Goal: Communication & Community: Answer question/provide support

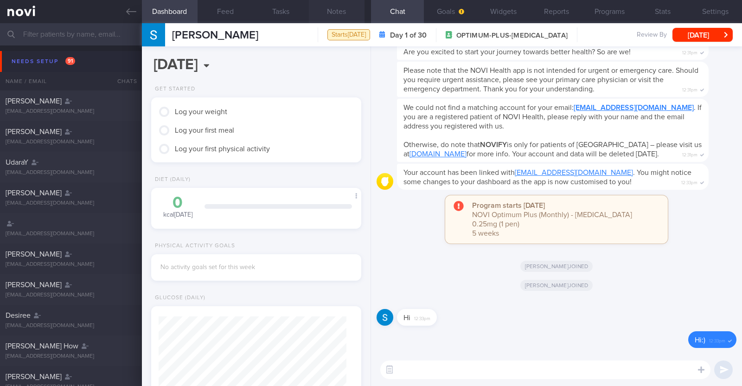
scroll to position [422, 0]
click at [504, 4] on button "Widgets" at bounding box center [503, 11] width 53 height 23
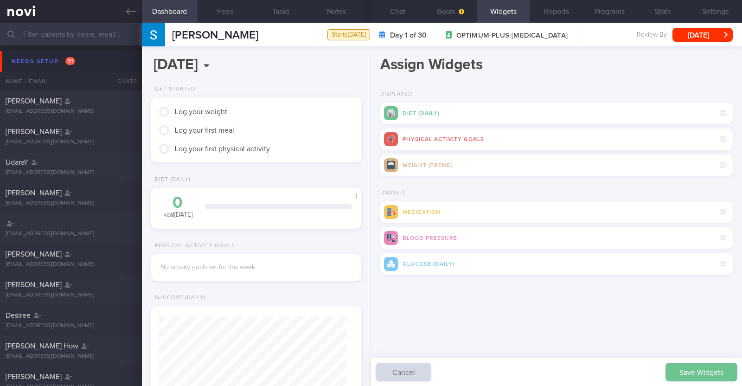
click at [682, 366] on button "Save Widgets" at bounding box center [701, 371] width 72 height 19
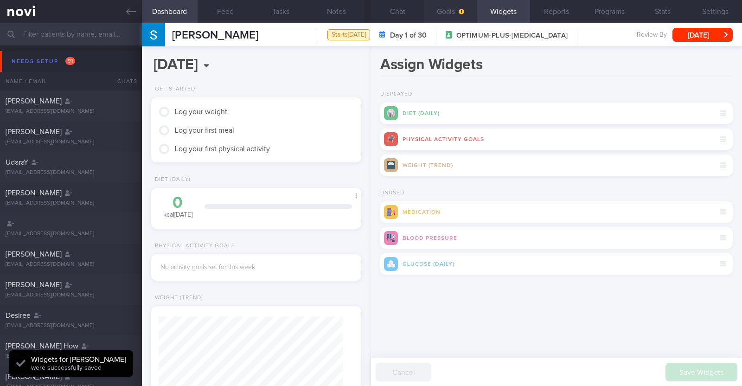
click at [440, 6] on button "Goals" at bounding box center [450, 11] width 53 height 23
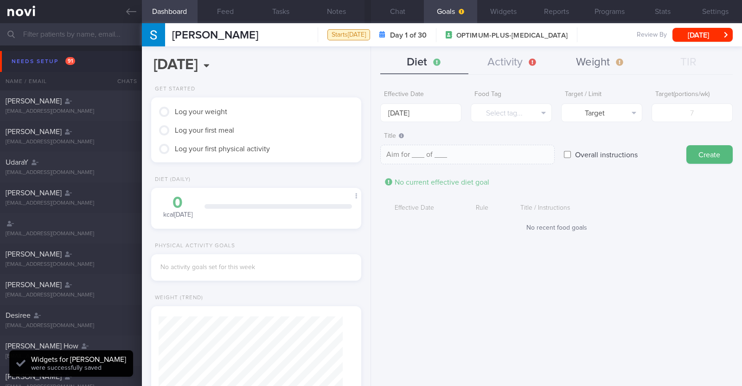
click at [586, 63] on button "Weight" at bounding box center [600, 62] width 88 height 23
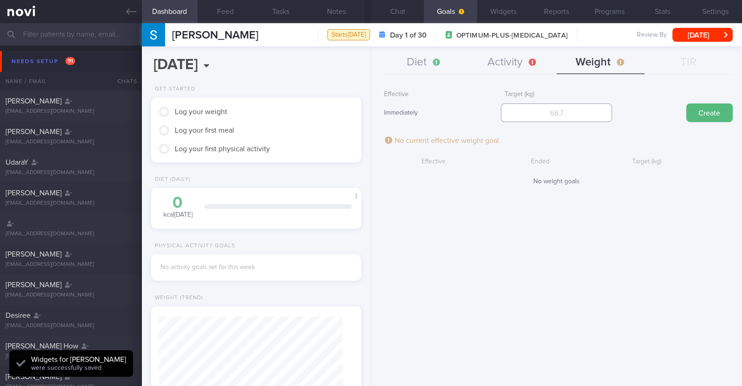
click at [559, 120] on input "number" at bounding box center [556, 112] width 111 height 19
type input "80"
click at [703, 115] on button "Create" at bounding box center [709, 112] width 46 height 19
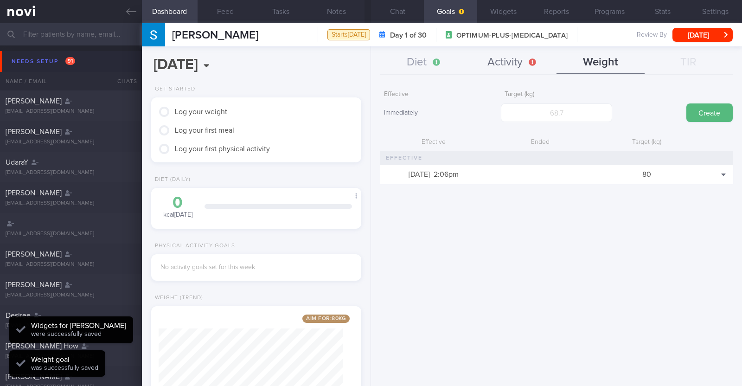
click at [518, 67] on button "Activity" at bounding box center [512, 62] width 88 height 23
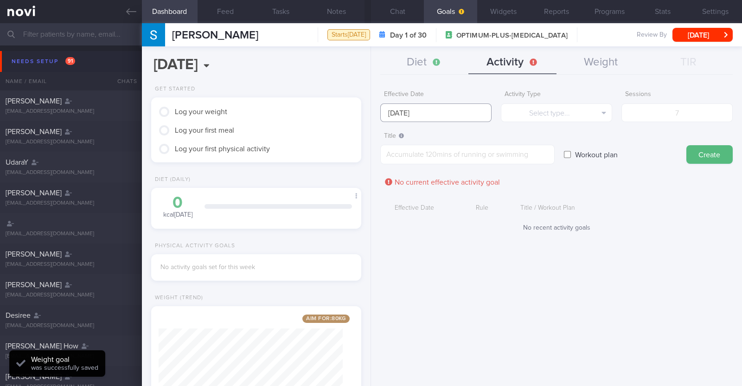
click at [463, 107] on input "[DATE]" at bounding box center [435, 112] width 111 height 19
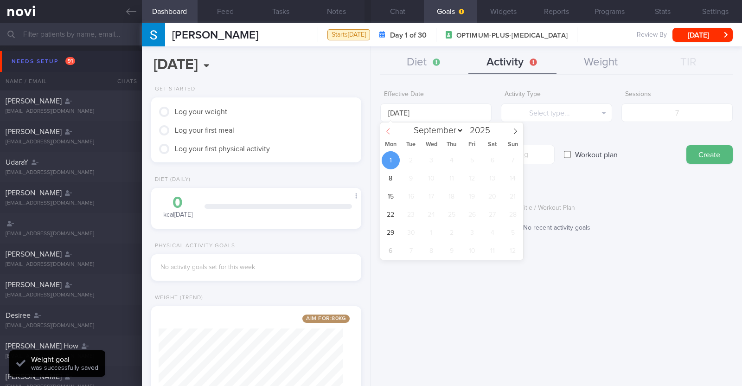
click at [387, 134] on span at bounding box center [388, 130] width 16 height 16
select select "7"
click at [392, 232] on span "25" at bounding box center [390, 232] width 18 height 18
type input "25 Aug 2025"
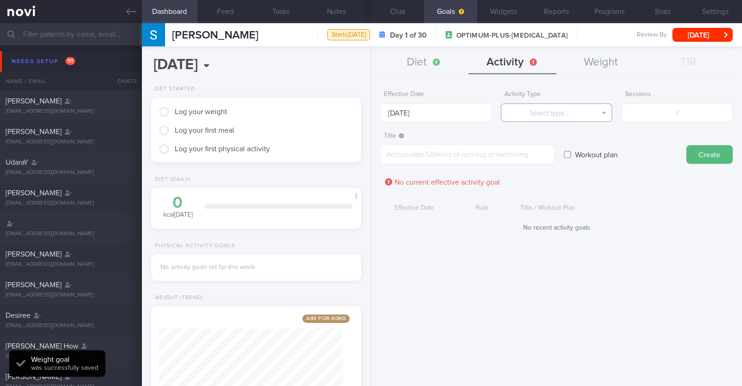
click at [553, 105] on button "Select type..." at bounding box center [556, 112] width 111 height 19
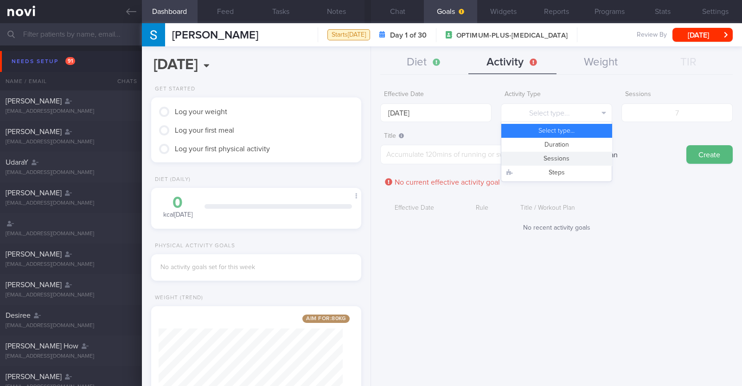
click at [551, 156] on button "Sessions" at bounding box center [556, 159] width 110 height 14
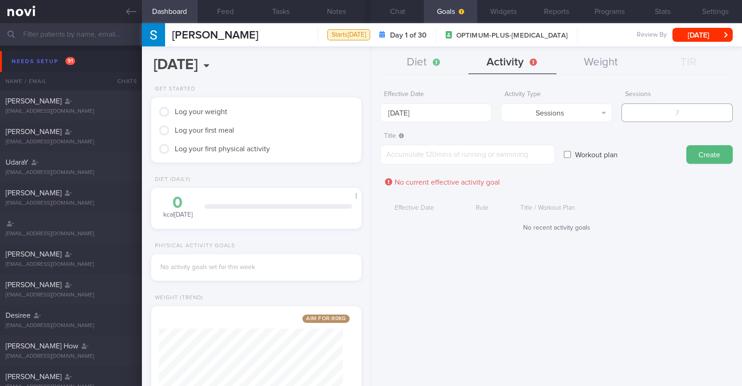
click at [654, 117] on input "number" at bounding box center [676, 112] width 111 height 19
type input "2"
click at [508, 161] on textarea at bounding box center [467, 154] width 174 height 19
paste textarea "Aim to do 2x strength training sessions per week. Body weight training - [Exerc…"
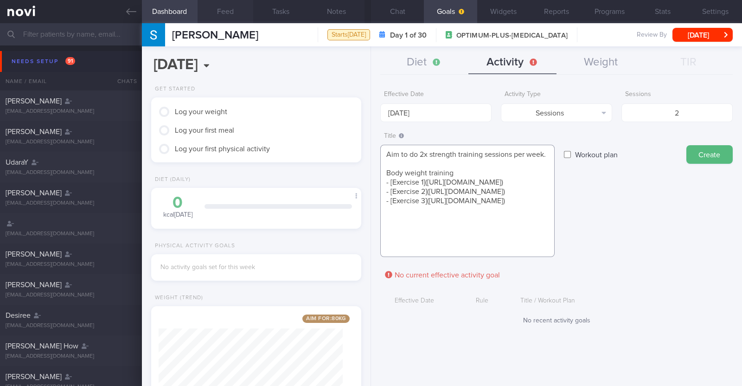
scroll to position [9, 0]
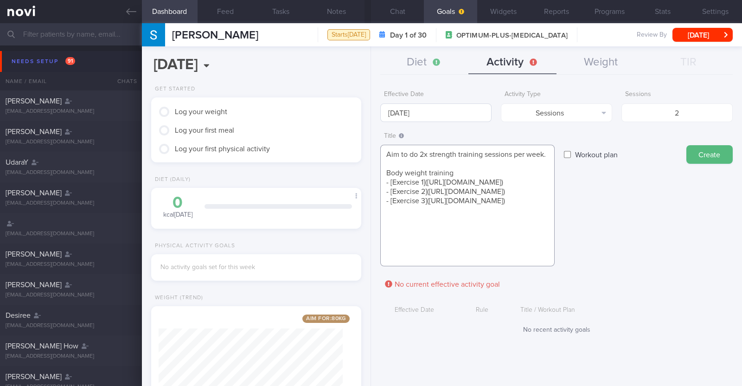
paste textarea "With access to gym (with equipment) *Upper Body* - Exercise 1: [Lat Pull-down](…"
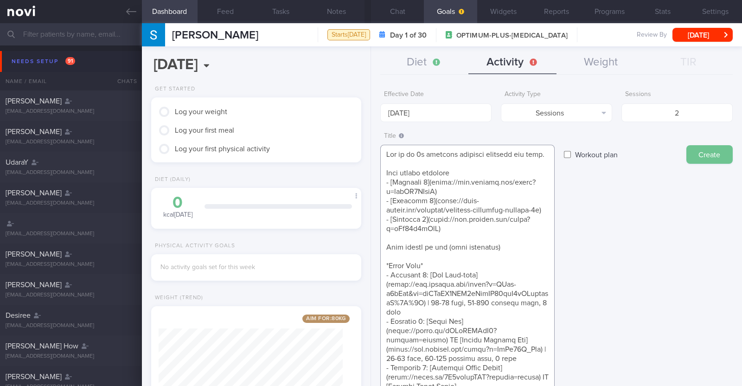
type textarea "Aim to do 2x strength training sessions per week. Body weight training - [Exerc…"
click at [700, 154] on button "Create" at bounding box center [709, 154] width 46 height 19
type input "[DATE]"
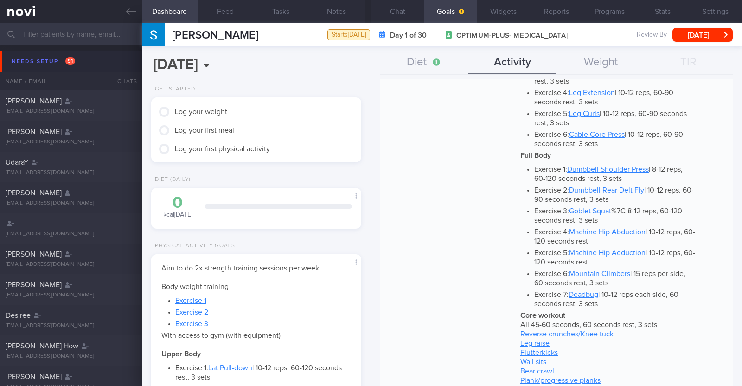
scroll to position [485, 0]
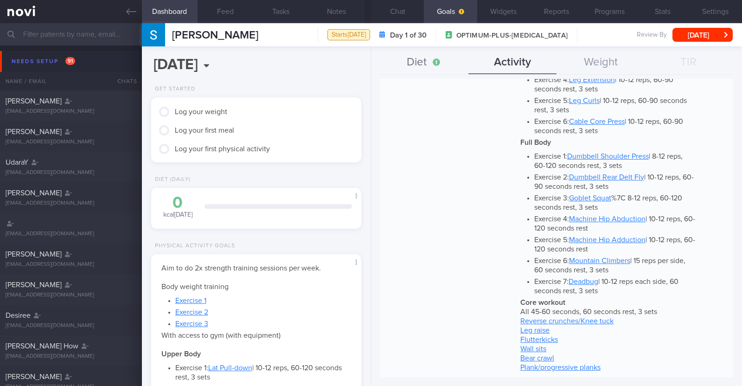
click at [436, 64] on button "Diet" at bounding box center [424, 62] width 88 height 23
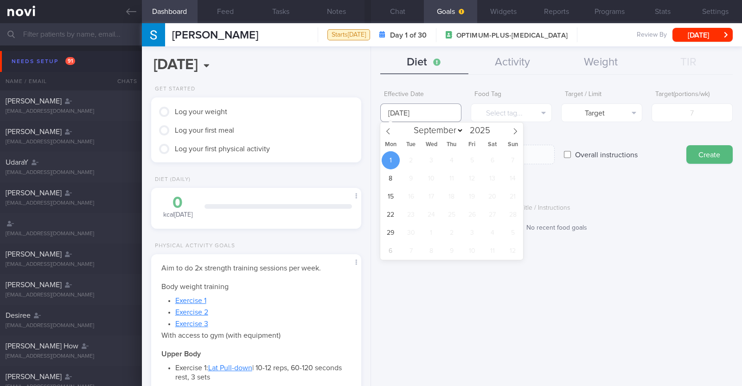
click at [438, 108] on input "[DATE]" at bounding box center [420, 112] width 81 height 19
click at [393, 130] on span at bounding box center [388, 130] width 16 height 16
select select "7"
click at [394, 229] on span "25" at bounding box center [390, 232] width 18 height 18
type input "25 Aug 2025"
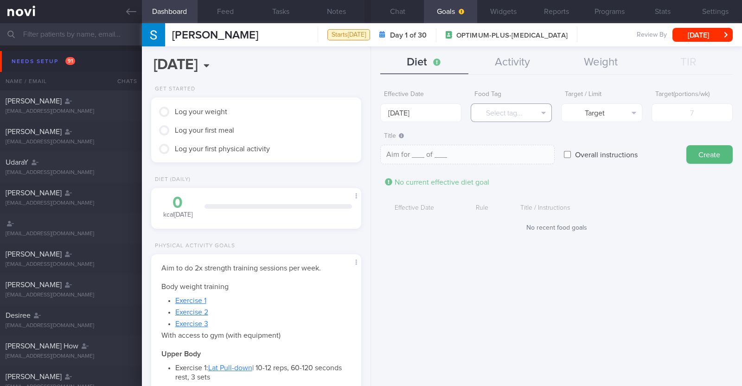
click at [493, 117] on button "Select tag..." at bounding box center [510, 112] width 81 height 19
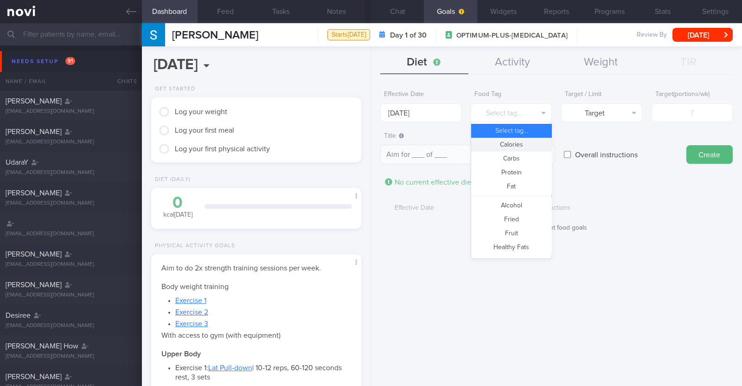
click at [504, 150] on button "Calories" at bounding box center [511, 145] width 80 height 14
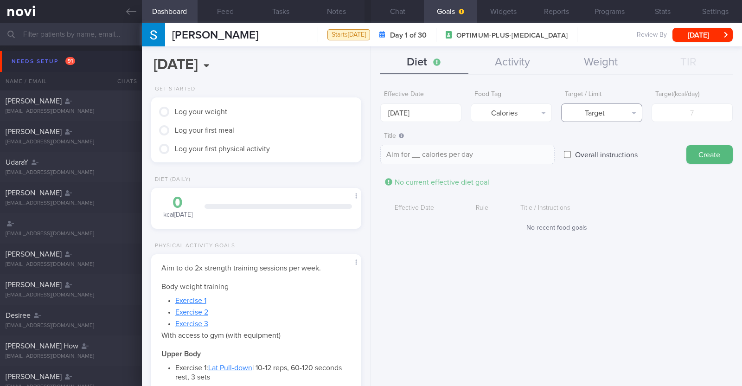
click at [587, 115] on button "Target" at bounding box center [601, 112] width 81 height 19
click at [605, 145] on button "Limit" at bounding box center [601, 145] width 80 height 14
type textarea "Keep to __ calories per day"
click at [679, 118] on input "number" at bounding box center [691, 112] width 81 height 19
type input "1"
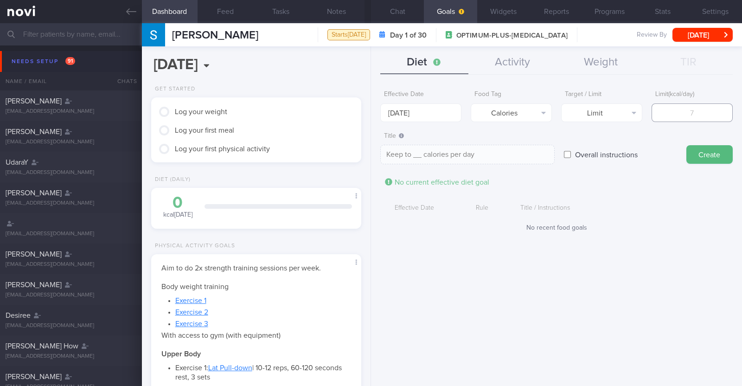
type textarea "Keep to 1 calories per day"
type input "13"
type textarea "Keep to 13 calories per day"
type input "130"
type textarea "Keep to 130 calories per day"
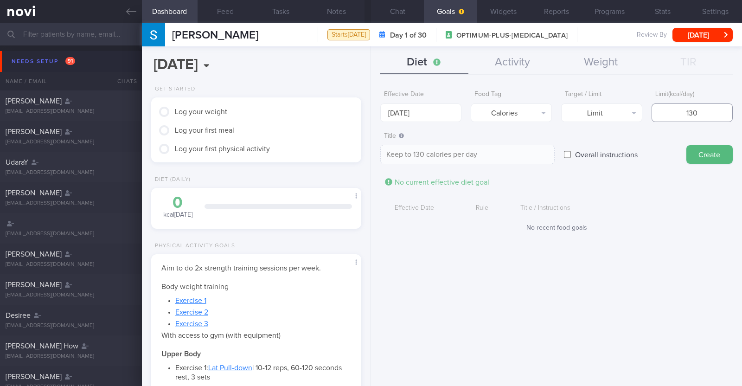
type input "1300"
type textarea "Keep to 1300 calories per day"
type input "1300"
click at [702, 159] on button "Create" at bounding box center [709, 154] width 46 height 19
type input "1 Sep 2025"
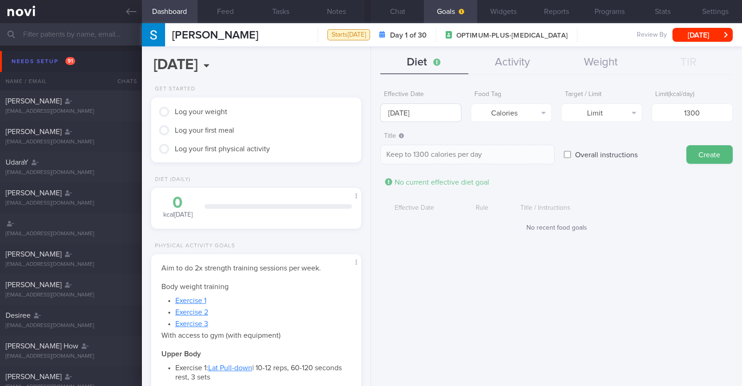
type textarea "Aim for ___ of ___"
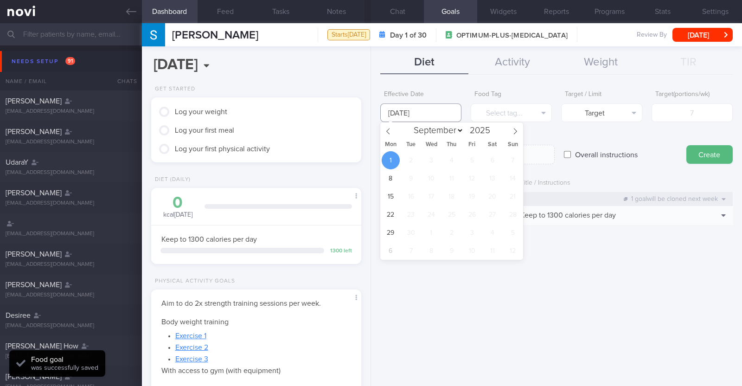
click at [387, 112] on input "1 Sep 2025" at bounding box center [420, 112] width 81 height 19
click at [387, 135] on span at bounding box center [388, 130] width 16 height 16
select select "7"
click at [387, 233] on span "25" at bounding box center [390, 232] width 18 height 18
type input "25 Aug 2025"
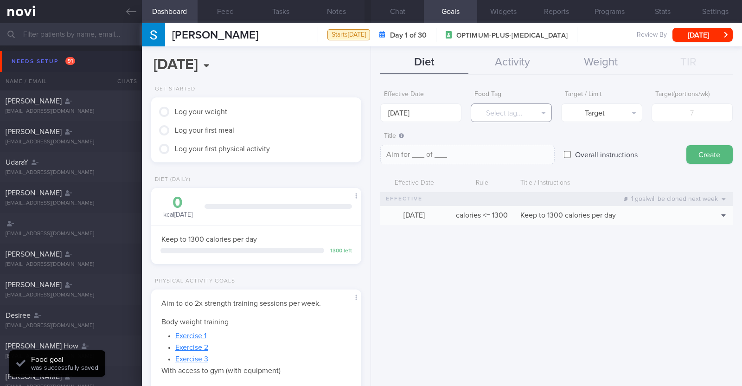
click at [488, 115] on button "Select tag..." at bounding box center [510, 112] width 81 height 19
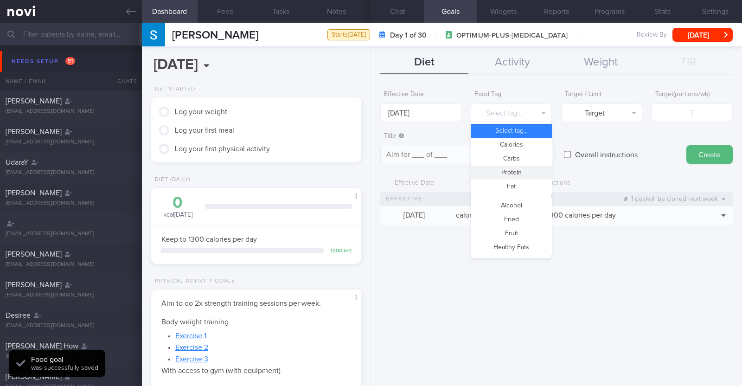
click at [512, 168] on button "Protein" at bounding box center [511, 172] width 80 height 14
type textarea "Aim for __g of protein per day"
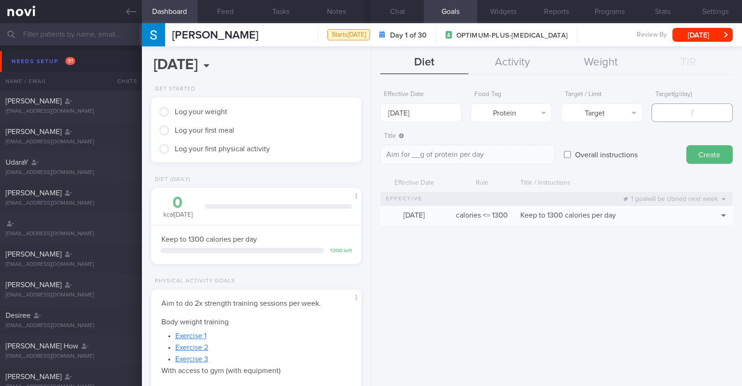
click at [672, 108] on input "number" at bounding box center [691, 112] width 81 height 19
type input "7"
type textarea "Aim for 7g of protein per day"
type input "76"
type textarea "Aim for 76g of protein per day"
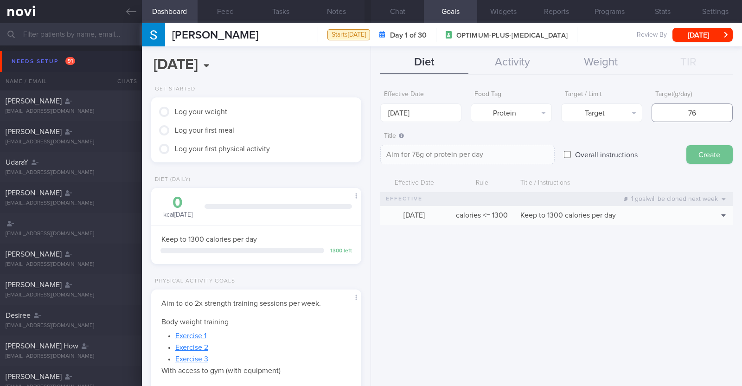
type input "76"
click at [718, 147] on button "Create" at bounding box center [709, 154] width 46 height 19
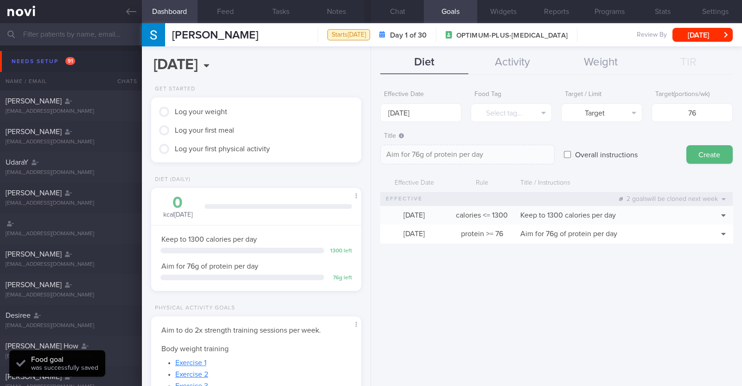
type input "1 Sep 2025"
type textarea "Aim for ___ of ___"
click at [406, 119] on input "1 Sep 2025" at bounding box center [420, 112] width 81 height 19
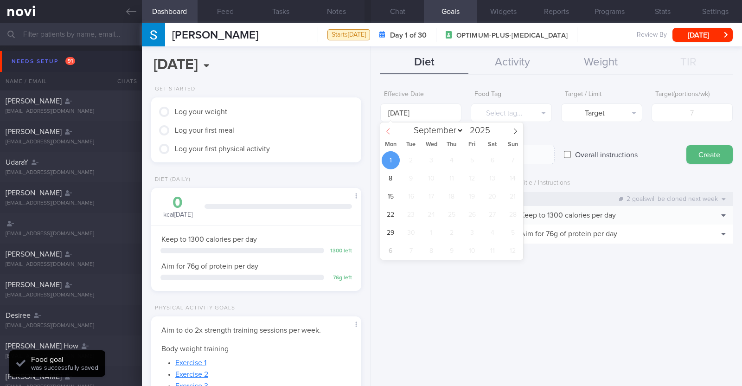
click at [391, 129] on span at bounding box center [388, 130] width 16 height 16
select select "7"
click at [389, 230] on span "25" at bounding box center [390, 232] width 18 height 18
type input "25 Aug 2025"
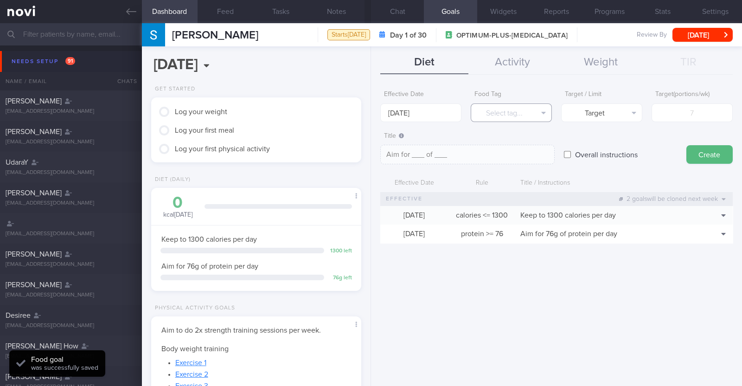
click at [484, 115] on button "Select tag..." at bounding box center [510, 112] width 81 height 19
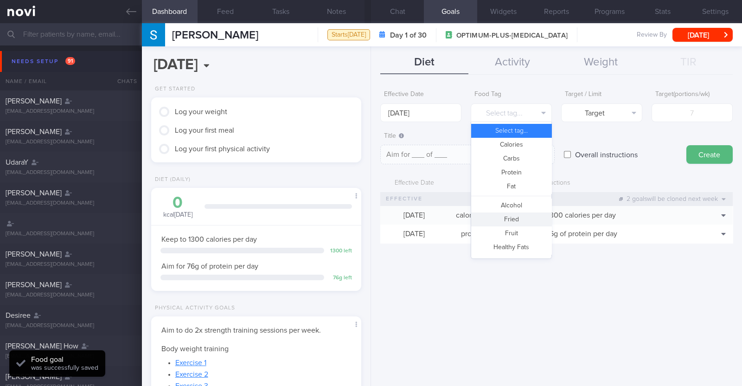
click at [516, 222] on button "Fried" at bounding box center [511, 219] width 80 height 14
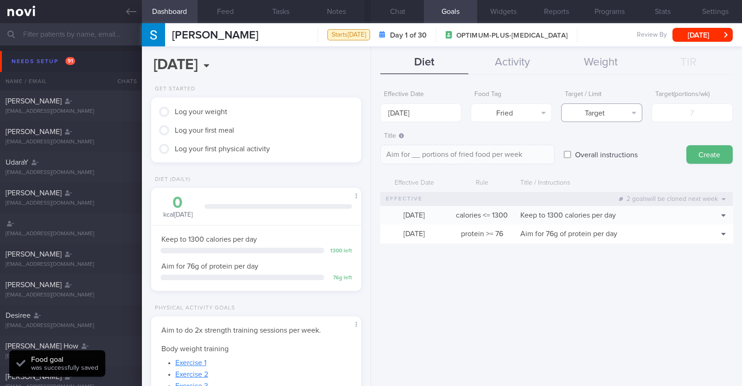
click at [589, 110] on button "Target" at bounding box center [601, 112] width 81 height 19
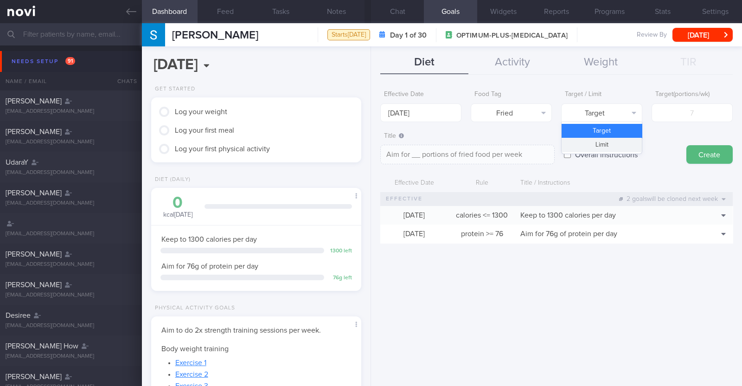
click at [590, 139] on button "Limit" at bounding box center [601, 145] width 80 height 14
type textarea "Keep to __ portions of fried food per week"
click at [665, 120] on input "number" at bounding box center [691, 112] width 81 height 19
type input "2"
type textarea "Keep to 2 portions of fried food per week"
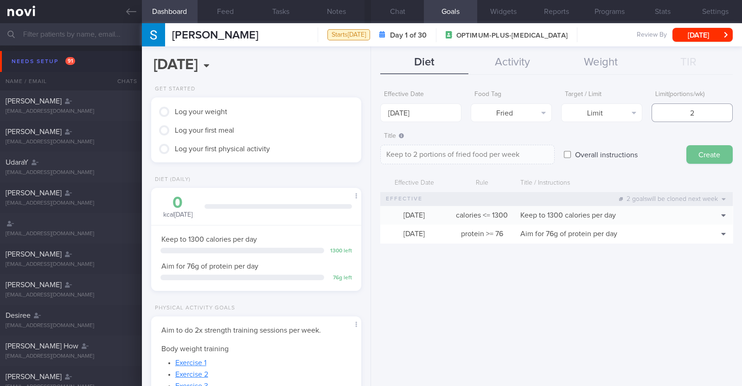
type input "2"
click at [691, 151] on button "Create" at bounding box center [709, 154] width 46 height 19
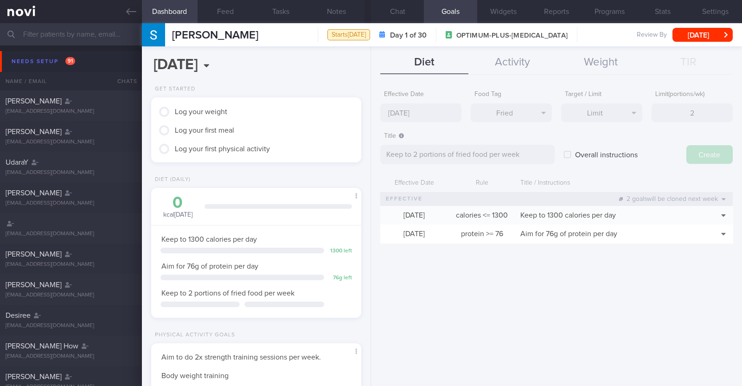
type input "1 Sep 2025"
type textarea "Aim for ___ of ___"
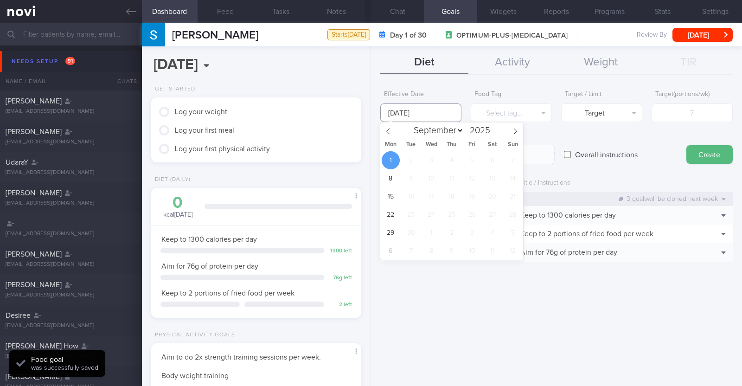
click at [442, 120] on input "1 Sep 2025" at bounding box center [420, 112] width 81 height 19
click at [387, 126] on span at bounding box center [388, 130] width 16 height 16
select select "7"
click at [394, 229] on span "25" at bounding box center [390, 232] width 18 height 18
type input "25 Aug 2025"
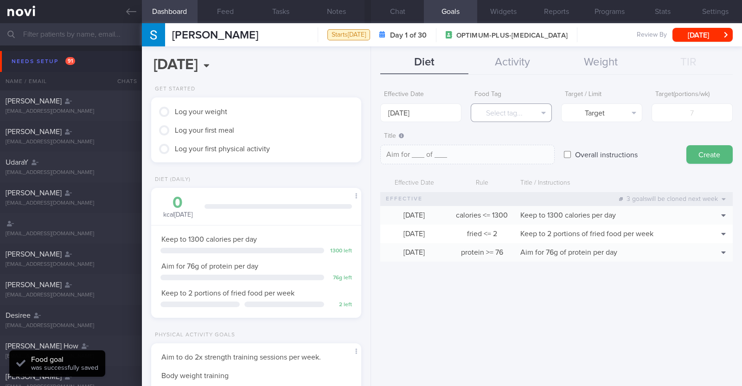
click at [530, 105] on button "Select tag..." at bounding box center [510, 112] width 81 height 19
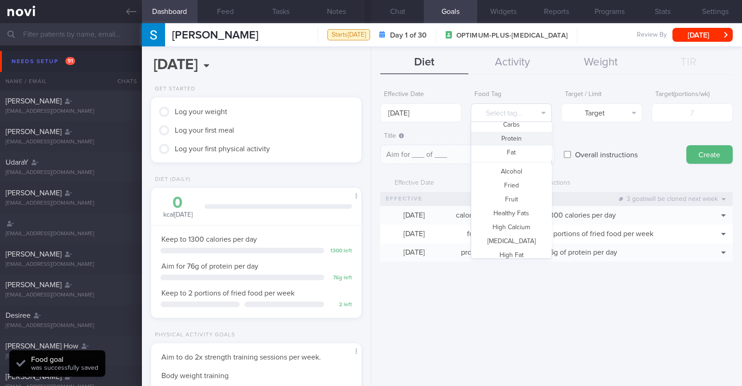
scroll to position [57, 0]
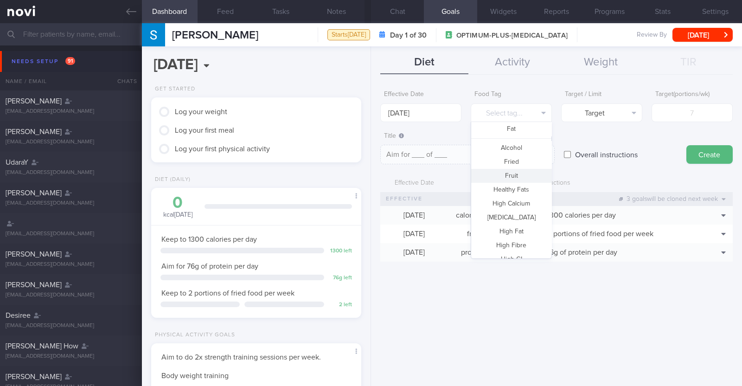
click at [528, 179] on button "Fruit" at bounding box center [511, 176] width 80 height 14
type textarea "Aim for __ portions of fruits per week"
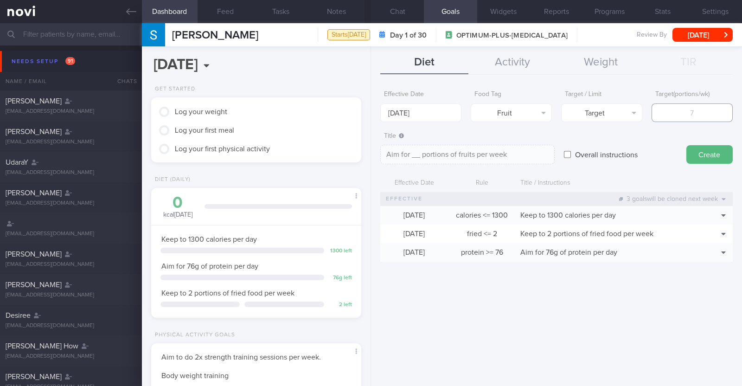
click at [673, 114] on input "number" at bounding box center [691, 112] width 81 height 19
type input "1"
type textarea "Aim for 1 portions of fruits per week"
type input "14"
type textarea "Aim for 14 portions of fruits per week"
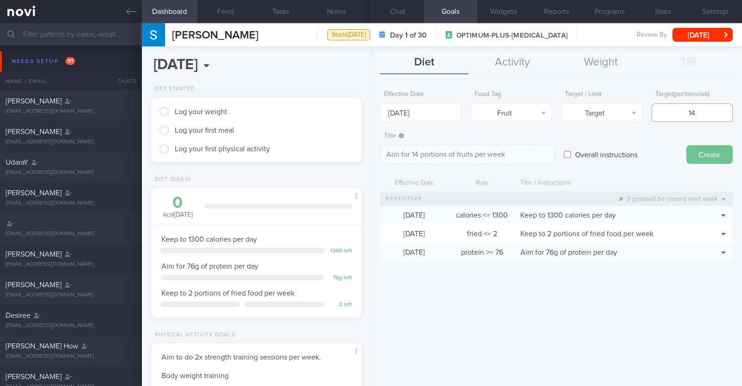
type input "14"
click at [718, 148] on button "Create" at bounding box center [709, 154] width 46 height 19
type input "1 Sep 2025"
type textarea "Aim for ___ of ___"
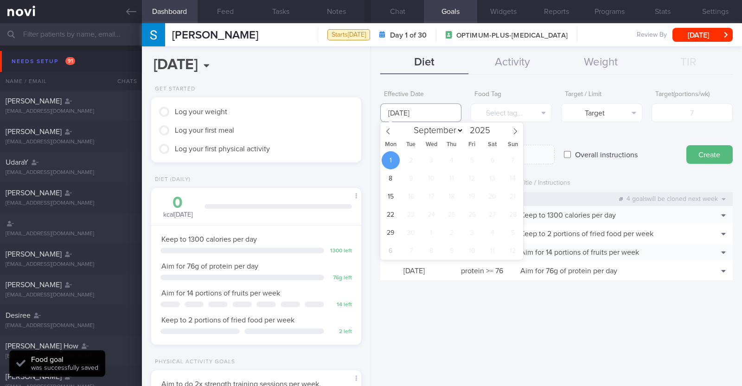
click at [448, 118] on input "1 Sep 2025" at bounding box center [420, 112] width 81 height 19
click at [383, 135] on span at bounding box center [388, 130] width 16 height 16
select select "7"
click at [387, 233] on span "25" at bounding box center [390, 232] width 18 height 18
type input "25 Aug 2025"
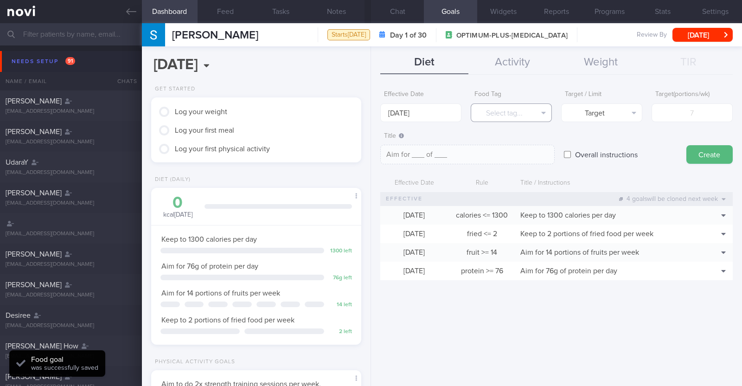
click at [494, 113] on button "Select tag..." at bounding box center [510, 112] width 81 height 19
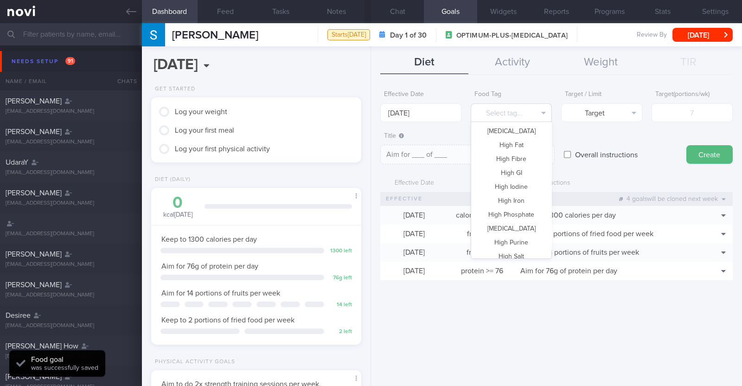
scroll to position [276, 0]
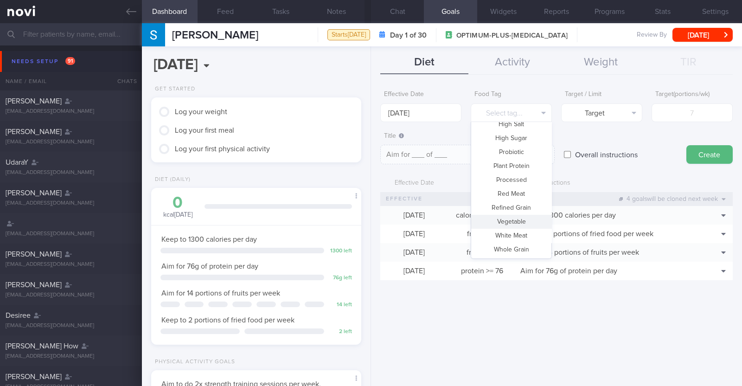
click at [507, 226] on button "Vegetable" at bounding box center [511, 222] width 80 height 14
type textarea "Aim for __ portions of vegetables per week"
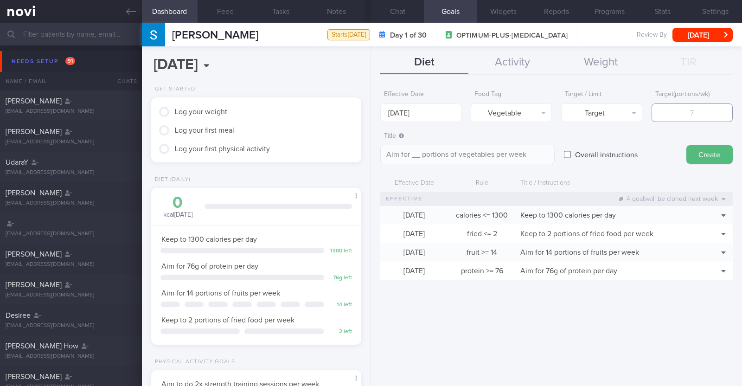
click at [677, 109] on input "number" at bounding box center [691, 112] width 81 height 19
type input "1"
type textarea "Aim for 1 portions of vegetables per week"
type input "14"
type textarea "Aim for 14 portions of vegetables per week"
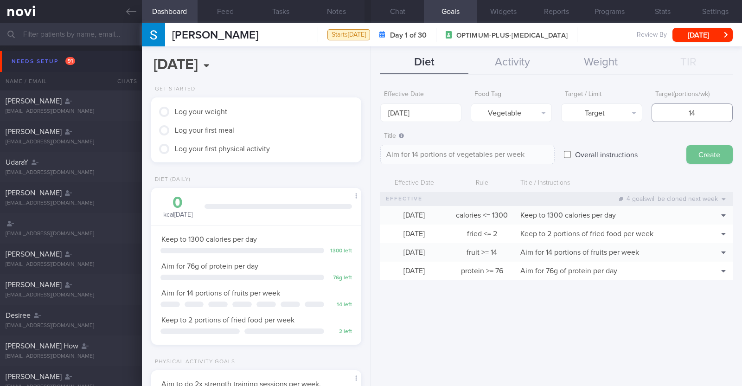
type input "14"
click at [709, 159] on button "Create" at bounding box center [709, 154] width 46 height 19
type input "1 Sep 2025"
type textarea "Aim for ___ of ___"
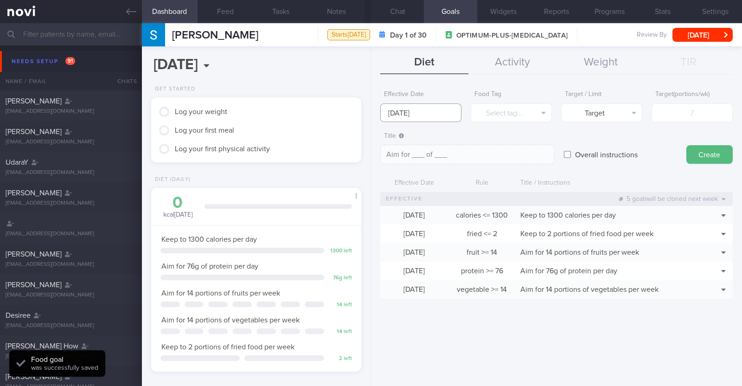
click at [442, 112] on input "1 Sep 2025" at bounding box center [420, 112] width 81 height 19
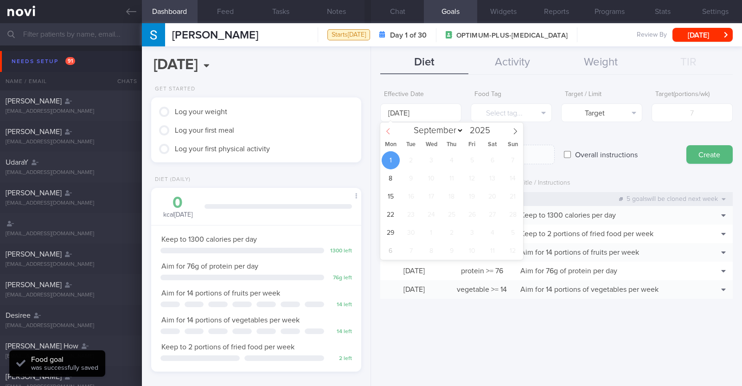
click at [388, 131] on icon at bounding box center [388, 131] width 6 height 6
select select "7"
click at [393, 229] on span "25" at bounding box center [390, 232] width 18 height 18
type input "25 Aug 2025"
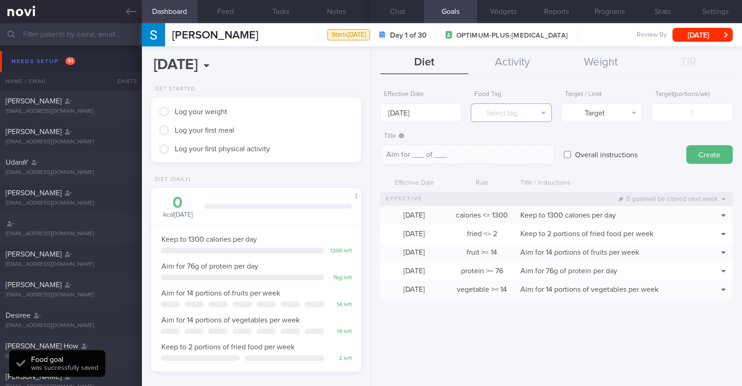
click at [507, 115] on button "Select tag..." at bounding box center [510, 112] width 81 height 19
click at [571, 126] on form "Effective Date 25 Aug 2025 Food Tag Select tag... Select tag... Calories Carbs …" at bounding box center [556, 197] width 352 height 222
click at [569, 159] on input "Overall instructions" at bounding box center [567, 154] width 7 height 19
checkbox input "true"
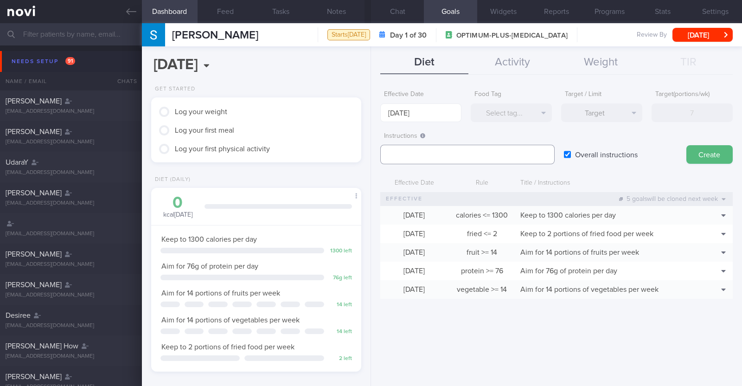
click at [419, 159] on textarea at bounding box center [467, 154] width 174 height 19
paste textarea "Aim to consume xxL of fluids per day (Choose water first)"
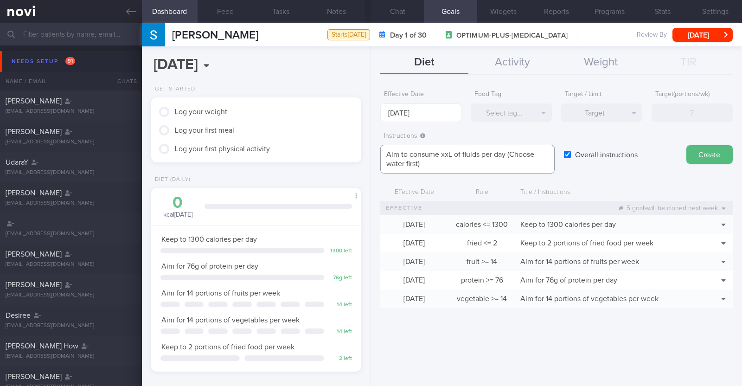
click at [450, 153] on textarea "Aim to consume xxL of fluids per day (Choose water first)" at bounding box center [467, 159] width 174 height 29
paste textarea "2.3-2.7L"
type textarea "Aim to consume 2.3-2.7L of fluids per day (Choose water first)"
click at [700, 156] on button "Create" at bounding box center [709, 154] width 46 height 19
type input "1 Sep 2025"
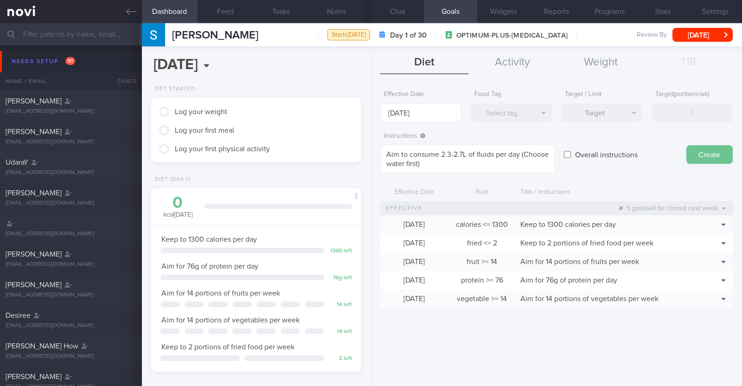
type textarea "Aim for ___ of ___"
checkbox input "false"
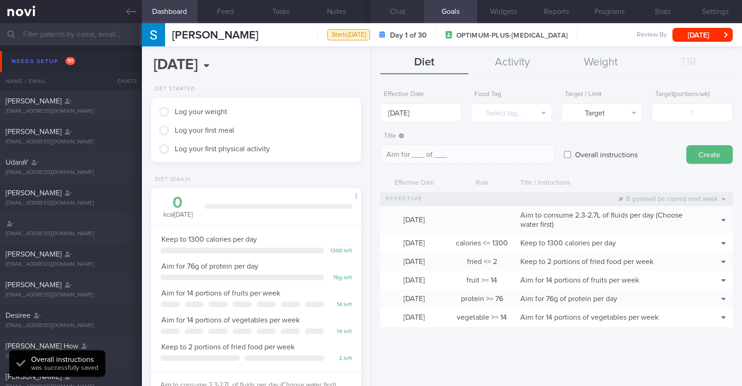
click at [386, 6] on button "Chat" at bounding box center [397, 11] width 53 height 23
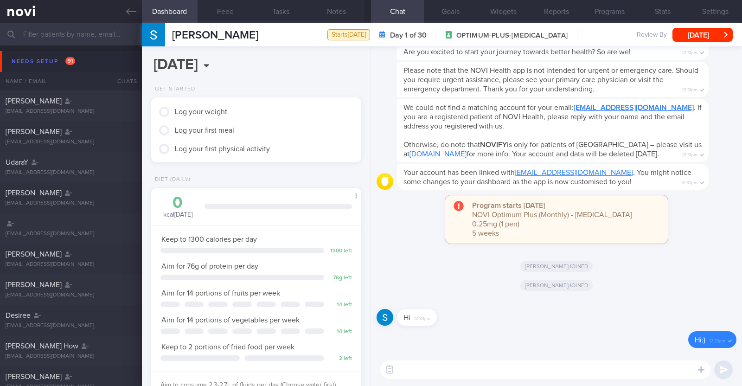
click at [445, 369] on textarea at bounding box center [545, 369] width 330 height 19
paste textarea "Hi [patient’s name]! This is Charlotte, the dietitian. It was nice meeting you …"
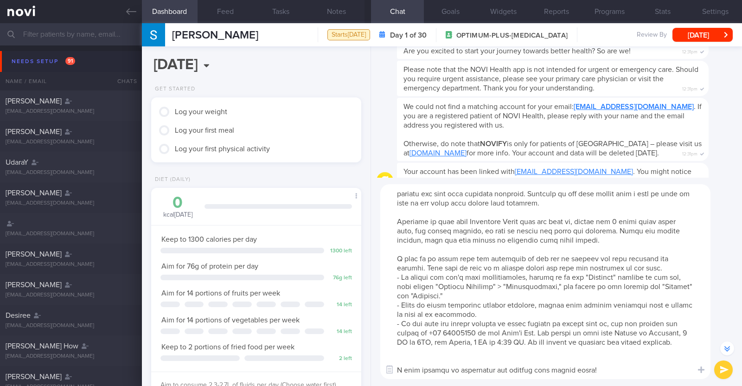
scroll to position [27, 0]
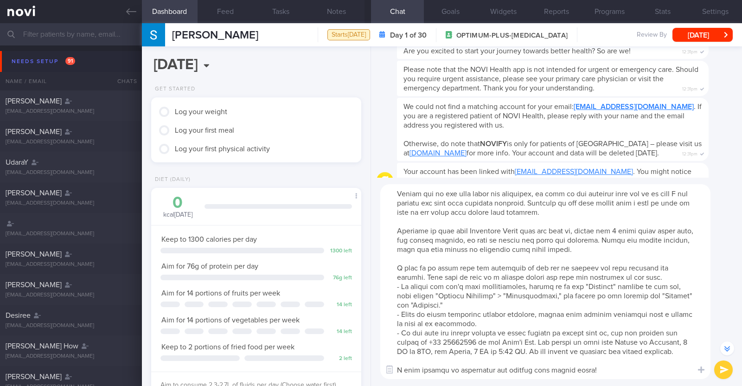
click at [434, 356] on textarea at bounding box center [545, 281] width 330 height 195
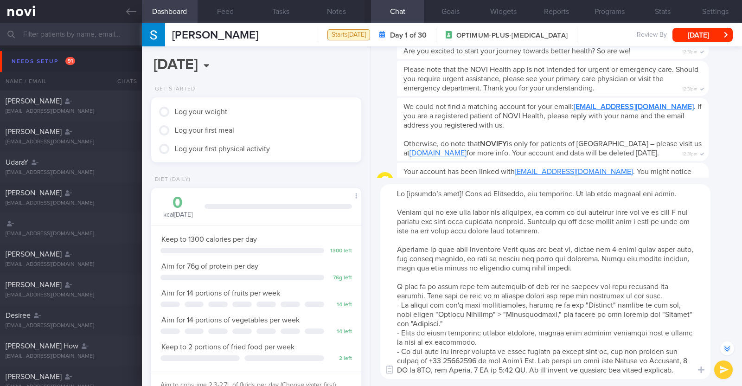
scroll to position [0, 0]
drag, startPoint x: 390, startPoint y: 249, endPoint x: 656, endPoint y: 280, distance: 267.4
click at [656, 280] on textarea at bounding box center [545, 281] width 330 height 195
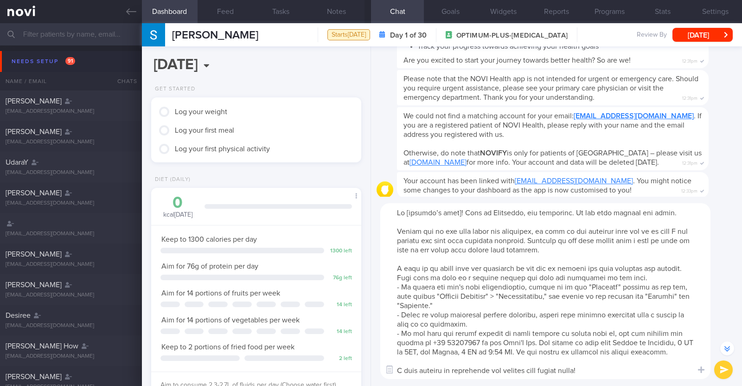
scroll to position [-156, 0]
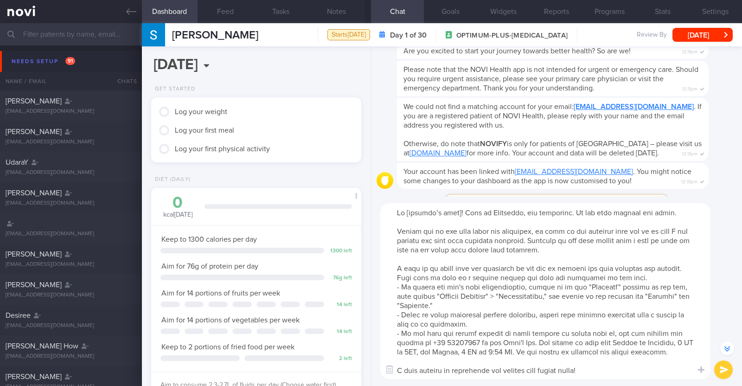
click at [457, 210] on textarea at bounding box center [545, 291] width 330 height 176
type textarea "Hi Sasha! This is Charlotte, the dietitian. It was nice meeting you today. Plea…"
click at [718, 367] on button "submit" at bounding box center [723, 369] width 19 height 19
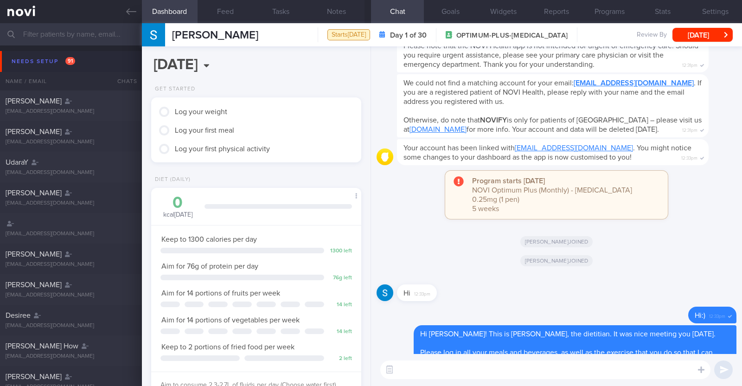
scroll to position [0, 0]
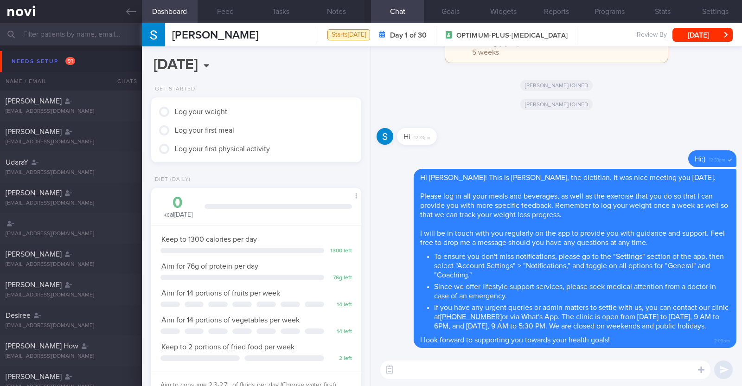
click at [483, 367] on textarea at bounding box center [545, 369] width 330 height 19
paste textarea "Here is a summary of what we discussed: Basics of Weight Management - Diet: A w…"
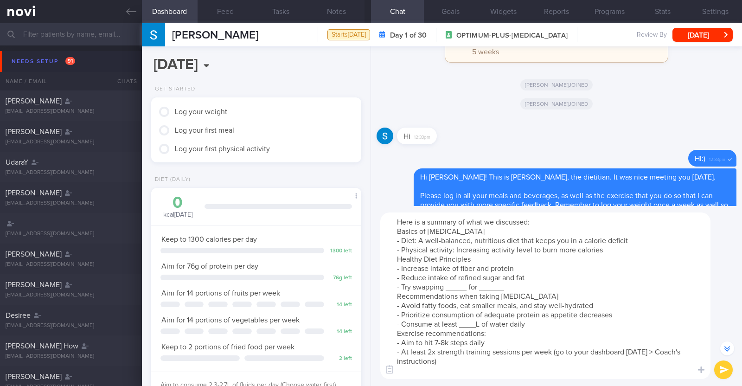
click at [604, 247] on textarea "Here is a summary of what we discussed: Basics of Weight Management - Diet: A w…" at bounding box center [545, 295] width 330 height 166
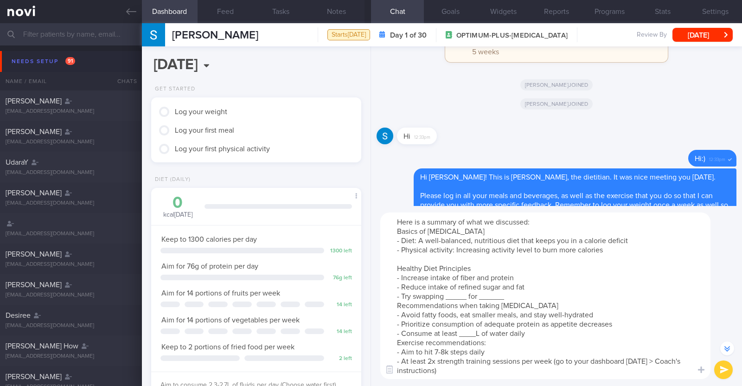
scroll to position [-156, 0]
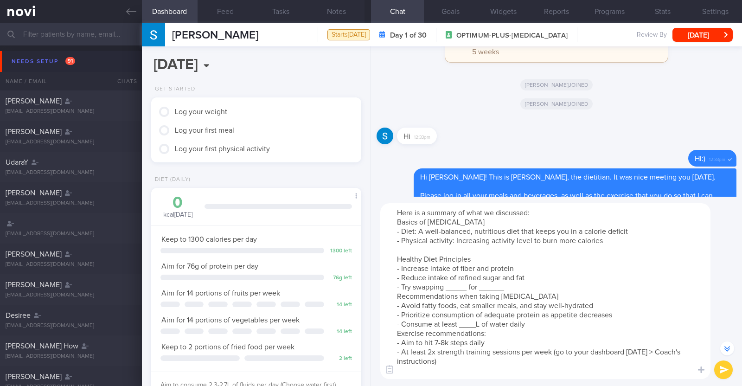
click at [464, 288] on textarea "Here is a summary of what we discussed: Basics of Weight Management - Diet: A w…" at bounding box center [545, 291] width 330 height 176
click at [524, 288] on textarea "Here is a summary of what we discussed: Basics of Weight Management - Diet: A w…" at bounding box center [545, 291] width 330 height 176
click at [486, 283] on textarea "Here is a summary of what we discussed: Basics of Weight Management - Diet: A w…" at bounding box center [545, 291] width 330 height 176
drag, startPoint x: 528, startPoint y: 288, endPoint x: 504, endPoint y: 289, distance: 24.1
click at [504, 289] on textarea "Here is a summary of what we discussed: Basics of Weight Management - Diet: A w…" at bounding box center [545, 291] width 330 height 176
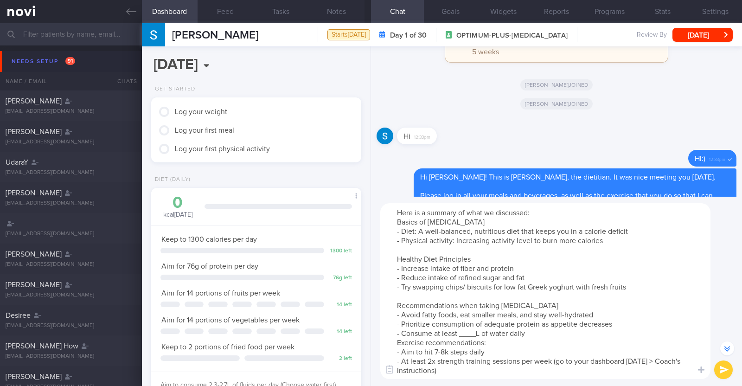
scroll to position [-165, 0]
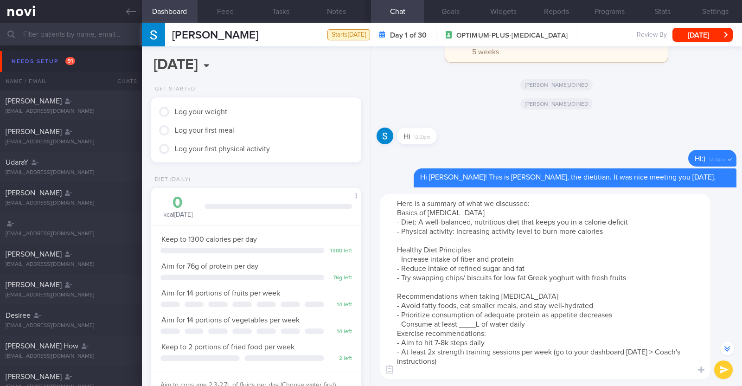
drag, startPoint x: 535, startPoint y: 294, endPoint x: 482, endPoint y: 293, distance: 52.8
click at [482, 293] on textarea "Here is a summary of what we discussed: Basics of Weight Management - Diet: A w…" at bounding box center [545, 286] width 330 height 185
click at [476, 321] on textarea "Here is a summary of what we discussed: Basics of Weight Management - Diet: A w…" at bounding box center [545, 286] width 330 height 185
paste textarea "2.3-2.7L"
click at [540, 326] on textarea "Here is a summary of what we discussed: Basics of Weight Management - Diet: A w…" at bounding box center [545, 286] width 330 height 185
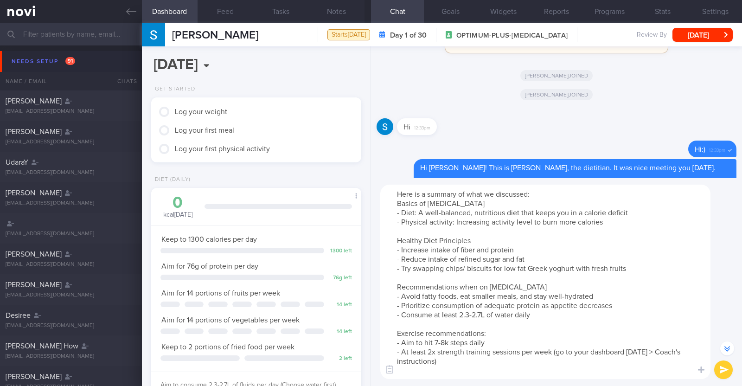
scroll to position [-175, 0]
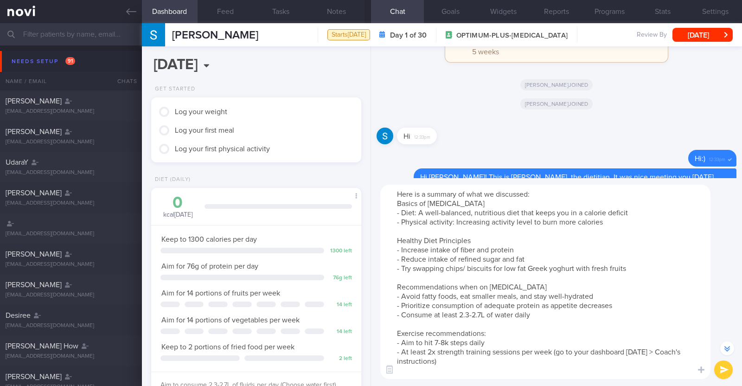
drag, startPoint x: 496, startPoint y: 339, endPoint x: 426, endPoint y: 341, distance: 69.6
click at [426, 341] on textarea "Here is a summary of what we discussed: Basics of Weight Management - Diet: A w…" at bounding box center [545, 281] width 330 height 194
type textarea "Here is a summary of what we discussed: Basics of Weight Management - Diet: A w…"
click at [724, 368] on button "submit" at bounding box center [723, 369] width 19 height 19
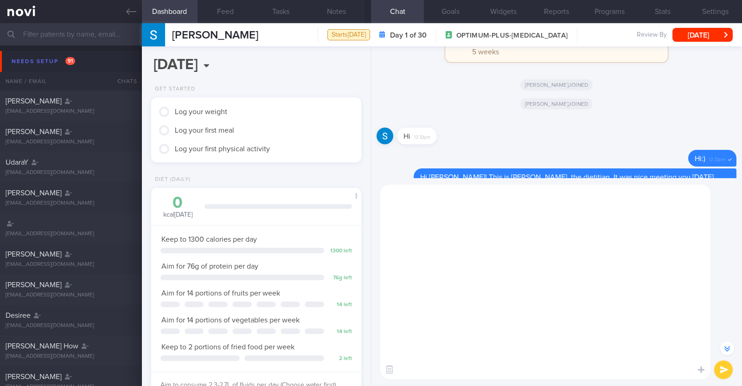
scroll to position [0, 0]
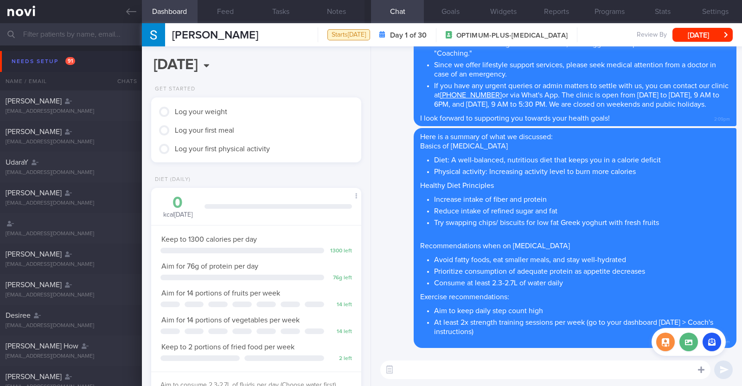
click at [698, 369] on icon at bounding box center [701, 369] width 6 height 6
click at [711, 336] on button "button" at bounding box center [711, 341] width 19 height 19
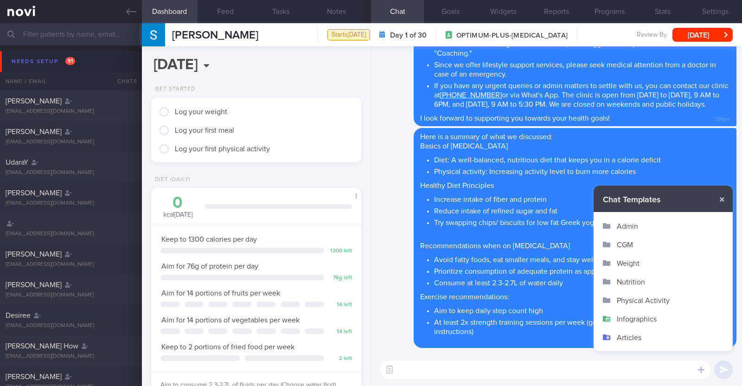
click at [663, 372] on textarea at bounding box center [545, 369] width 330 height 19
click at [724, 199] on button "button" at bounding box center [721, 199] width 17 height 17
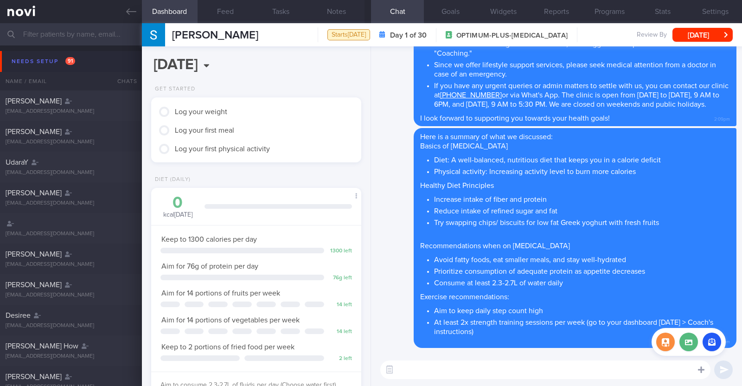
click at [701, 368] on icon at bounding box center [701, 369] width 6 height 6
click at [671, 345] on button "button" at bounding box center [665, 341] width 19 height 19
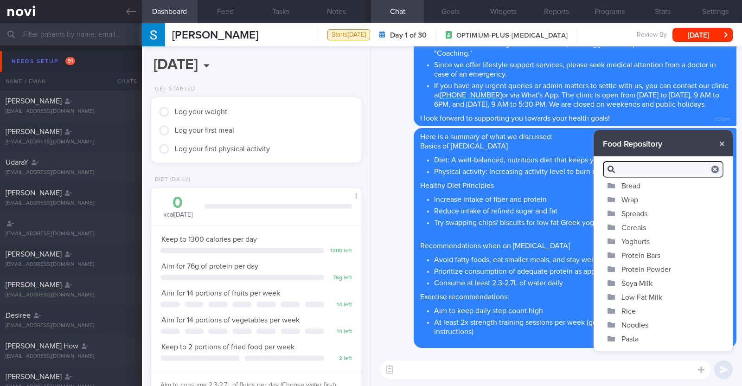
click at [635, 241] on button "Yoghurts" at bounding box center [662, 241] width 139 height 14
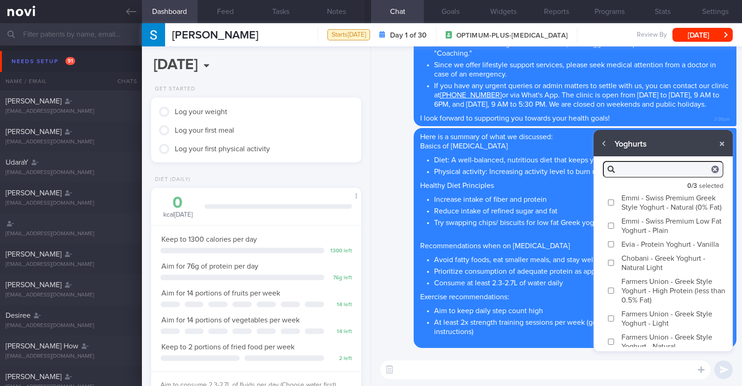
click at [613, 199] on label "Emmi - Swiss Premium Greek Style Yoghurt - Natural (0% Fat)" at bounding box center [662, 202] width 139 height 23
click at [613, 199] on input "Emmi - Swiss Premium Greek Style Yoghurt - Natural (0% Fat)" at bounding box center [610, 202] width 7 height 6
checkbox input "true"
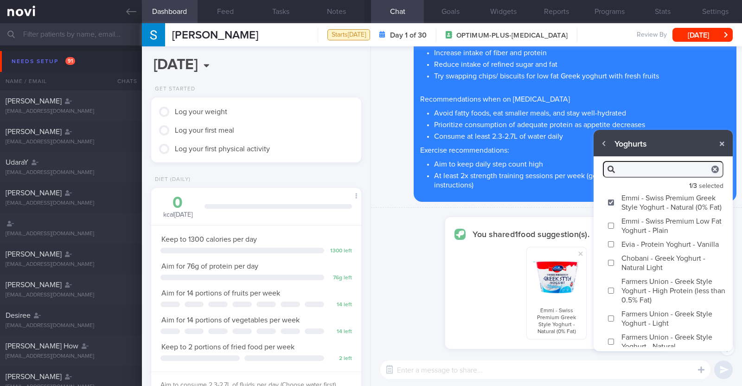
scroll to position [-146, 0]
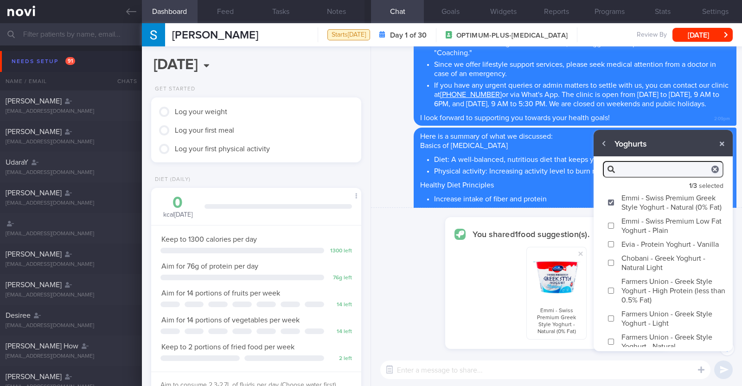
drag, startPoint x: 635, startPoint y: 284, endPoint x: 630, endPoint y: 314, distance: 30.0
click at [635, 291] on div "1 / 3 selected Emmi - Swiss Premium Greek Style Yoghurt - Natural (0% Fat) Emmi…" at bounding box center [662, 265] width 139 height 174
click at [610, 266] on input "Chobani - Greek Yoghurt - Natural Light" at bounding box center [610, 263] width 7 height 6
checkbox input "true"
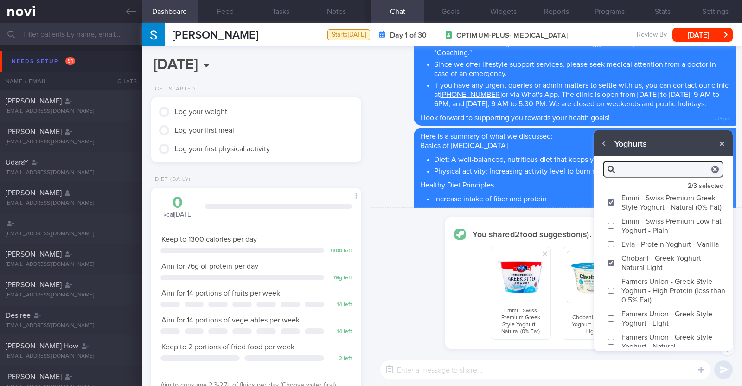
click at [612, 293] on input "Farmers Union - Greek Style Yoghurt - High Protein (less than 0.5% Fat)" at bounding box center [610, 290] width 7 height 6
checkbox input "true"
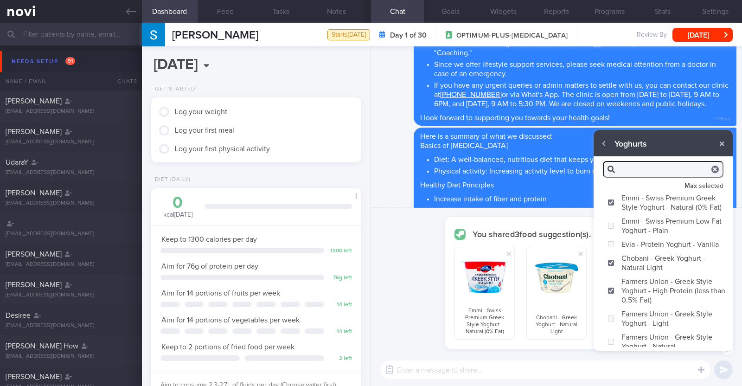
click at [591, 368] on textarea at bounding box center [545, 369] width 330 height 19
type textarea "Here are the high protein, low fat yoghurt options that you can consider :)"
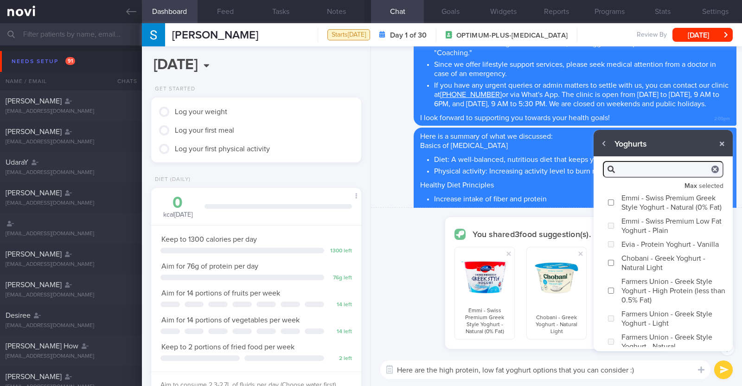
checkbox input "false"
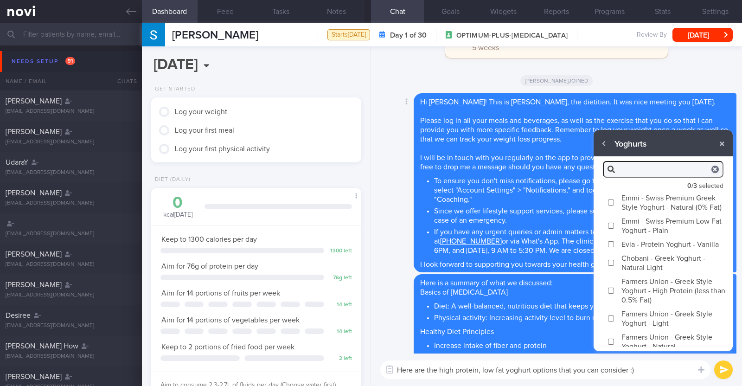
scroll to position [0, 0]
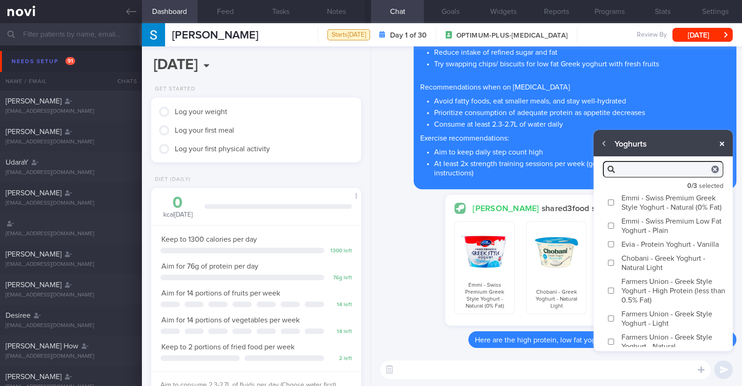
click at [723, 144] on button "button" at bounding box center [721, 143] width 17 height 17
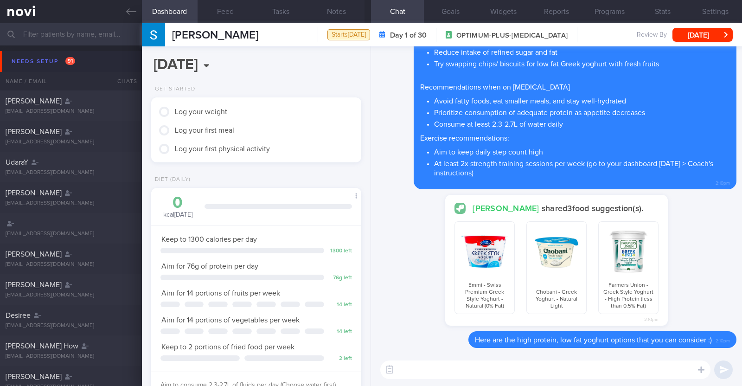
click at [541, 367] on textarea at bounding box center [545, 369] width 330 height 19
paste textarea "🤗"
type textarea "Have a great weekend! 🤗"
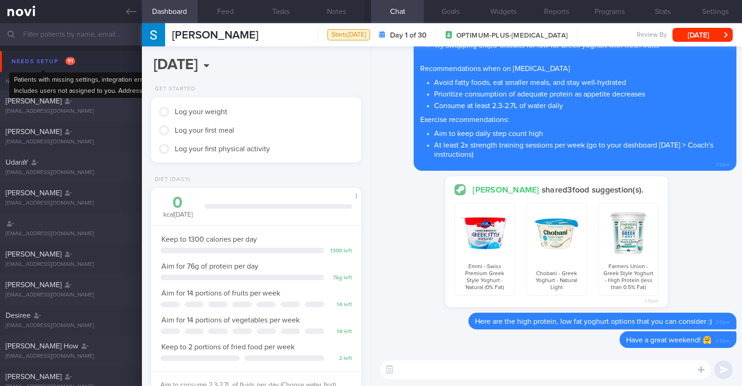
click at [32, 58] on div "Needs setup 91" at bounding box center [43, 61] width 68 height 13
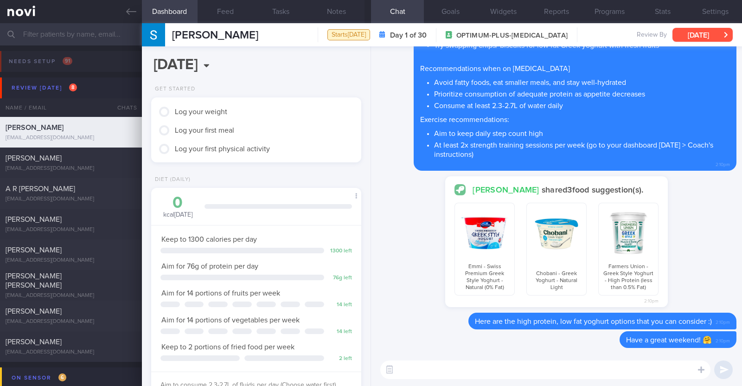
click at [703, 36] on button "[DATE]" at bounding box center [702, 35] width 60 height 14
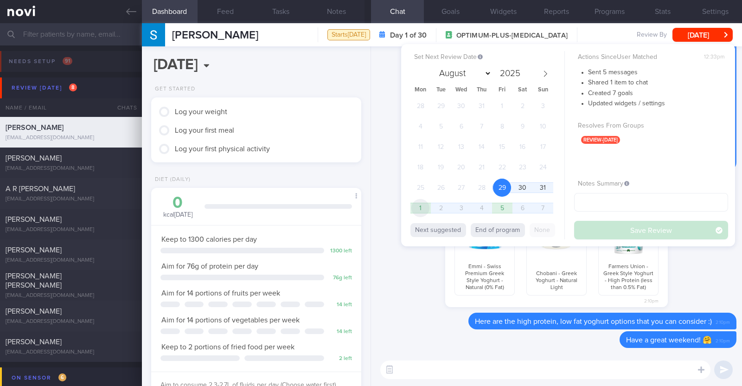
click at [413, 203] on span "1" at bounding box center [420, 208] width 18 height 18
select select "8"
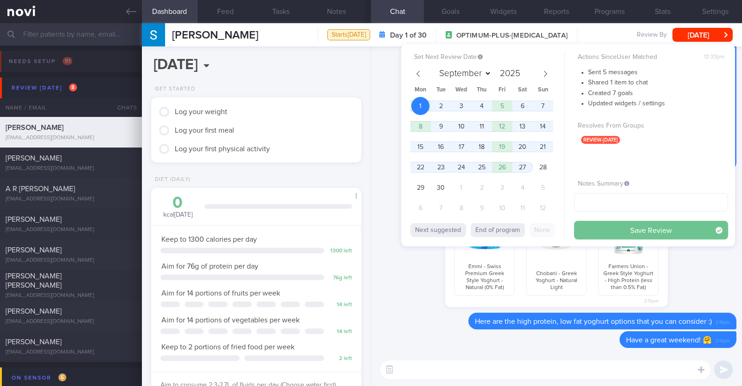
click at [592, 226] on button "Save Review" at bounding box center [651, 230] width 154 height 19
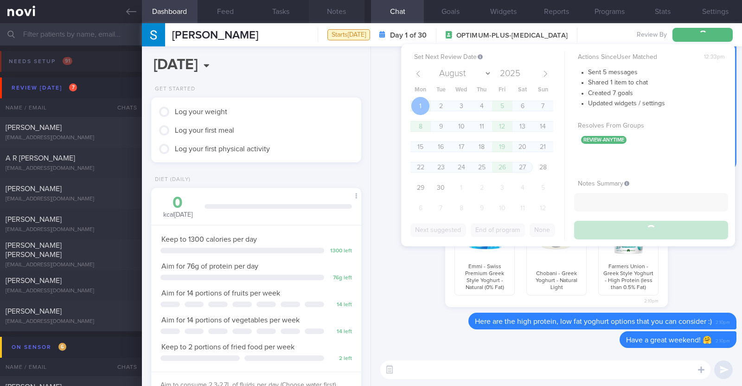
click at [338, 10] on button "Notes" at bounding box center [337, 11] width 56 height 23
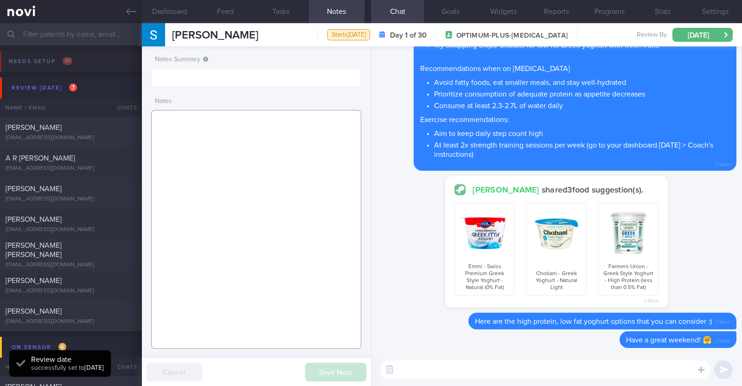
click at [276, 148] on textarea at bounding box center [256, 229] width 210 height 239
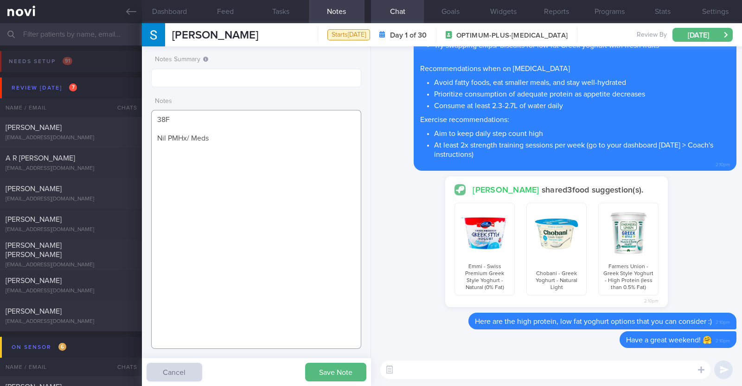
paste textarea "Wegovy 0.25mg for 4 weeks, then 0.5mg for 4 weeks, and 1mg thereafter"
click at [258, 162] on textarea "38F Nil PMHx/ Meds Wegovy 0.25mg for 4 weeks, then 0.5mg for 4 weeks, and 1mg t…" at bounding box center [256, 229] width 210 height 239
paste textarea "PT (mixture of cardio and strength training) x 1/week (60min) Inclined treadmil…"
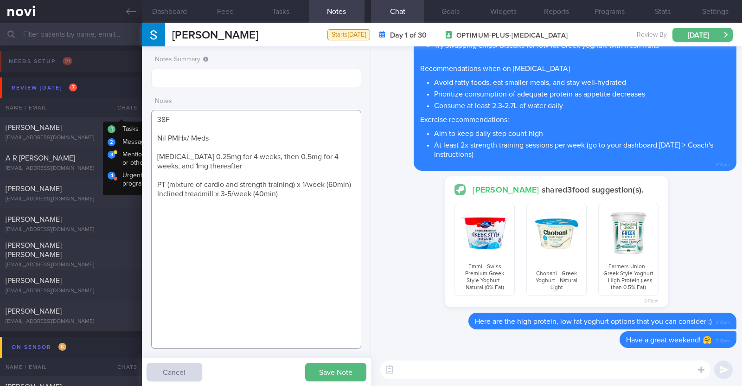
drag, startPoint x: 298, startPoint y: 195, endPoint x: 140, endPoint y: 116, distance: 176.4
click at [140, 116] on div "Patients New Users Coaches Assigned patients Assigned patients All active patie…" at bounding box center [371, 204] width 742 height 362
click at [302, 241] on textarea "38F Nil PMHx/ Meds Wegovy 0.25mg for 4 weeks, then 0.5mg for 4 weeks, and 1mg t…" at bounding box center [256, 229] width 210 height 239
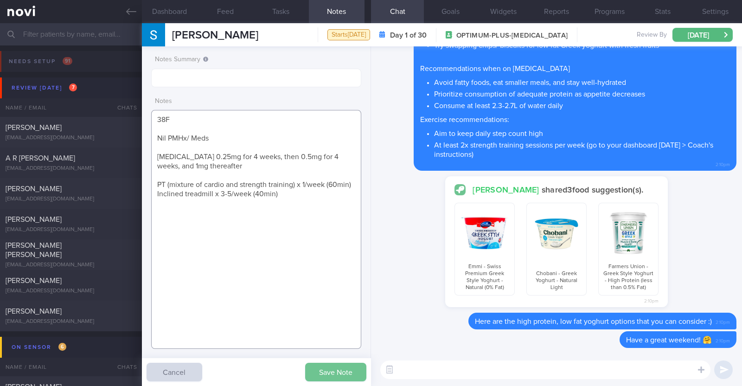
type textarea "38F Nil PMHx/ Meds Wegovy 0.25mg for 4 weeks, then 0.5mg for 4 weeks, and 1mg t…"
click at [334, 367] on button "Save Note" at bounding box center [335, 371] width 61 height 19
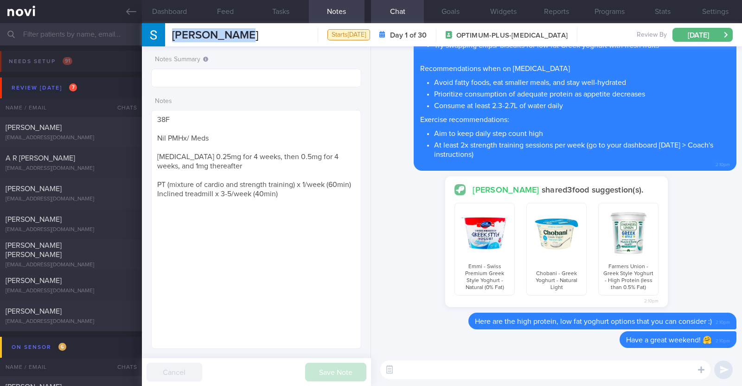
drag, startPoint x: 252, startPoint y: 40, endPoint x: 171, endPoint y: 30, distance: 81.8
click at [171, 30] on div "Sasha Mathew Sasha Mathew sashaannmathew@gmail.com Starts today Day 1 of 30 OPT…" at bounding box center [442, 34] width 600 height 23
copy span "Sasha Mathew"
click at [108, 134] on div "grpqbkybr9@privaterelay.appleid.com" at bounding box center [71, 137] width 131 height 7
type input "Will be switching to OP+"
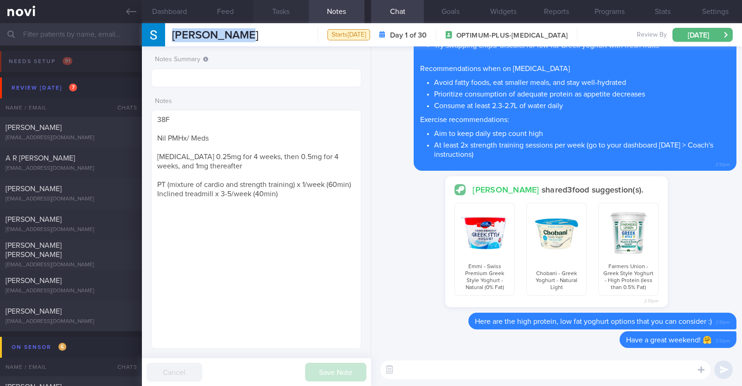
type input "Will be switching to OP+"
type textarea "52M Co-morbidities: DM dx 2019 HTN HLD Lumbar degenerative disc disease s/p sur…"
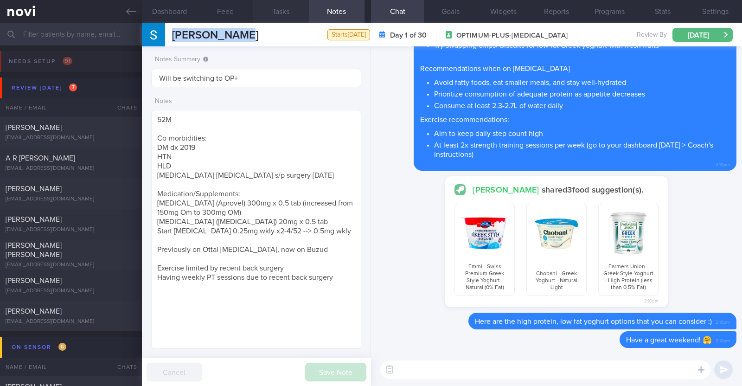
select select "7"
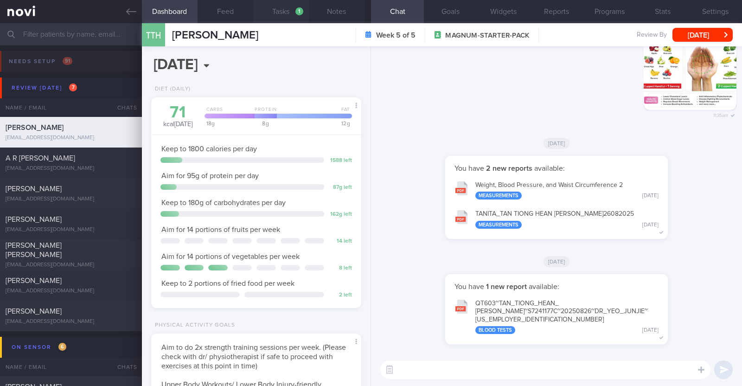
scroll to position [92, 184]
select select "7"
click at [230, 12] on button "Feed" at bounding box center [225, 11] width 56 height 23
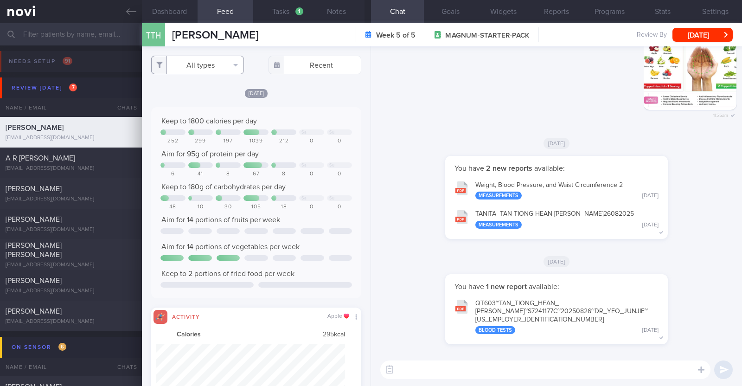
click at [229, 66] on button "All types" at bounding box center [197, 65] width 93 height 19
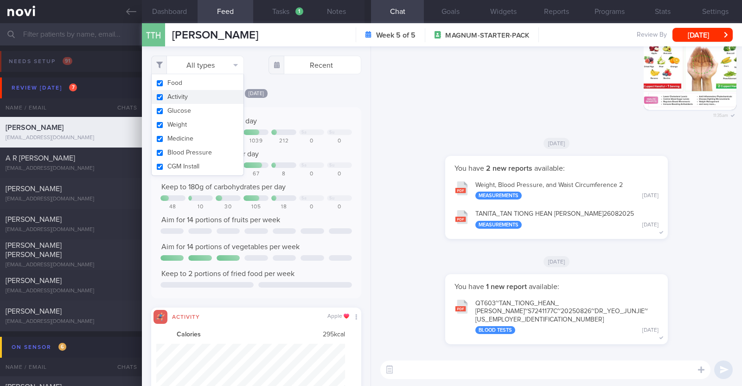
click at [216, 97] on button "Activity" at bounding box center [198, 97] width 92 height 14
checkbox input "false"
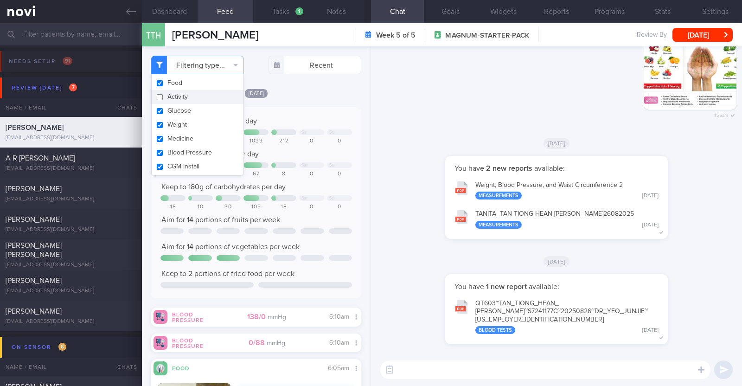
scroll to position [94, 188]
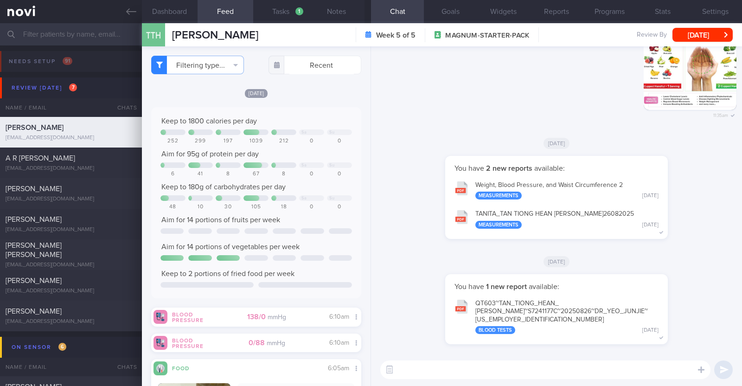
click at [408, 125] on div "Delete 11:35am" at bounding box center [556, 73] width 360 height 113
click at [439, 366] on textarea at bounding box center [545, 369] width 330 height 19
click at [336, 13] on button "Notes" at bounding box center [337, 11] width 56 height 23
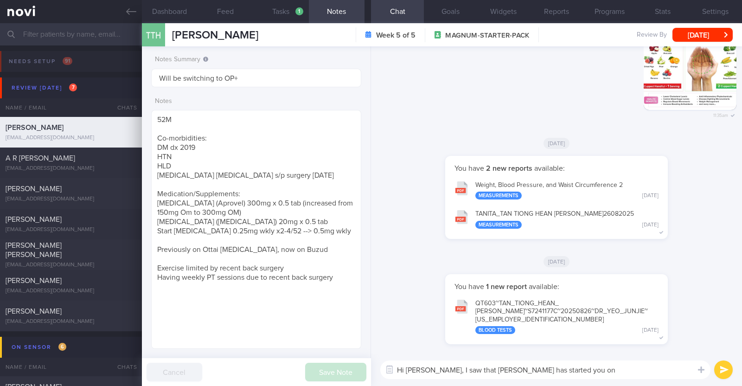
click at [560, 365] on textarea "Hi Alan, I saw that Dr Yeo has started you on" at bounding box center [545, 369] width 330 height 19
type textarea "Hi Alan, I saw that Dr Yeo has started you on Ozempic after your review with him"
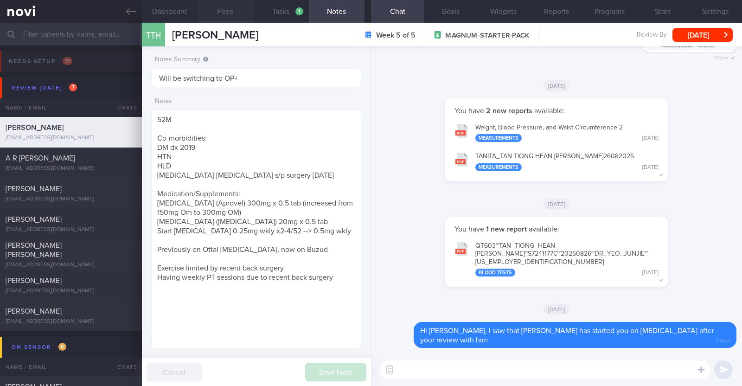
click at [229, 11] on button "Feed" at bounding box center [225, 11] width 56 height 23
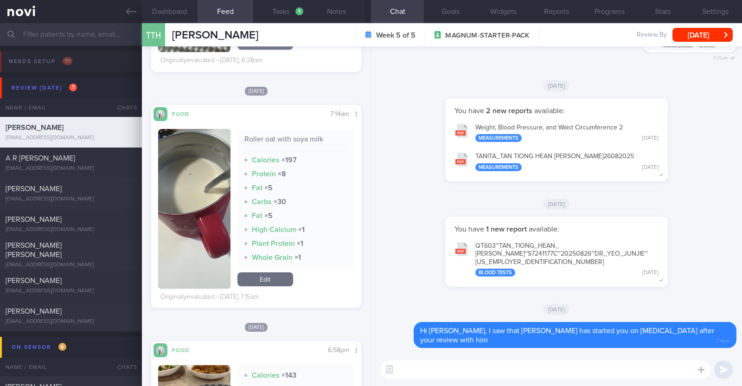
scroll to position [1043, 0]
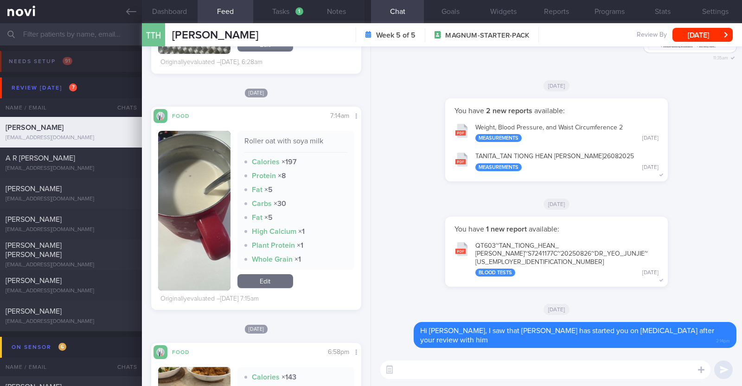
click at [401, 373] on textarea at bounding box center [545, 369] width 330 height 19
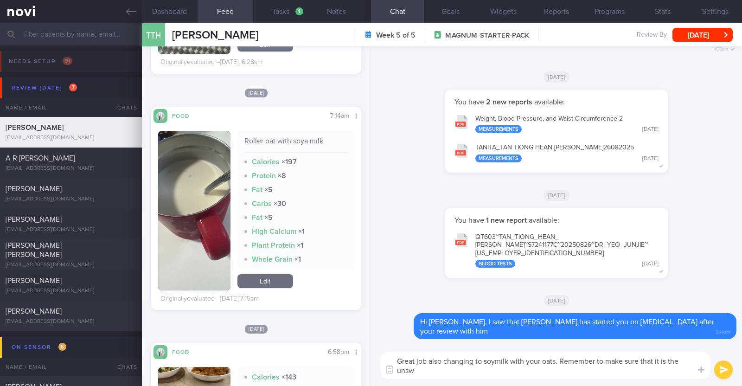
scroll to position [0, 0]
type textarea "Great job also changing to soymilk with your oats. Remember to make sure that i…"
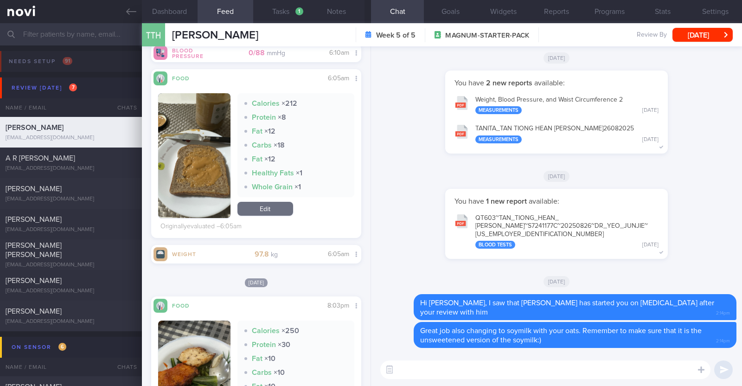
scroll to position [405, 0]
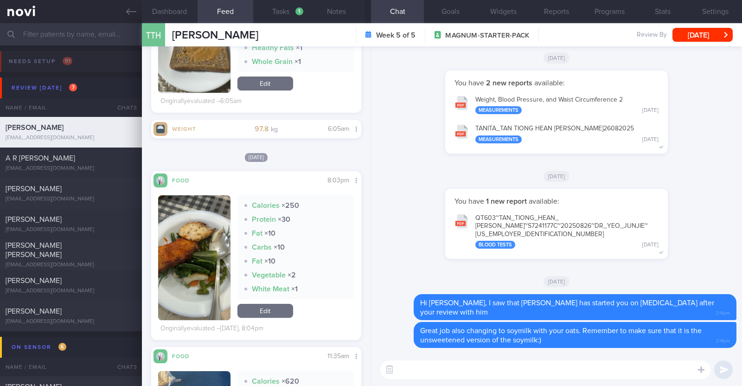
click at [203, 276] on button "button" at bounding box center [194, 257] width 72 height 125
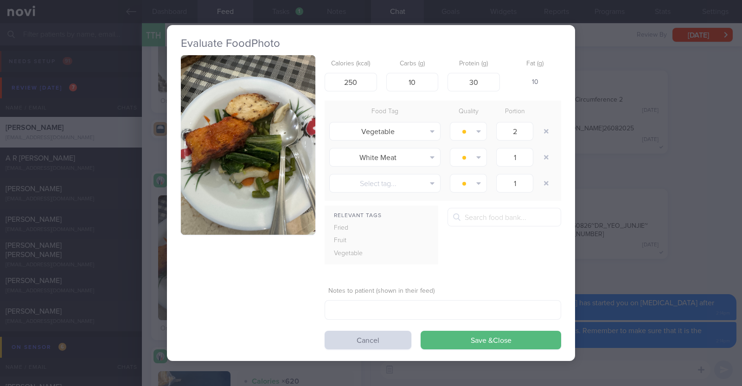
click at [229, 205] on button "button" at bounding box center [248, 144] width 134 height 179
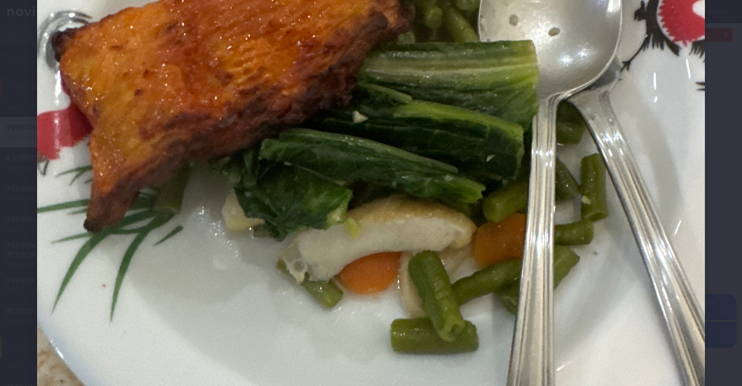
scroll to position [405, 0]
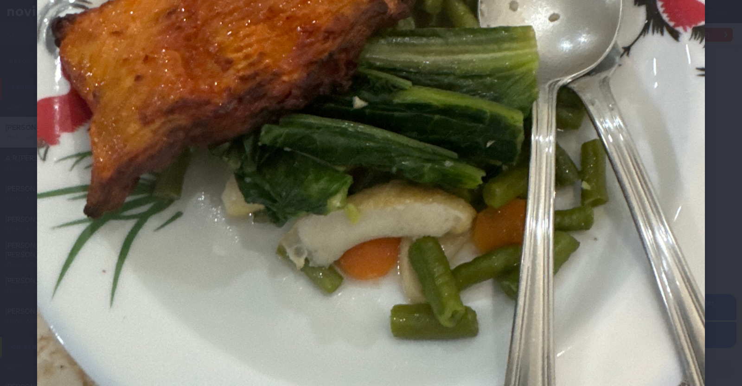
click at [18, 243] on div at bounding box center [371, 77] width 742 height 964
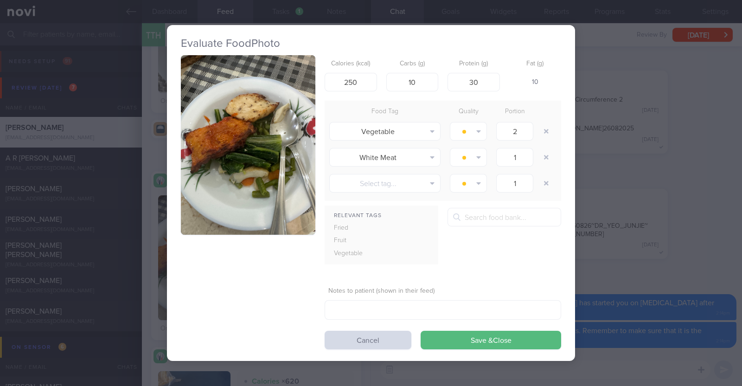
click at [145, 288] on div "Evaluate Food Photo Calories (kcal) 250 Carbs (g) 10 Protein (g) 30 Fat (g) 10 …" at bounding box center [371, 193] width 742 height 386
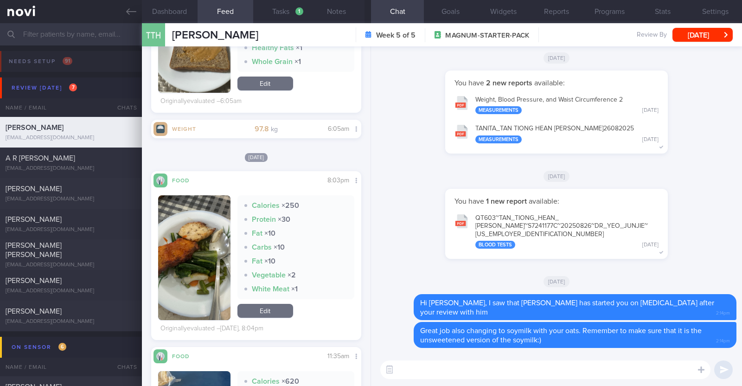
click at [450, 375] on textarea at bounding box center [545, 369] width 330 height 19
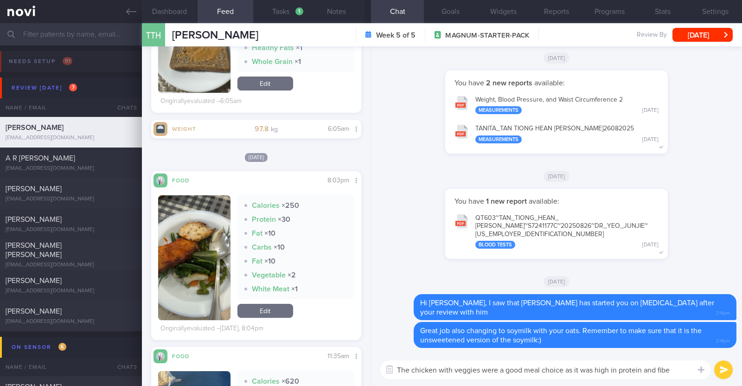
type textarea "The chicken with veggies were a good meal choice as it was high in protein and …"
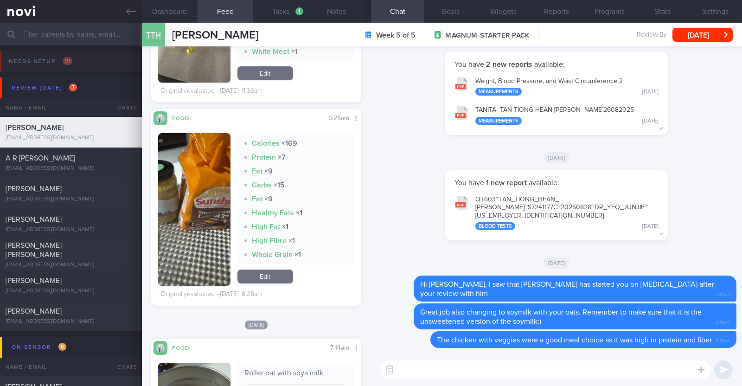
scroll to position [869, 0]
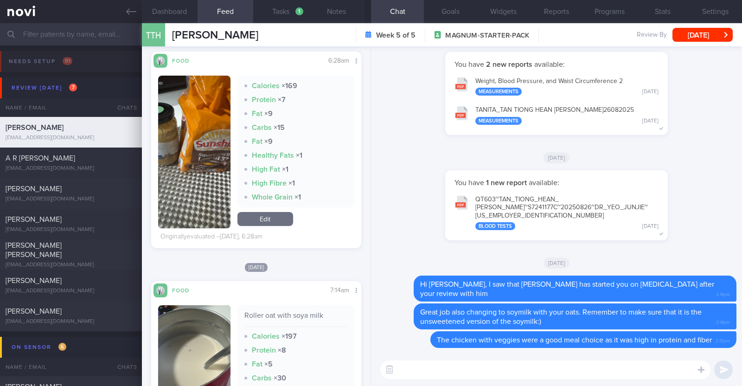
click at [416, 371] on textarea at bounding box center [545, 369] width 330 height 19
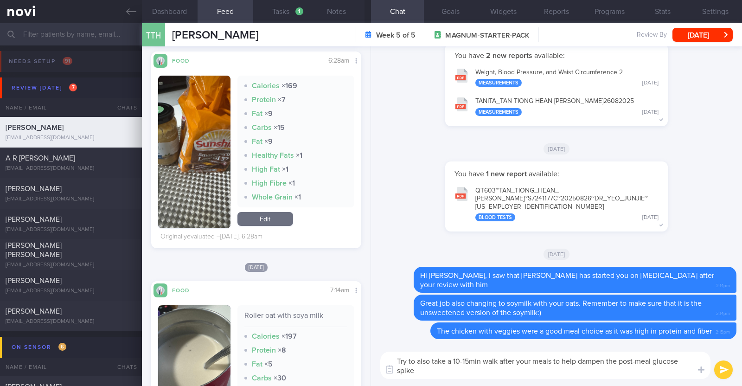
scroll to position [0, 0]
type textarea "Try to also take a 10-15min walk after your meals to help dampen the post-meal …"
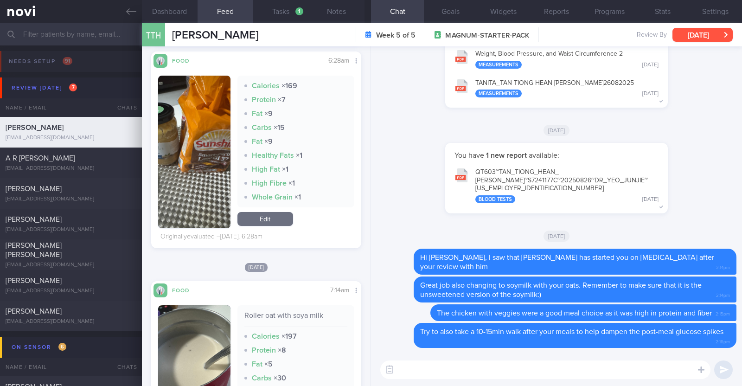
click at [696, 40] on button "Fri, 29 Aug" at bounding box center [702, 35] width 60 height 14
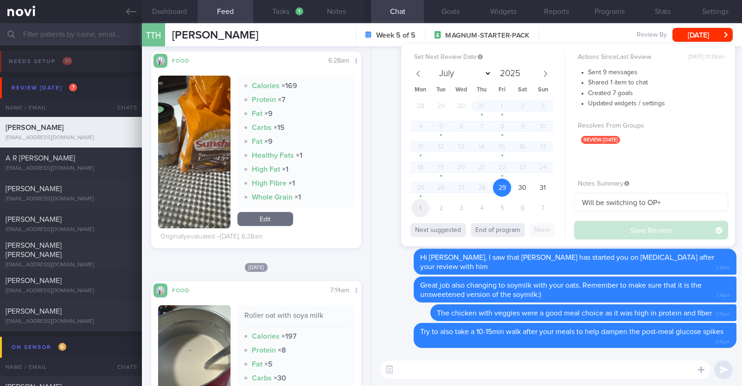
click at [420, 206] on span "1" at bounding box center [420, 208] width 18 height 18
select select "8"
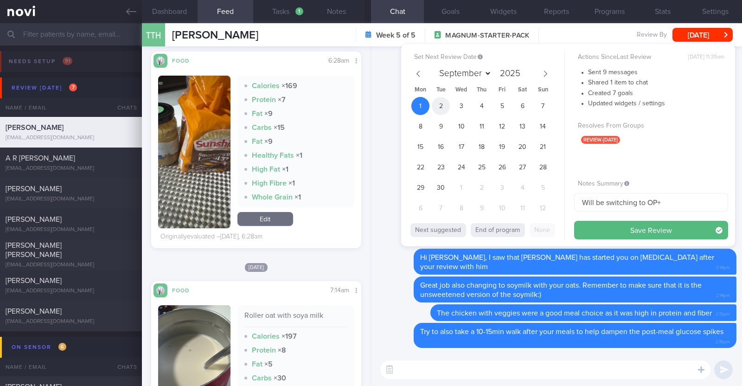
click at [436, 98] on span "2" at bounding box center [441, 106] width 18 height 18
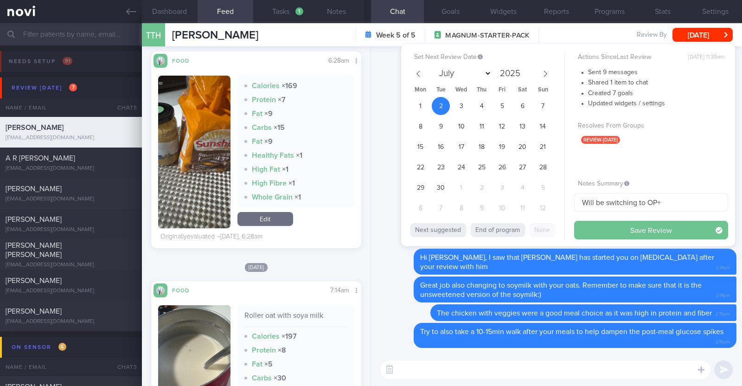
click at [590, 230] on button "Save Review" at bounding box center [651, 230] width 154 height 19
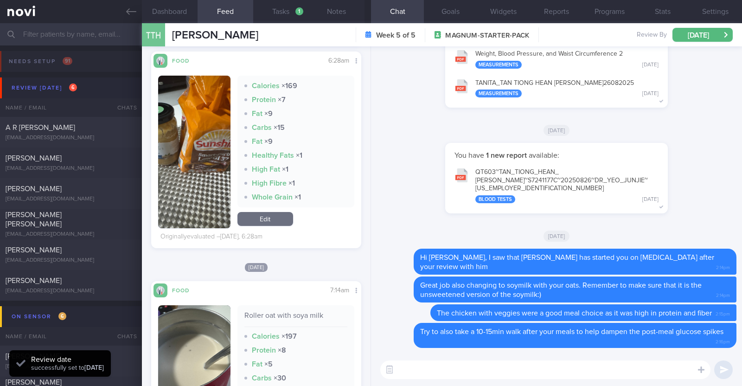
scroll to position [94, 188]
click at [324, 10] on button "Notes" at bounding box center [337, 11] width 56 height 23
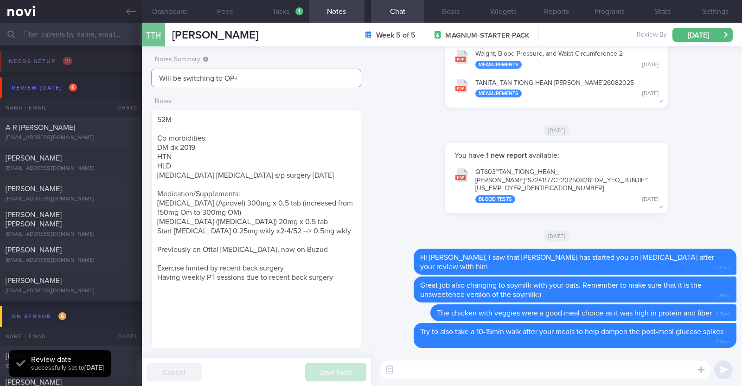
click at [255, 75] on input "Will be switching to OP+" at bounding box center [256, 78] width 210 height 19
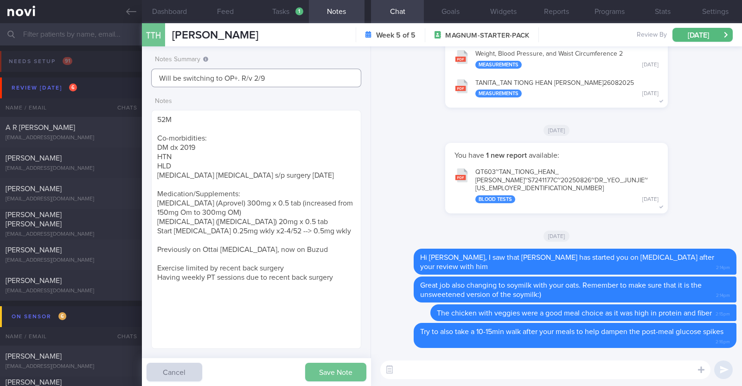
type input "Will be switching to OP+. R/v 2/9"
click at [312, 374] on button "Save Note" at bounding box center [335, 371] width 61 height 19
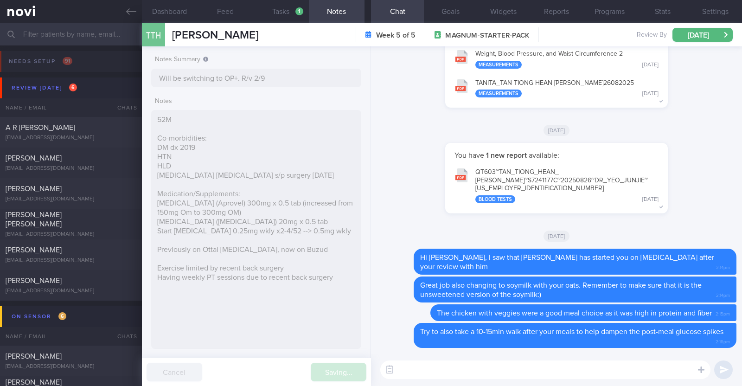
type input "Will be switching to OP+. R/v 2/9"
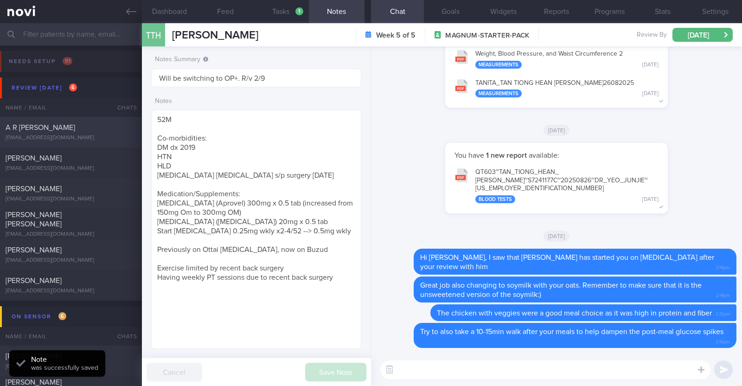
click at [107, 134] on div "arthipriyanka22@gmail.com" at bounding box center [71, 137] width 131 height 7
type textarea "49F Comorbidities: T2DM Hyperlipdiemia Hypothyroidism Iron deficiency anaemia F…"
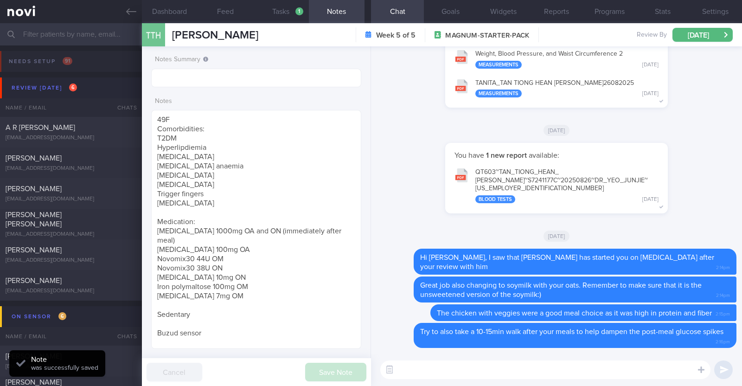
select select "7"
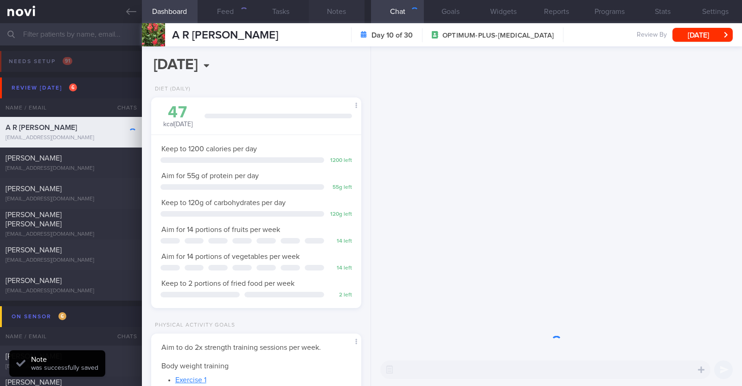
scroll to position [105, 184]
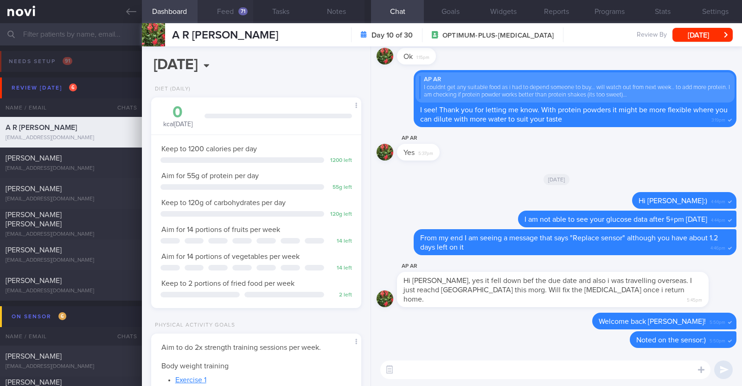
click at [235, 8] on button "Feed 71" at bounding box center [225, 11] width 56 height 23
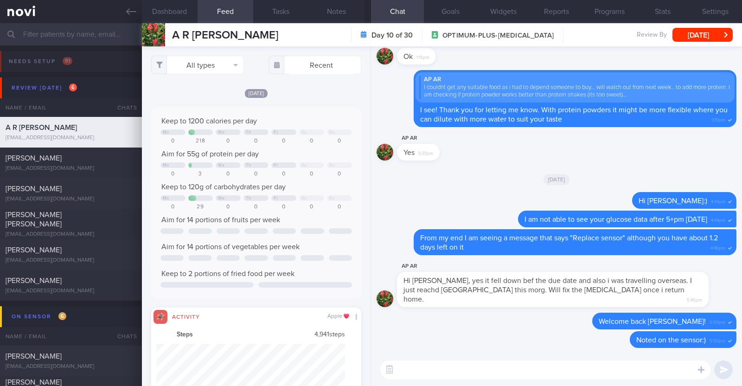
scroll to position [47, 189]
click at [234, 70] on button "All types" at bounding box center [197, 65] width 93 height 19
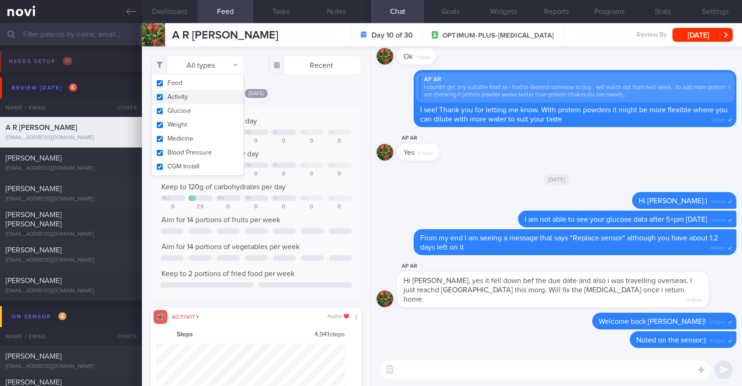
click at [197, 97] on button "Activity" at bounding box center [198, 97] width 92 height 14
checkbox input "false"
click at [316, 90] on div "Tue, 26 Aug" at bounding box center [256, 93] width 210 height 10
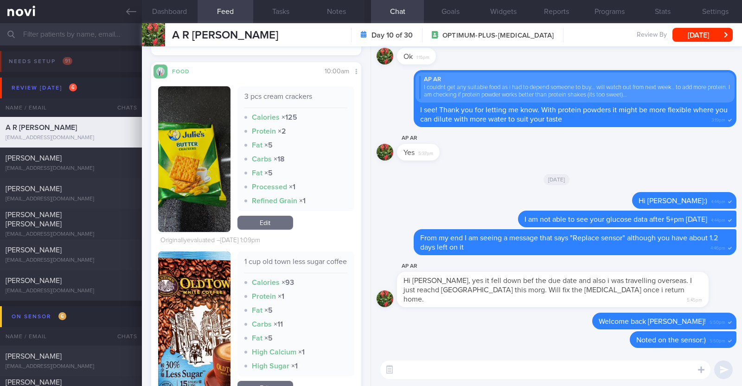
scroll to position [290, 0]
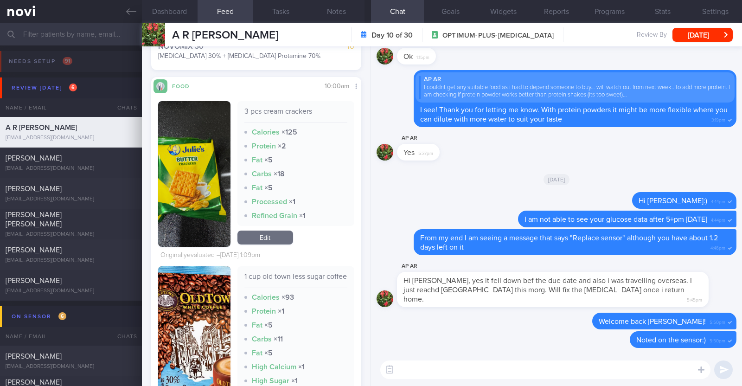
click at [484, 365] on textarea at bounding box center [545, 369] width 330 height 19
click at [406, 369] on textarea "HI Arthi, happy Friday:)" at bounding box center [545, 369] width 330 height 19
type textarea "Hi Arthi, happy Friday:)"
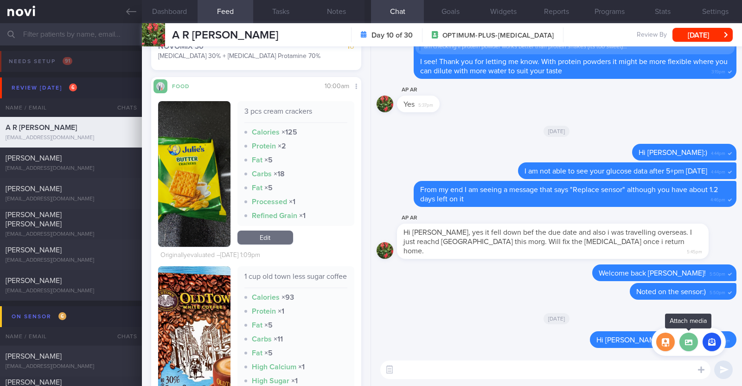
click at [690, 341] on label at bounding box center [688, 341] width 19 height 19
click at [0, 0] on input "file" at bounding box center [0, 0] width 0 height 0
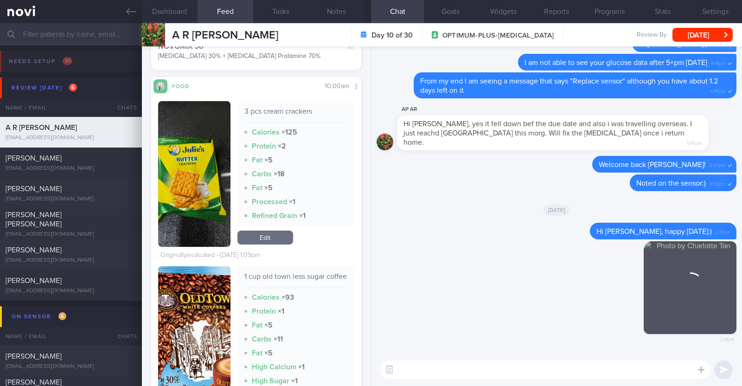
click at [427, 372] on textarea at bounding box center [545, 369] width 330 height 19
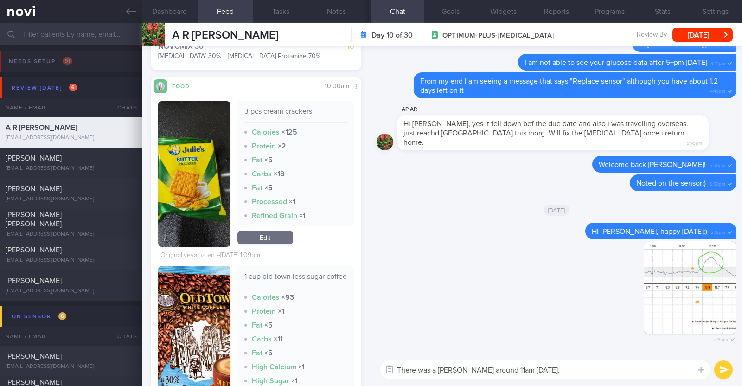
drag, startPoint x: 429, startPoint y: 368, endPoint x: 387, endPoint y: 367, distance: 42.2
click at [387, 367] on div "Chat templates Food repository Attach media Chat Templates Admin CGM Weight" at bounding box center [556, 369] width 371 height 32
drag, startPoint x: 471, startPoint y: 367, endPoint x: 450, endPoint y: 366, distance: 21.3
click at [450, 366] on textarea "I noticed a large sharp spike around 11am on Tuesday." at bounding box center [545, 369] width 330 height 19
click at [472, 369] on textarea "I noticed a large spike around 11am on Tuesday." at bounding box center [545, 369] width 330 height 19
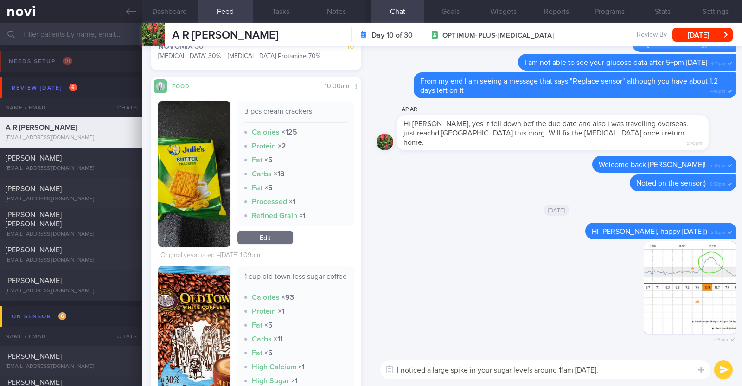
click at [617, 369] on textarea "I noticed a large spike in your sugar levels around 11am on Tuesday." at bounding box center [545, 369] width 330 height 19
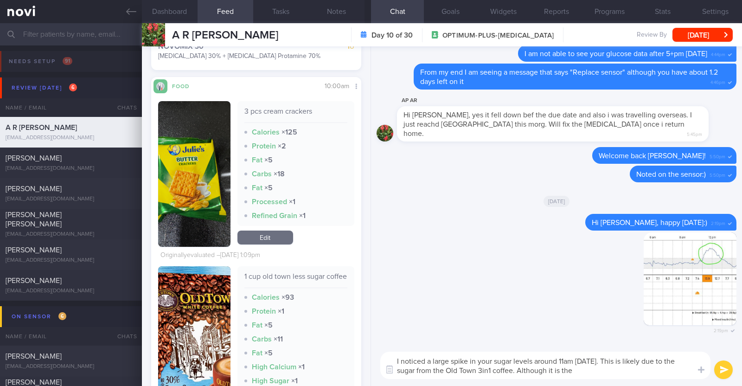
click at [211, 344] on button "button" at bounding box center [194, 339] width 72 height 146
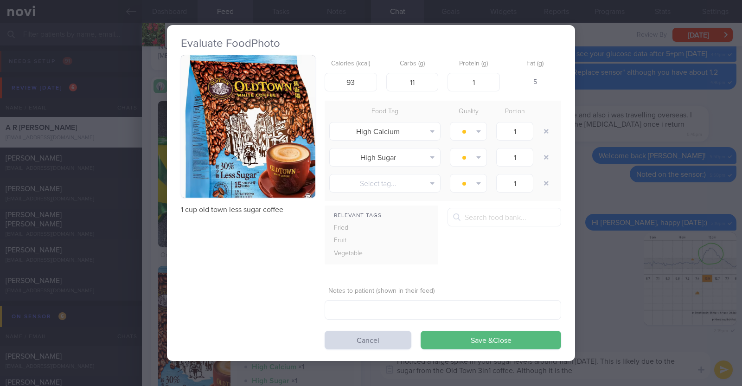
click at [143, 306] on div "Evaluate Food Photo 1 cup old town less sugar coffee Calories (kcal) 93 Carbs (…" at bounding box center [371, 193] width 742 height 386
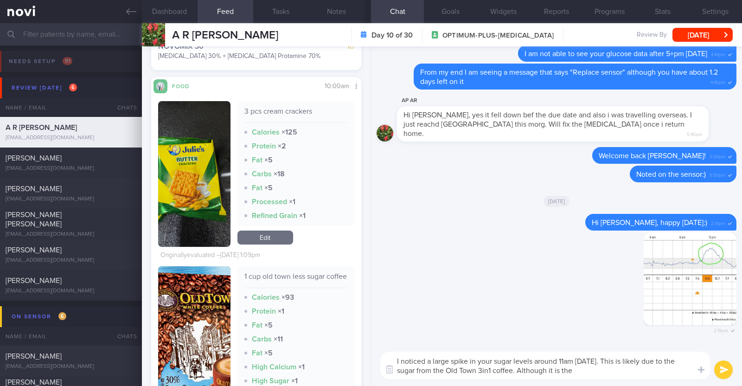
click at [592, 375] on textarea "I noticed a large spike in your sugar levels around 11am on Tuesday. This is li…" at bounding box center [545, 364] width 330 height 27
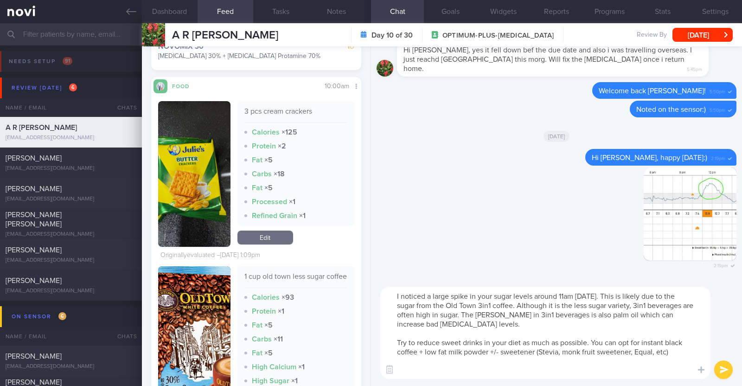
paste textarea "[Ah huat kopi O kosong](https://www.fairprice.com.sg/product/ah-huat-kopi-o-kos…"
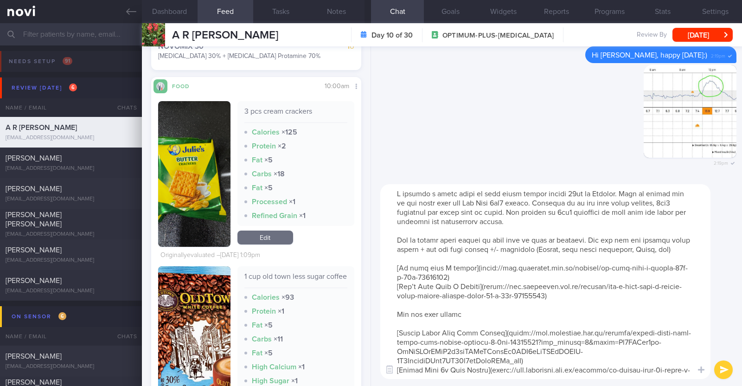
drag, startPoint x: 400, startPoint y: 304, endPoint x: 465, endPoint y: 318, distance: 67.4
click at [465, 318] on textarea at bounding box center [545, 281] width 330 height 195
type textarea "I noticed a large spike in your sugar levels around 11am on Tuesday. This is li…"
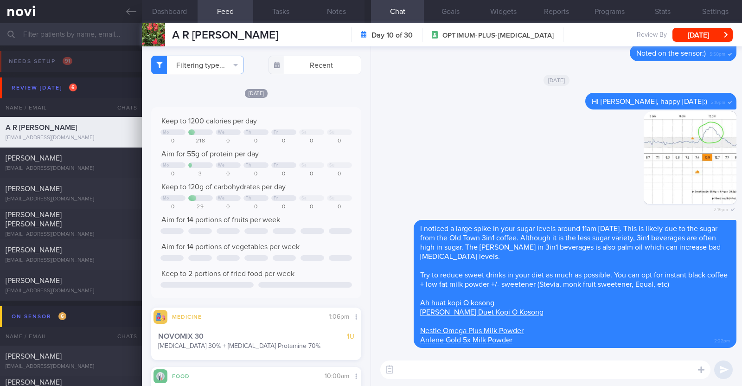
select select "7"
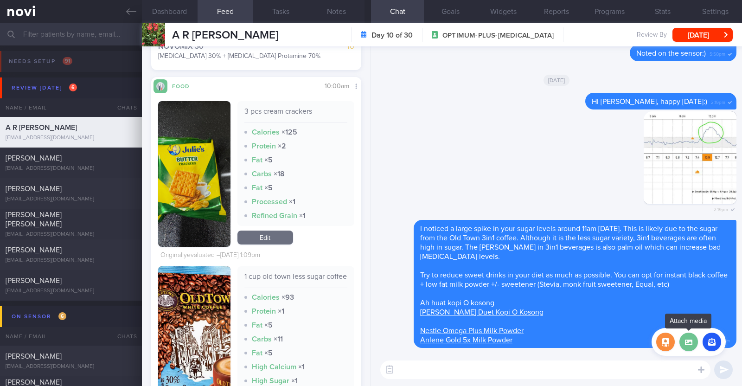
click at [693, 344] on label at bounding box center [688, 341] width 19 height 19
click at [0, 0] on input "file" at bounding box center [0, 0] width 0 height 0
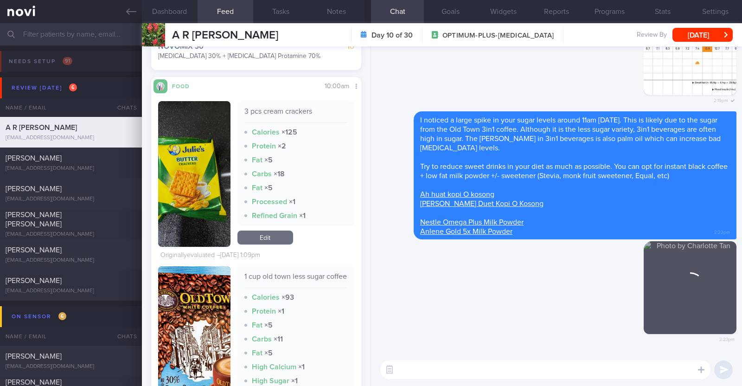
click at [432, 365] on textarea at bounding box center [545, 369] width 330 height 19
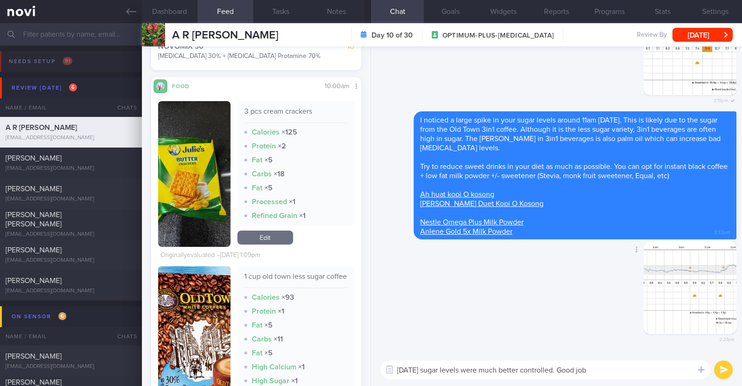
paste textarea "👍"
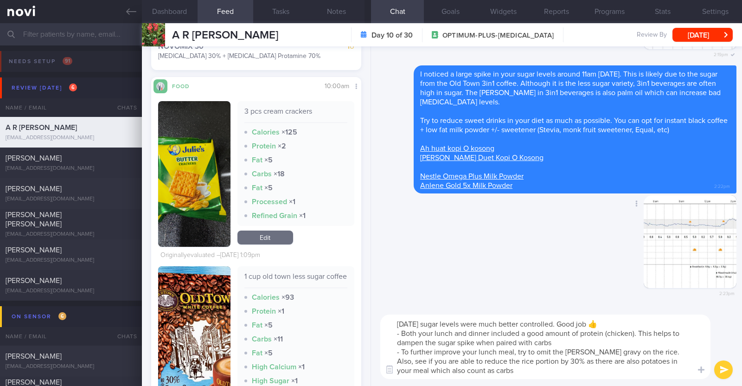
scroll to position [0, 0]
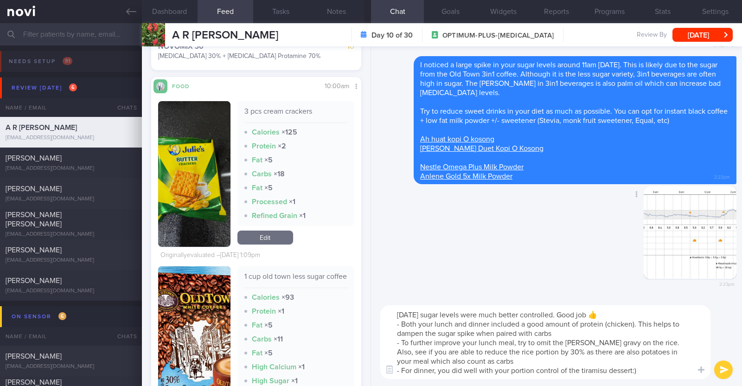
type textarea "Yesterday's sugar levels were much better controlled. Good job 👍 - Both your lu…"
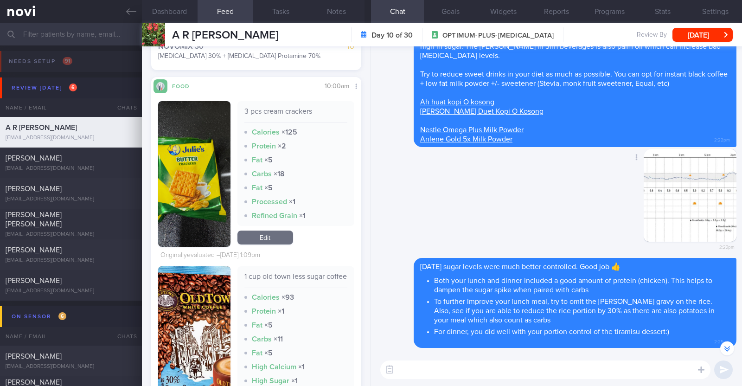
scroll to position [-115, 0]
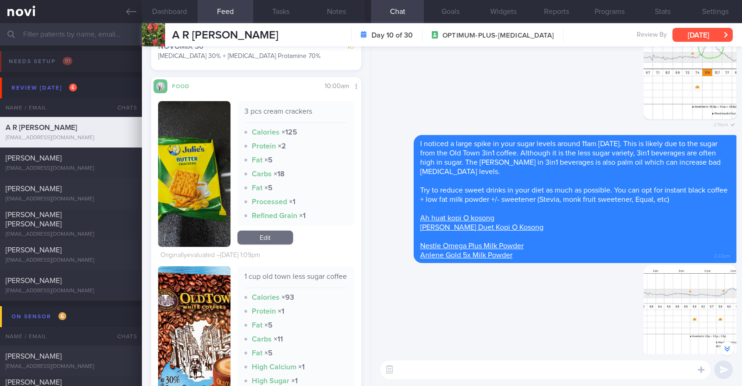
click at [688, 36] on button "[DATE]" at bounding box center [702, 35] width 60 height 14
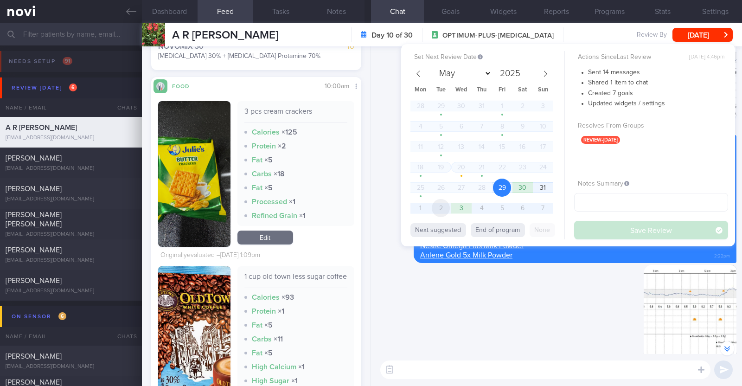
click at [437, 205] on span "2" at bounding box center [441, 208] width 18 height 18
select select "8"
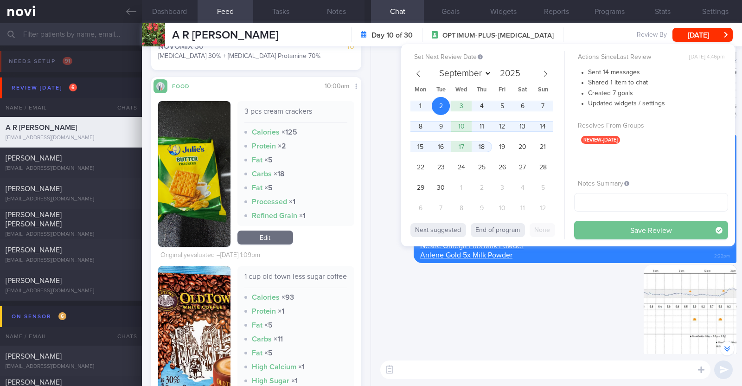
click at [600, 226] on button "Save Review" at bounding box center [651, 230] width 154 height 19
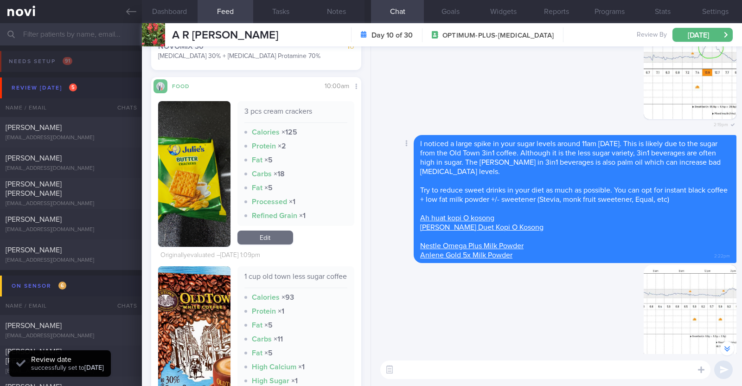
scroll to position [94, 188]
click at [49, 129] on span "[PERSON_NAME]" at bounding box center [34, 127] width 56 height 7
type textarea "51M Comorbidities: T2DM (dx in Aug 2024 health screening) Medications: Just sta…"
select select "7"
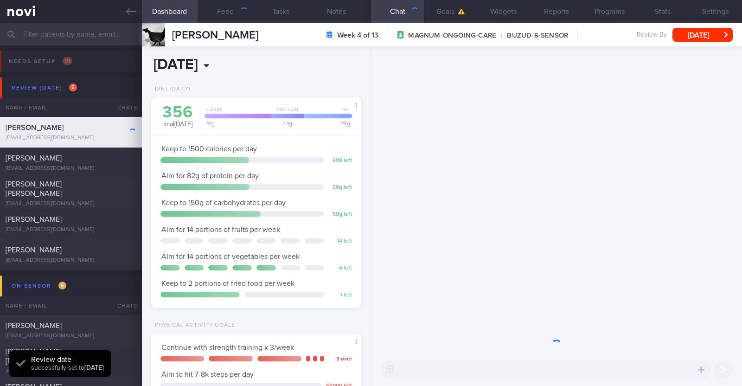
scroll to position [105, 184]
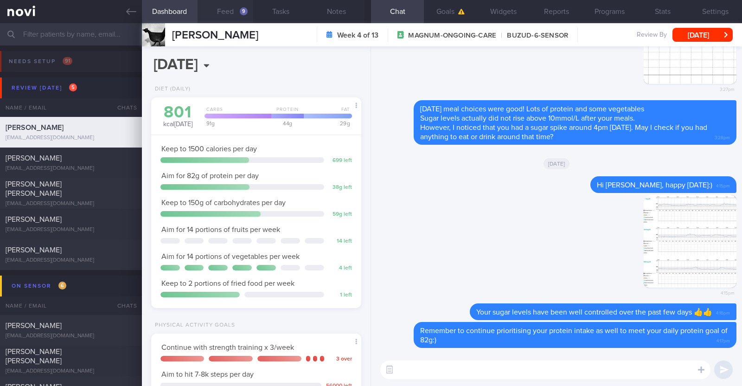
click at [234, 11] on button "Feed 9" at bounding box center [225, 11] width 56 height 23
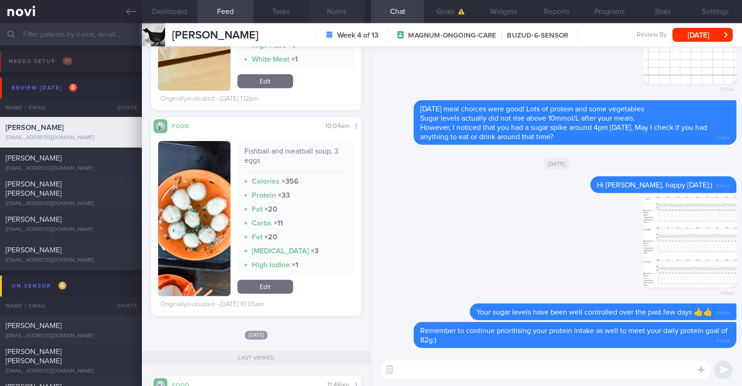
scroll to position [1499, 0]
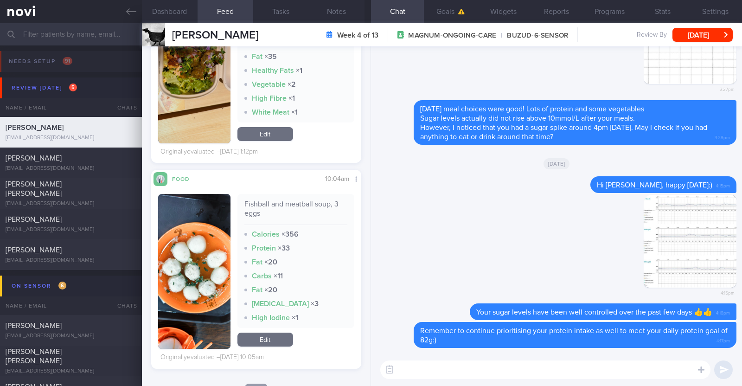
click at [438, 368] on textarea at bounding box center [545, 369] width 330 height 19
click at [406, 371] on textarea "HI Jemmy," at bounding box center [545, 369] width 330 height 19
click at [442, 368] on textarea "Hi Jemmy," at bounding box center [545, 369] width 330 height 19
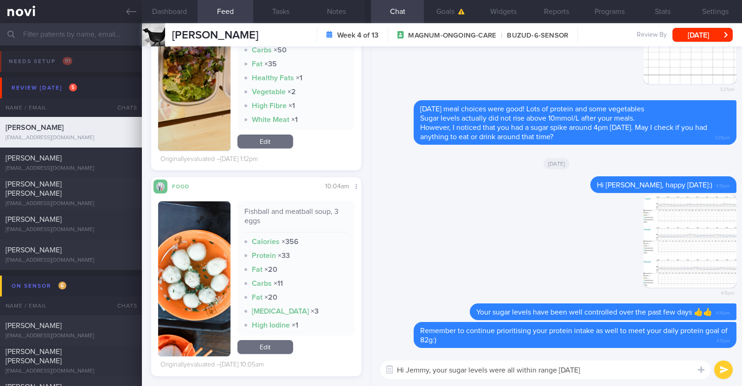
scroll to position [1210, 0]
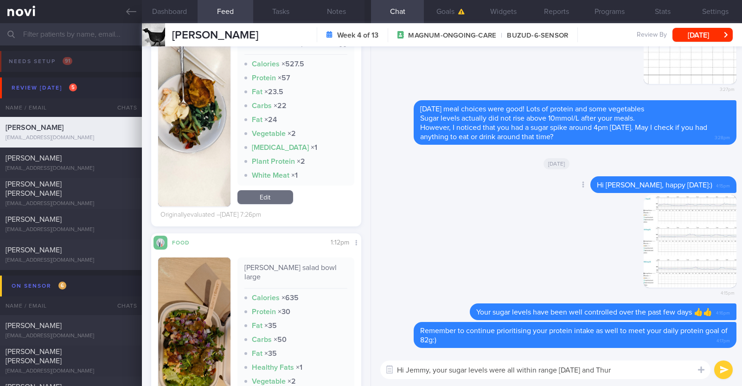
paste textarea "👏"
type textarea "Hi Jemmy, your sugar levels were all within range on Wed and Thur 👏 Great job!"
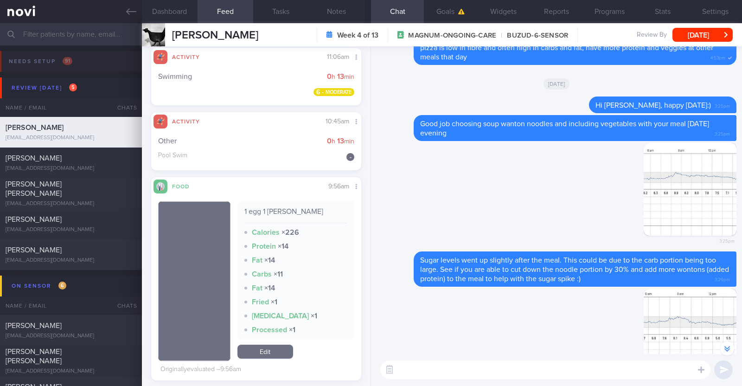
scroll to position [0, 0]
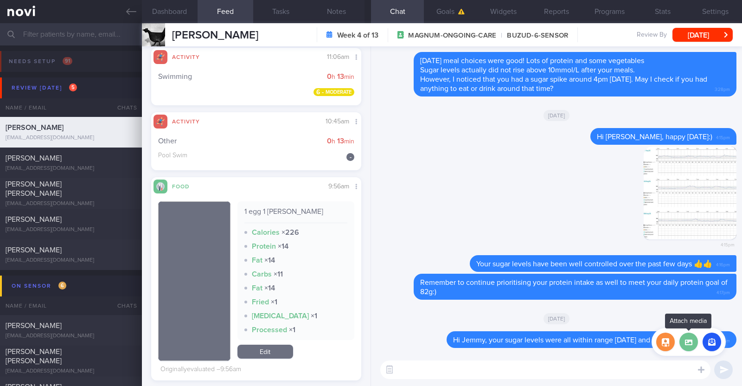
click at [685, 343] on label at bounding box center [688, 341] width 19 height 19
click at [0, 0] on input "file" at bounding box center [0, 0] width 0 height 0
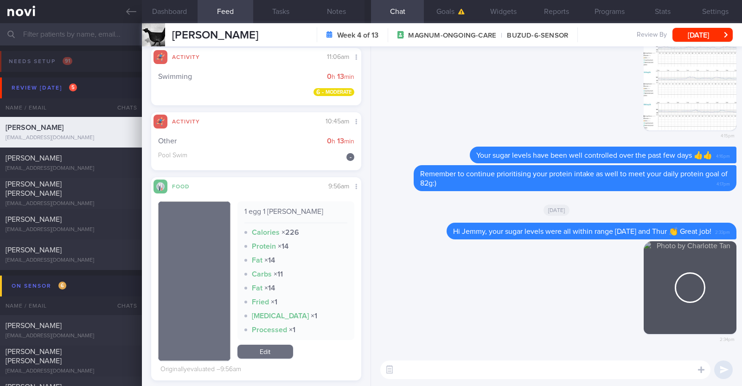
click at [406, 367] on textarea at bounding box center [545, 369] width 330 height 19
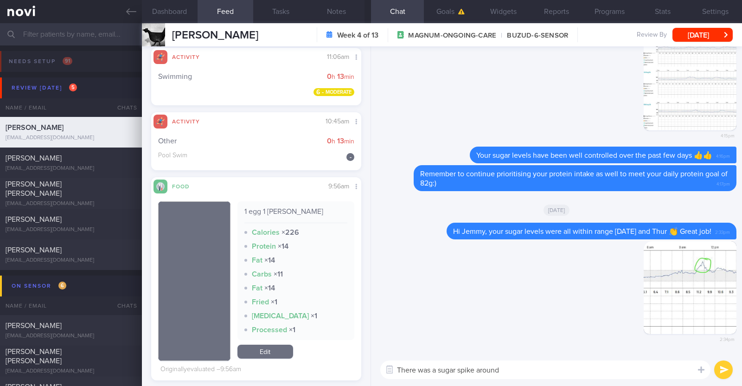
click at [552, 371] on textarea "There was a sugar spike around" at bounding box center [545, 369] width 330 height 19
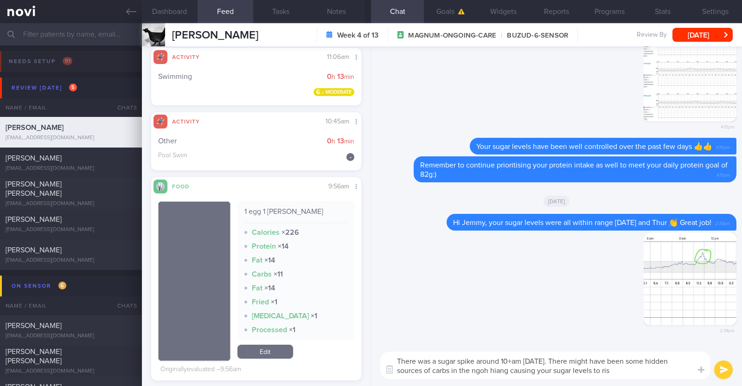
type textarea "There was a sugar spike around 10+am today. There might have been some hidden s…"
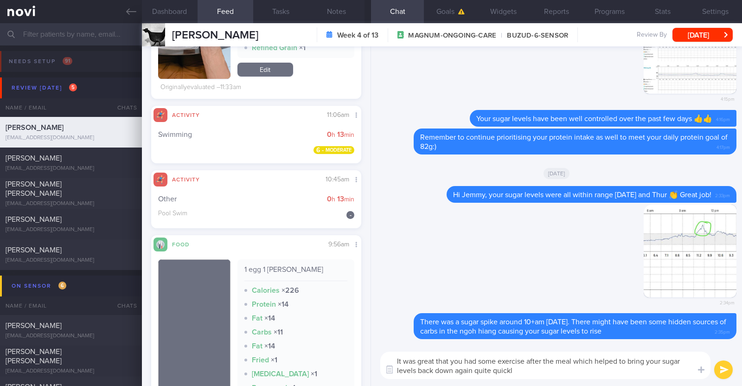
type textarea "It was great that you had some exercise after the meal which helped to bring yo…"
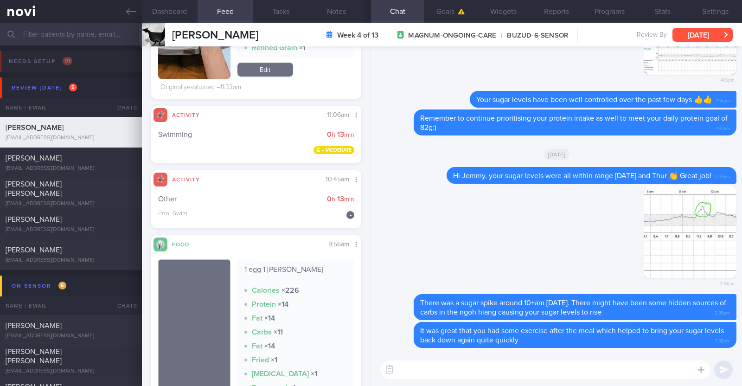
click at [699, 38] on button "[DATE]" at bounding box center [702, 35] width 60 height 14
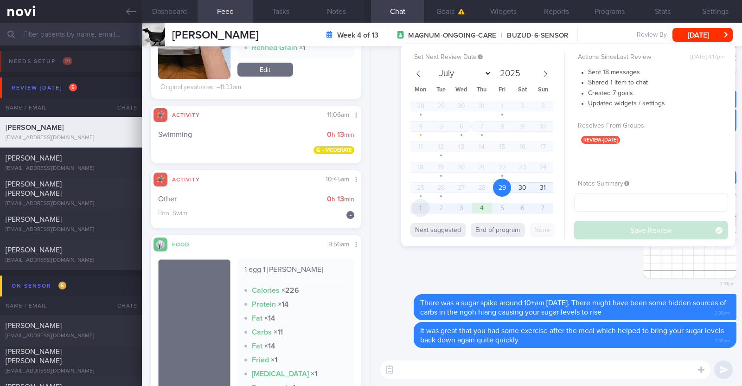
click at [416, 213] on span "1" at bounding box center [420, 208] width 18 height 18
select select "8"
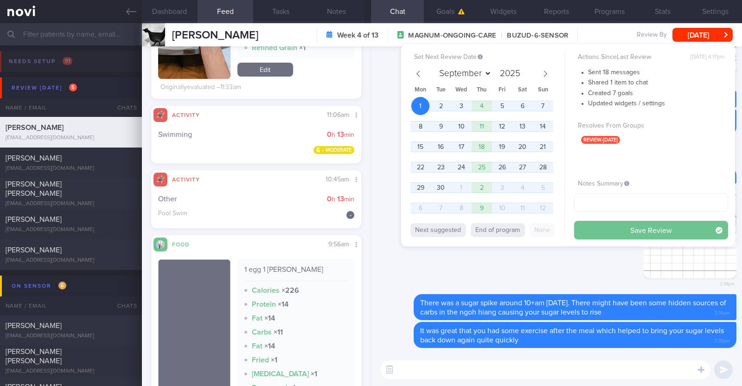
click at [605, 229] on button "Save Review" at bounding box center [651, 230] width 154 height 19
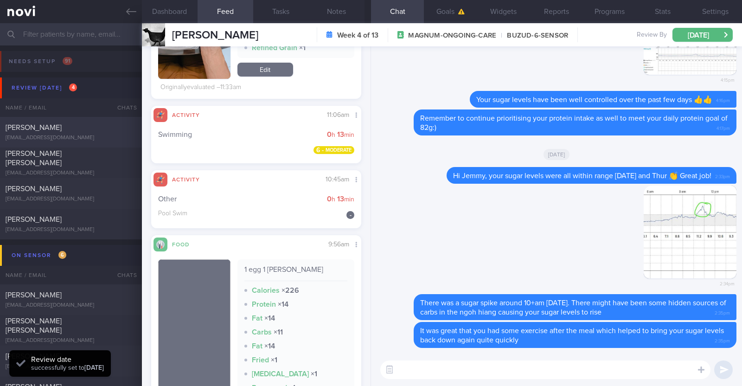
scroll to position [94, 188]
click at [96, 127] on div "[PERSON_NAME]" at bounding box center [70, 127] width 128 height 9
type input "Monitor for hypos!!!"
type textarea "63F Co-morbidities: DM HTN HLD CKD G1/A2 Hepatic steatosis Gallbladder polyp/so…"
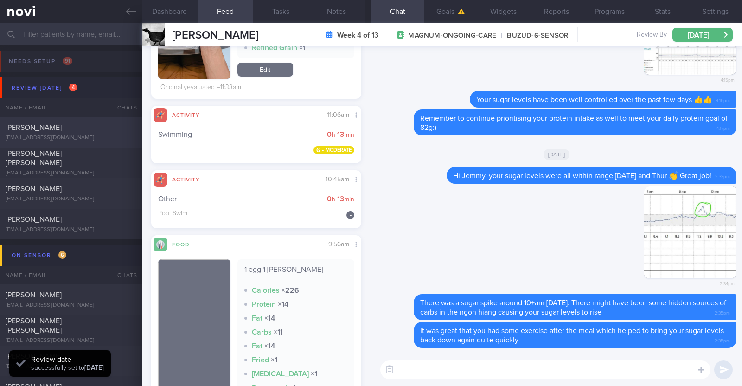
select select "7"
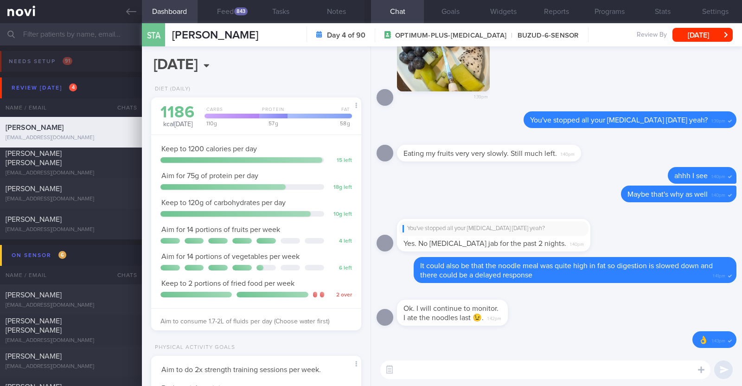
scroll to position [94, 188]
click at [244, 17] on button "Feed 843" at bounding box center [225, 11] width 56 height 23
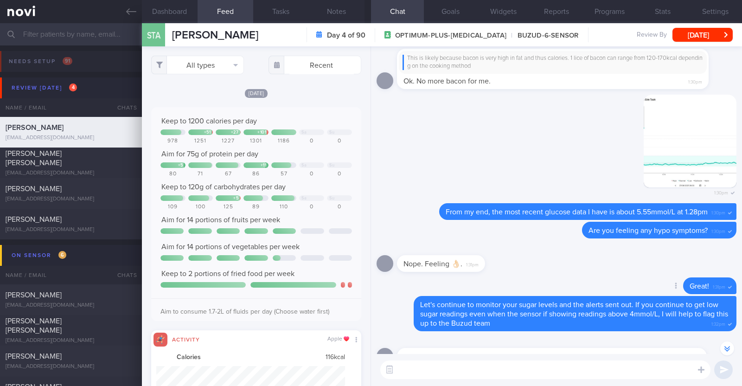
scroll to position [-171, 0]
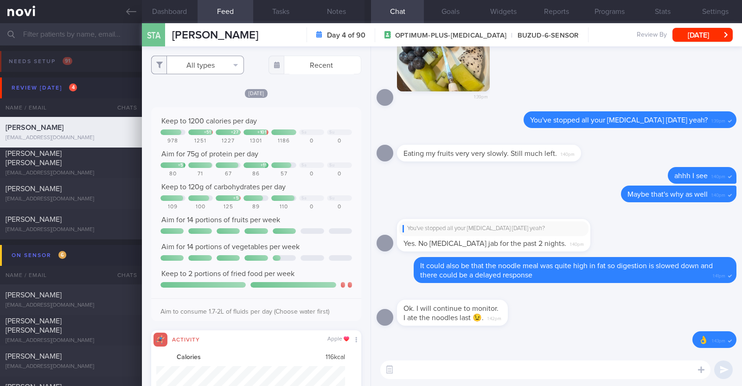
click at [197, 72] on button "All types" at bounding box center [197, 65] width 93 height 19
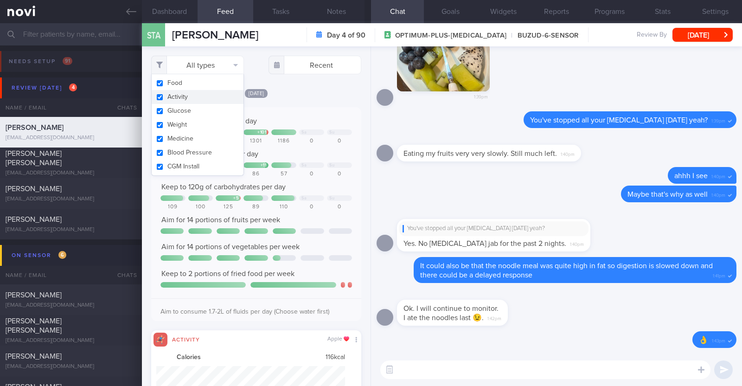
click at [193, 98] on button "Activity" at bounding box center [198, 97] width 92 height 14
checkbox input "false"
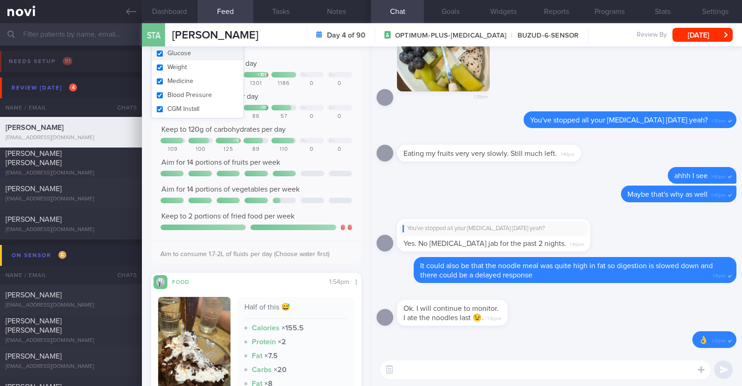
click at [355, 252] on div "Filtering type... Food Activity Glucose Weight Medicine Blood Pressure CGM Inst…" at bounding box center [256, 215] width 229 height 339
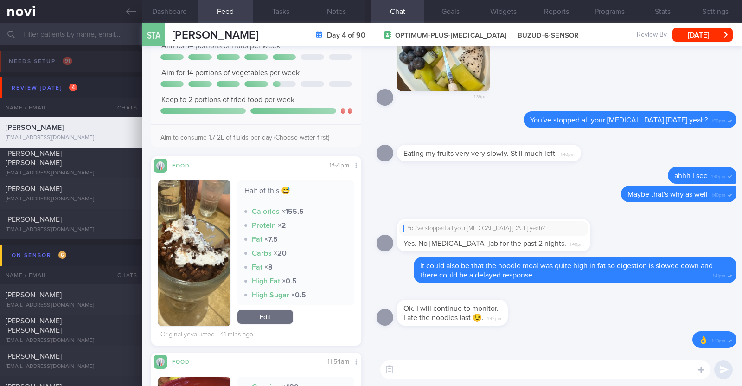
click at [187, 281] on button "button" at bounding box center [194, 253] width 72 height 146
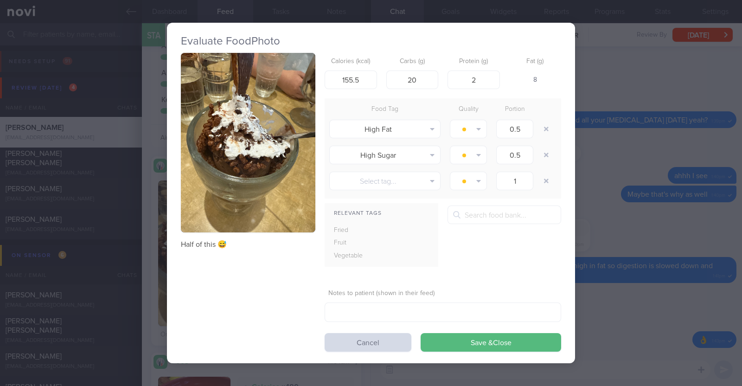
click at [149, 289] on div "Evaluate Food Photo Half of this 😅 Calories (kcal) 155.5 Carbs (g) 20 Protein (…" at bounding box center [371, 193] width 742 height 386
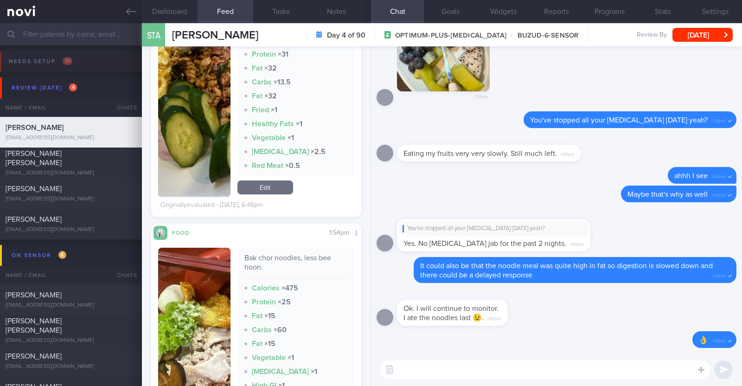
scroll to position [1275, 0]
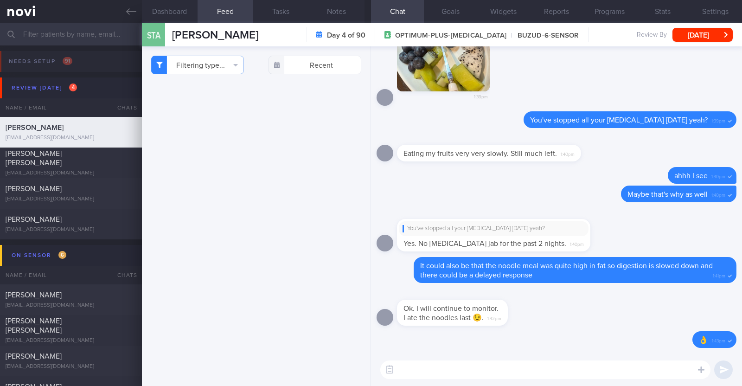
select select "7"
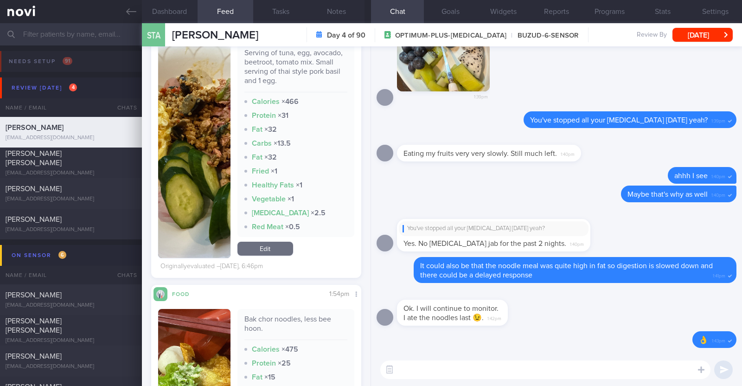
scroll to position [1159, 0]
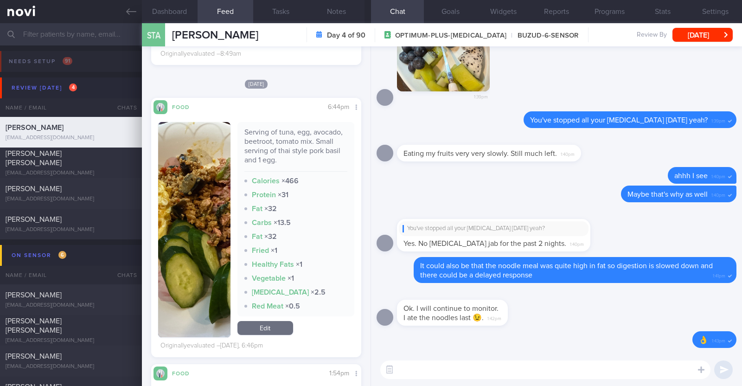
click at [637, 367] on textarea at bounding box center [545, 369] width 330 height 19
type textarea "Hi Anne:)"
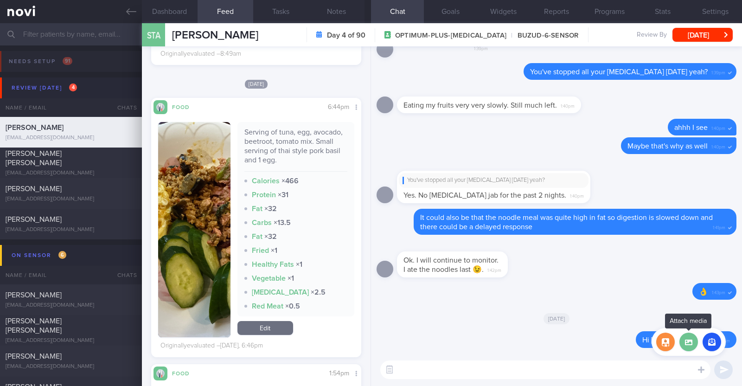
click at [691, 343] on label at bounding box center [688, 341] width 19 height 19
click at [0, 0] on input "file" at bounding box center [0, 0] width 0 height 0
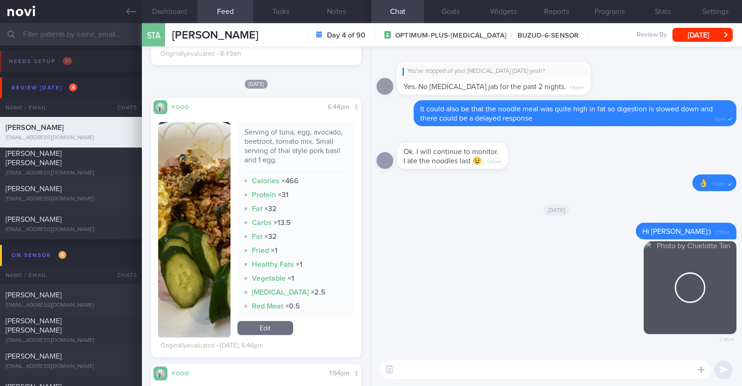
click at [498, 374] on textarea at bounding box center [545, 369] width 330 height 19
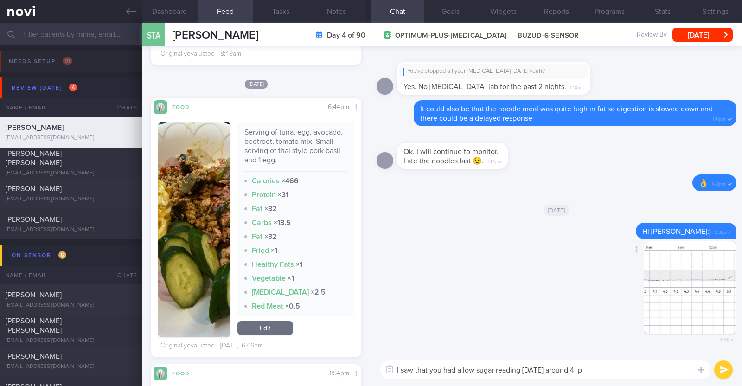
type textarea "I saw that you had a low sugar reading yesterday around 4+pm"
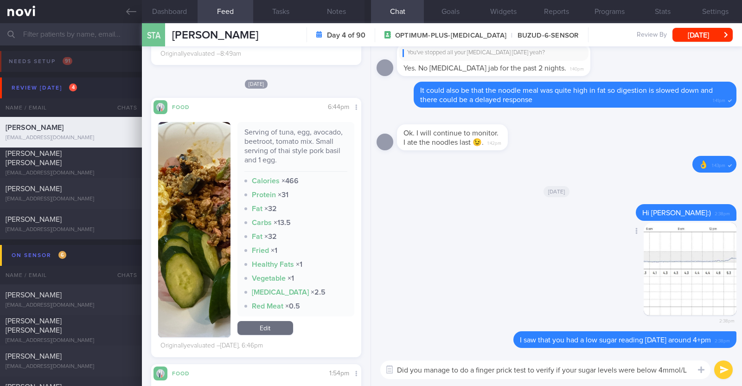
type textarea "Did you manage to do a finger prick test to verify if your sugar levels were be…"
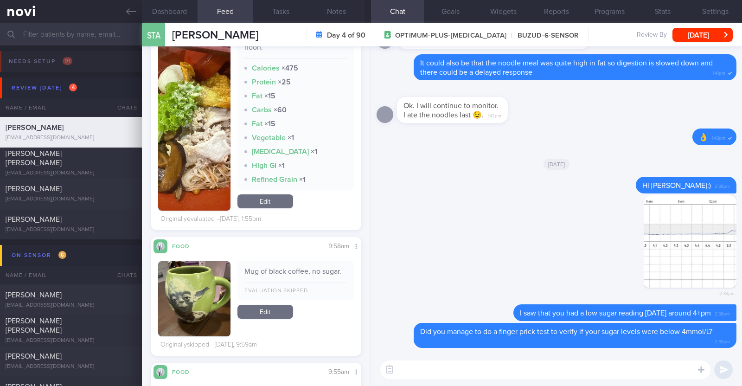
scroll to position [1391, 0]
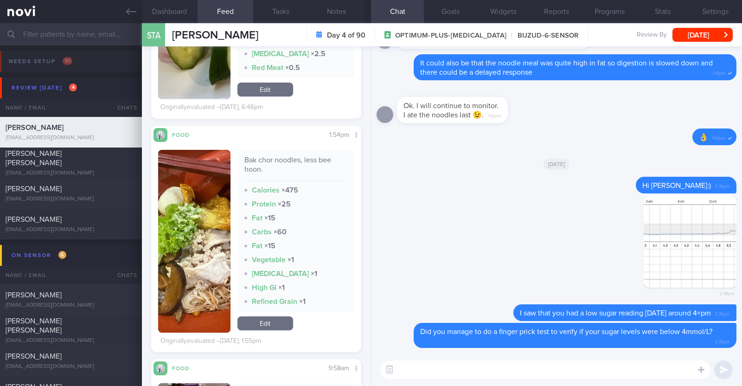
click at [406, 373] on textarea at bounding box center [545, 369] width 330 height 19
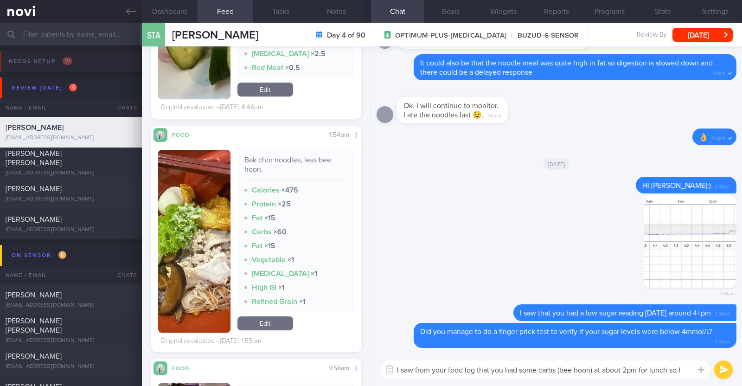
scroll to position [0, 0]
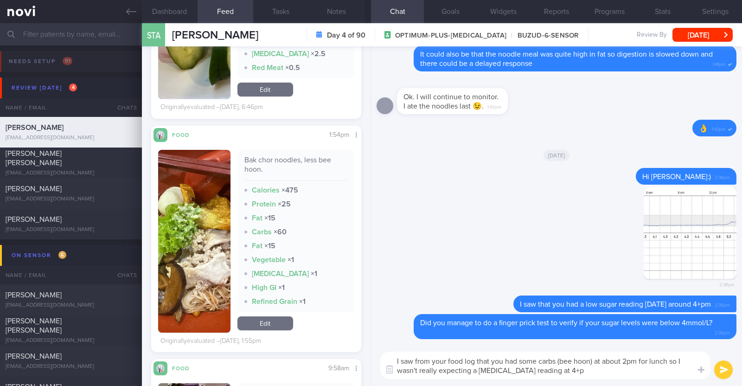
type textarea "I saw from your food log that you had some carbs (bee hoon) at about 2pm for lu…"
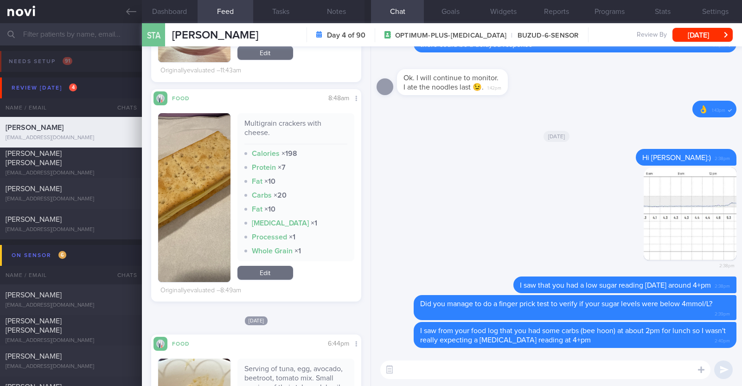
scroll to position [927, 0]
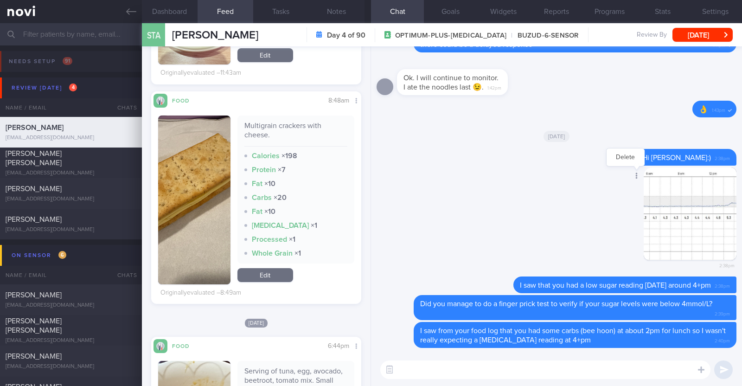
click at [629, 173] on div at bounding box center [635, 176] width 17 height 17
click at [624, 157] on button "Delete" at bounding box center [625, 157] width 38 height 14
click at [497, 281] on div at bounding box center [505, 285] width 17 height 17
click at [480, 261] on button "Delete" at bounding box center [495, 266] width 38 height 14
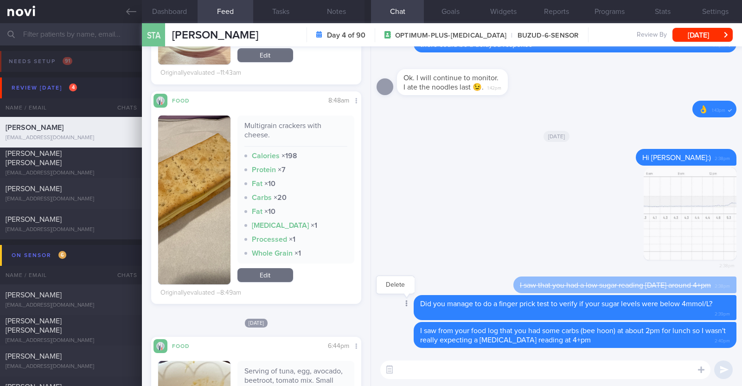
click at [409, 301] on div at bounding box center [405, 303] width 17 height 17
click at [408, 303] on div at bounding box center [405, 303] width 17 height 17
click at [400, 288] on button "Delete" at bounding box center [395, 285] width 38 height 14
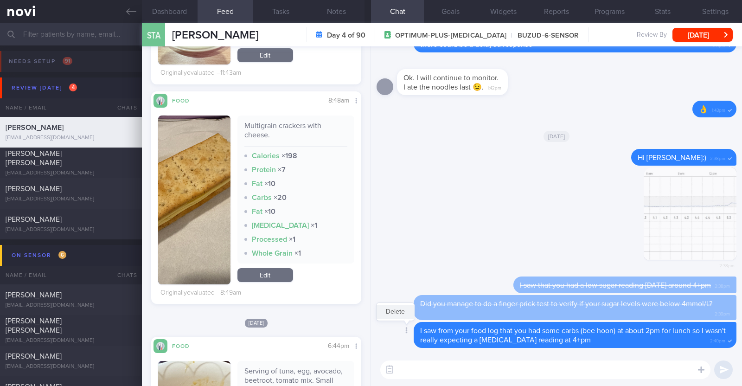
click at [396, 315] on button "Delete" at bounding box center [395, 312] width 38 height 14
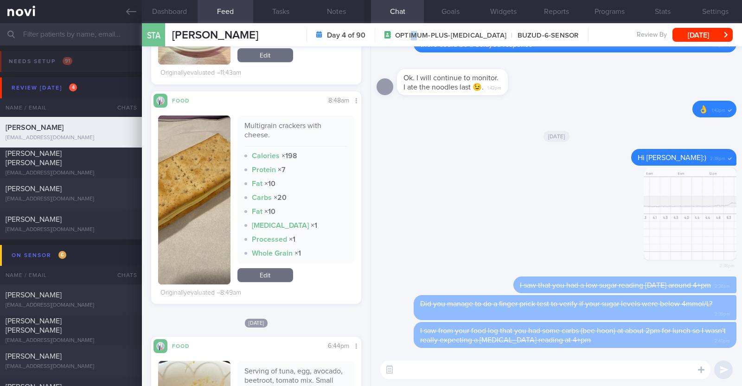
drag, startPoint x: 430, startPoint y: 34, endPoint x: 445, endPoint y: 40, distance: 16.4
click at [445, 40] on div "OPTIMUM-PLUS-RYBELSUS BUZUD-6-SENSOR" at bounding box center [476, 35] width 203 height 14
click at [464, 380] on div "​ ​" at bounding box center [556, 369] width 371 height 32
click at [462, 369] on textarea at bounding box center [545, 369] width 330 height 19
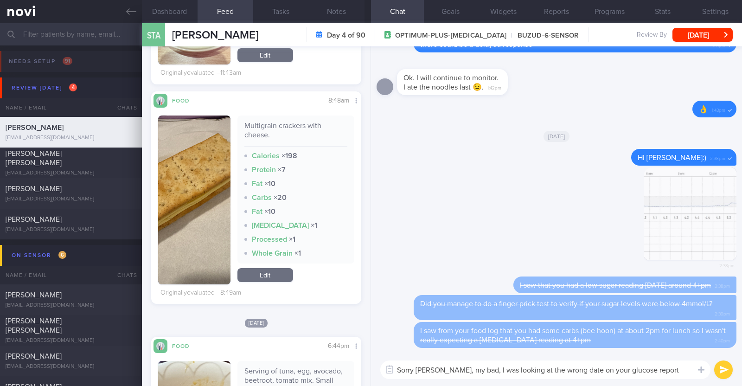
paste textarea "😅"
type textarea "Sorry Anne, my bad, I was looking at the wrong date on your glucose report 😅"
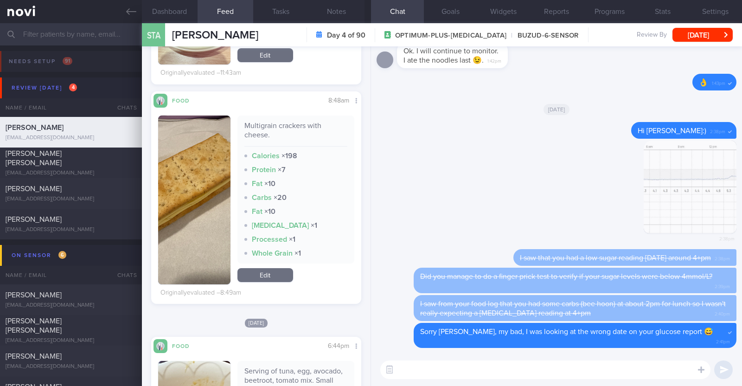
click at [439, 363] on textarea at bounding box center [545, 369] width 330 height 19
type textarea "T"
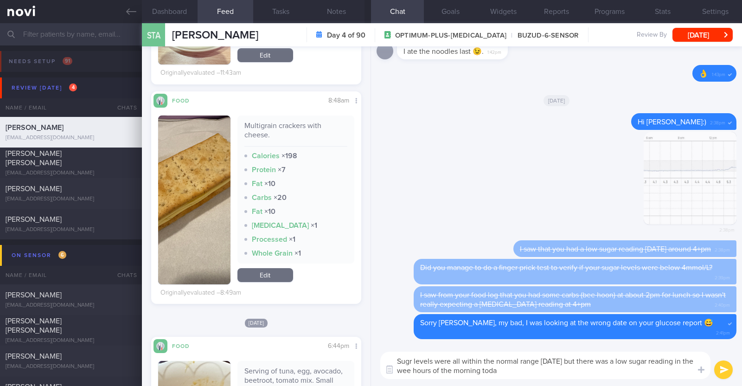
type textarea "Sugr levels were all within the normal range yesterday but there was a low suga…"
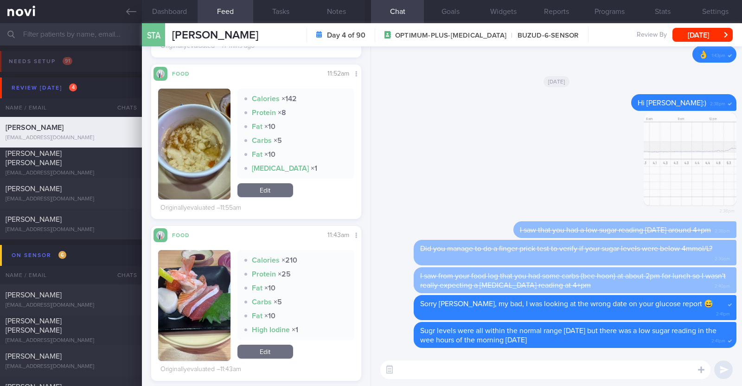
scroll to position [753, 0]
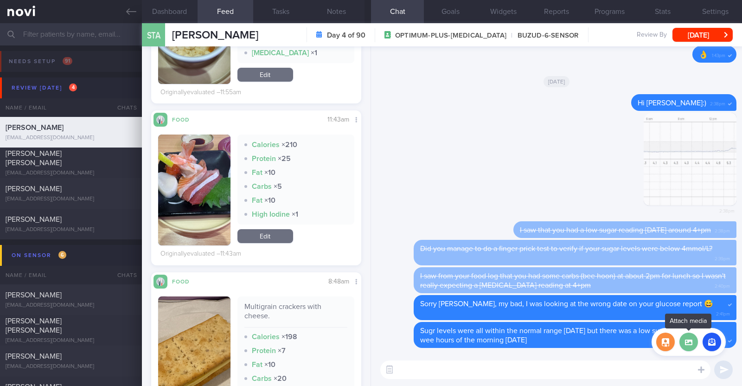
click at [687, 343] on label at bounding box center [688, 341] width 19 height 19
click at [0, 0] on input "file" at bounding box center [0, 0] width 0 height 0
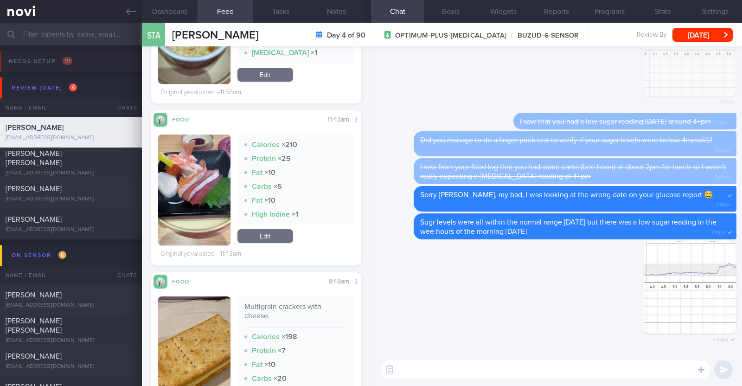
click at [470, 367] on textarea at bounding box center [545, 369] width 330 height 19
type textarea "By any chance did you wake up to do a finger prick test?"
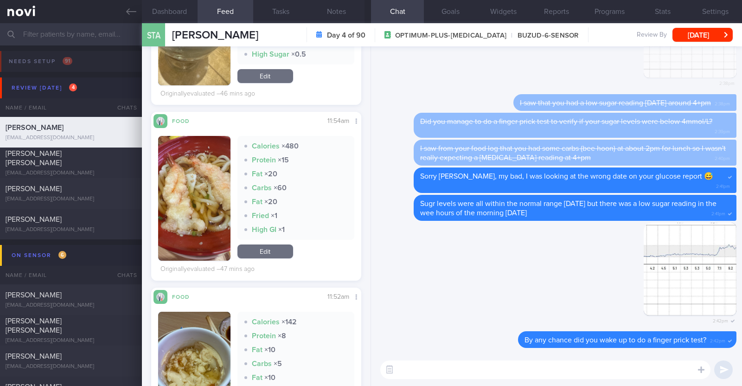
scroll to position [348, 0]
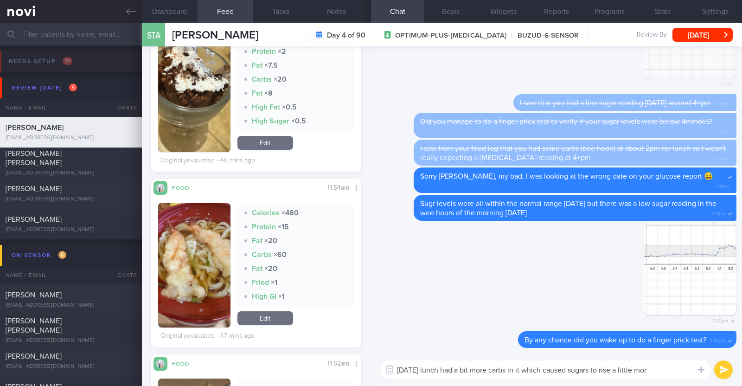
type textarea "Today's lunch had a bit more carbs in it which caused sugars to rise a little m…"
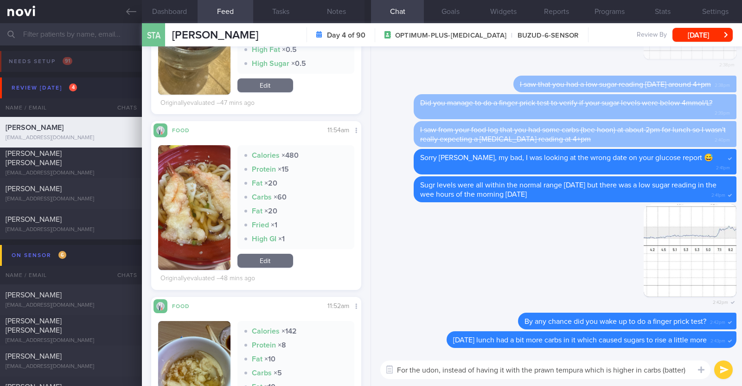
scroll to position [0, 0]
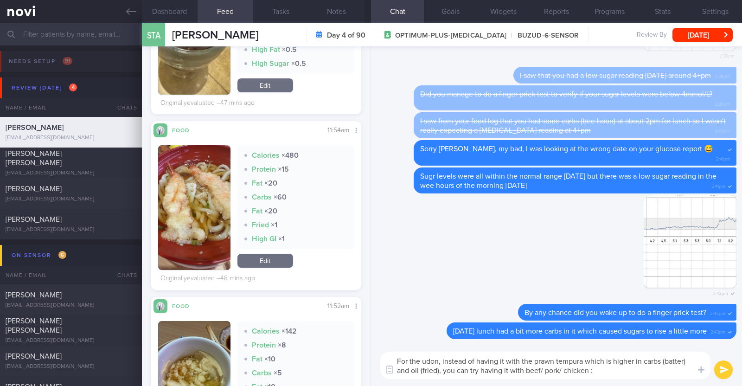
type textarea "For the udon, instead of having it with the prawn tempura which is higher in ca…"
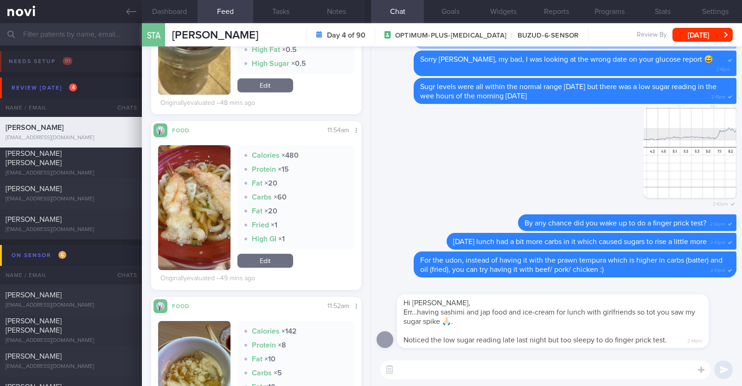
click at [468, 374] on textarea at bounding box center [545, 369] width 330 height 19
type textarea "Ok no worries! You didn't have any low sugar symptoms yeah?"
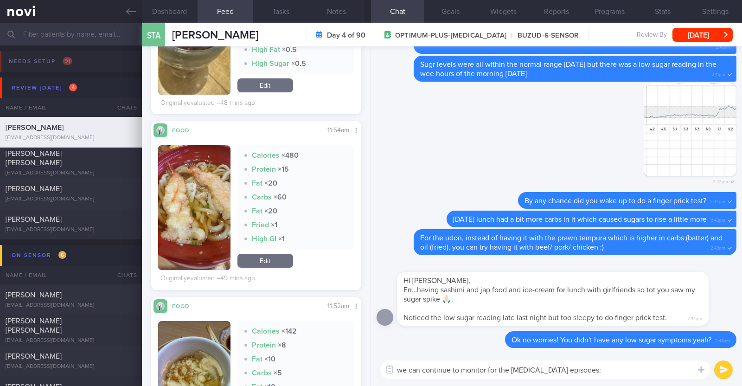
type textarea "we can continue to monitor for the low blood sugar episodes:)"
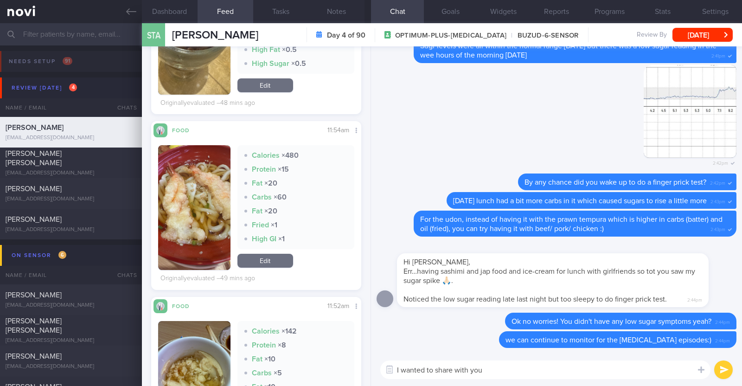
paste textarea "Here are some higher protein/fibre, controlled carb options you can consider fo…"
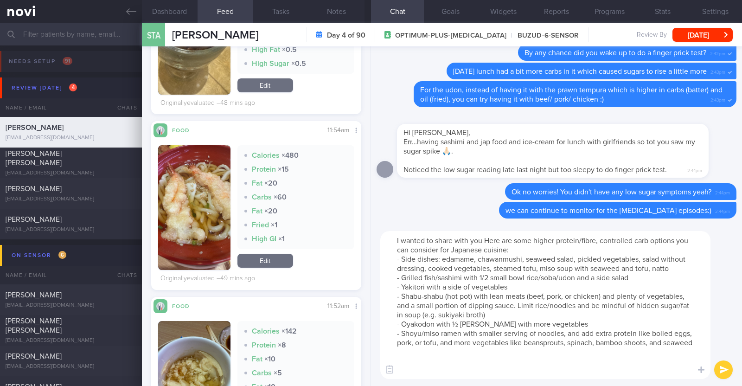
drag, startPoint x: 484, startPoint y: 237, endPoint x: 514, endPoint y: 237, distance: 30.1
click at [514, 237] on textarea "I wanted to share with you Here are some higher protein/fibre, controlled carb …" at bounding box center [545, 305] width 330 height 148
click at [510, 252] on textarea "I wanted to share with you some higher protein/fibre, controlled carb options y…" at bounding box center [545, 305] width 330 height 148
type textarea "I wanted to share with you some higher protein/fibre, controlled carb options y…"
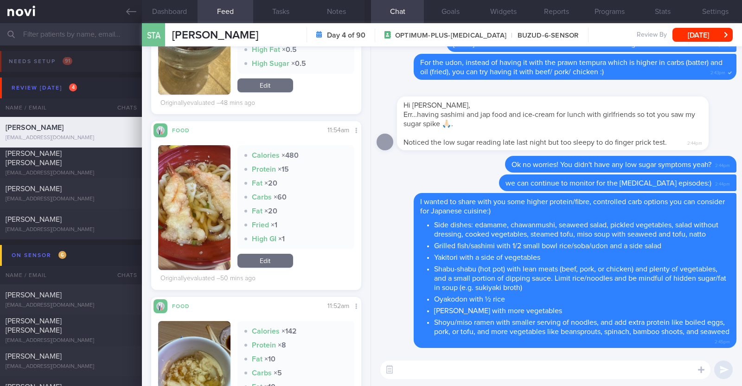
click at [474, 363] on textarea at bounding box center [545, 369] width 330 height 19
paste textarea "🤗"
type textarea "Enjoy your date with your girlfriends and have a great weekend 🤗"
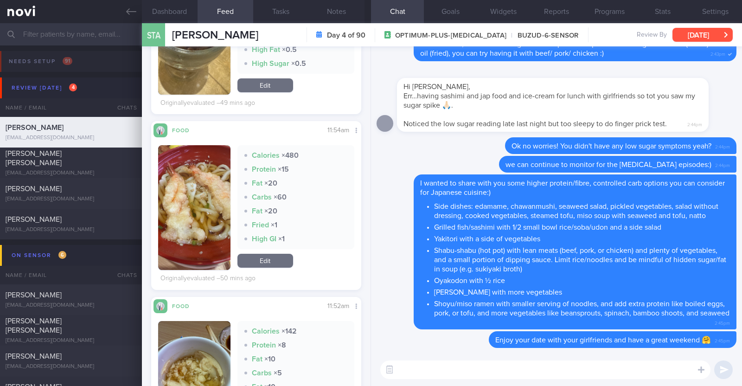
click at [715, 35] on button "[DATE]" at bounding box center [702, 35] width 60 height 14
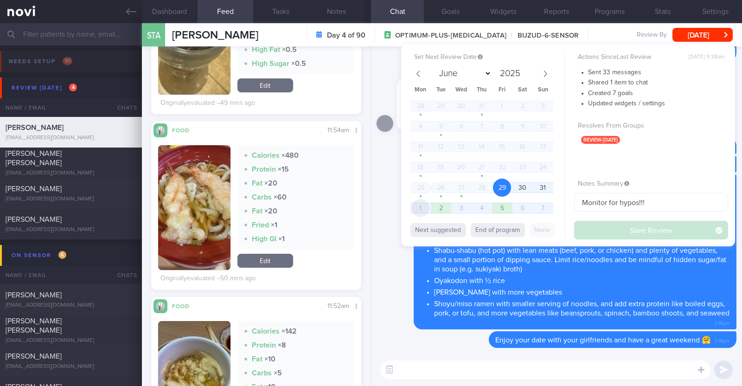
click at [422, 203] on span "1" at bounding box center [420, 208] width 18 height 18
select select "8"
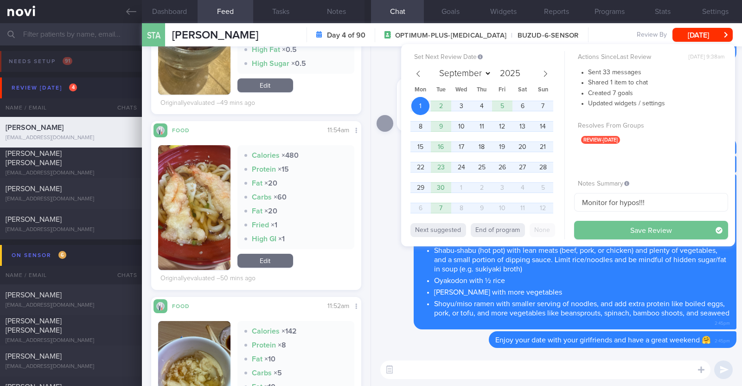
click at [585, 228] on button "Save Review" at bounding box center [651, 230] width 154 height 19
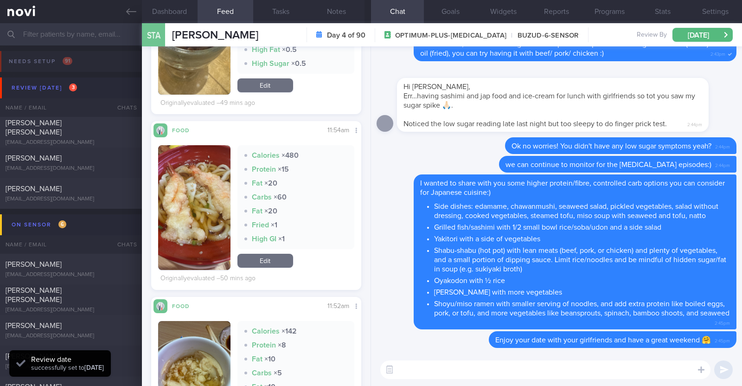
scroll to position [94, 188]
click at [82, 133] on div "Ng Meng Chee Mike mikengmc@gmail.com" at bounding box center [71, 132] width 142 height 28
type textarea "43M Comorbidities: Degenerative disc L5-S1 HLD ?OSA (currently under investigat…"
select select "7"
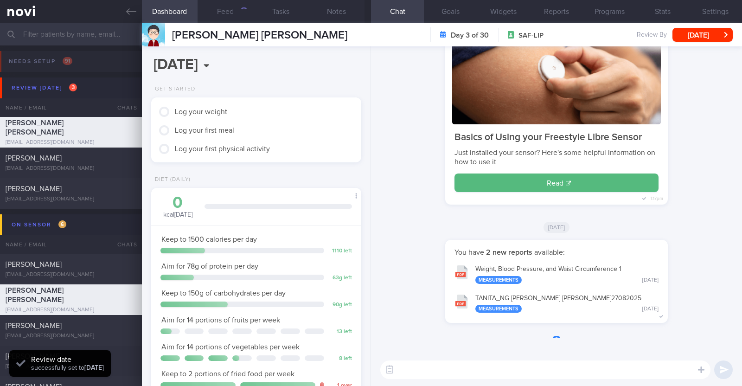
scroll to position [94, 188]
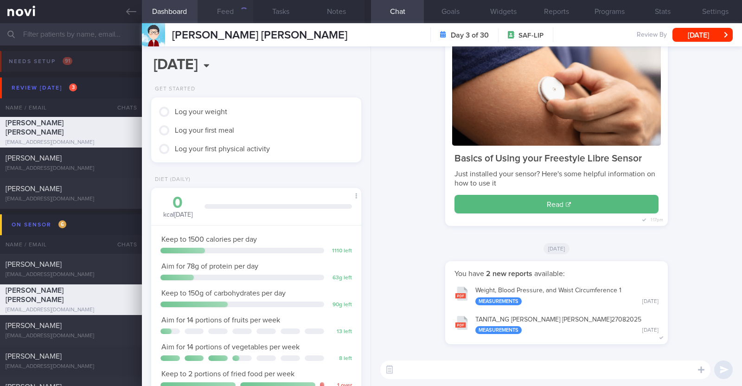
click at [218, 13] on button "Feed" at bounding box center [225, 11] width 56 height 23
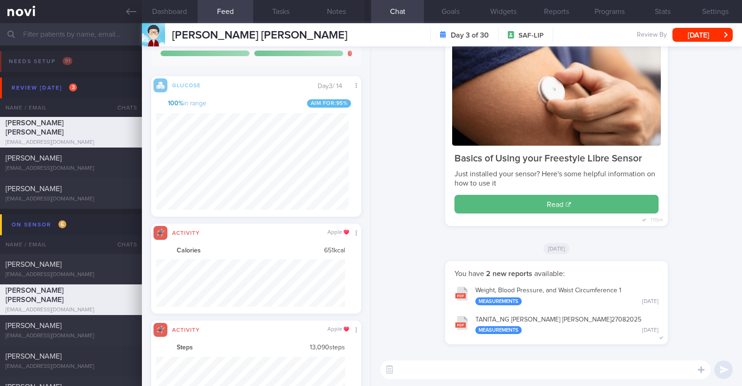
scroll to position [463465, 463322]
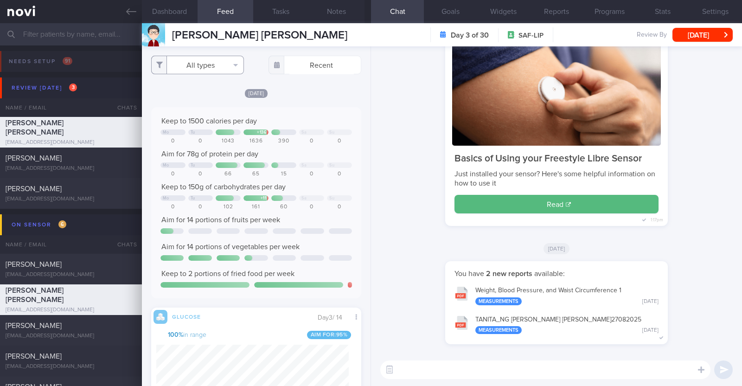
click at [209, 57] on button "All types" at bounding box center [197, 65] width 93 height 19
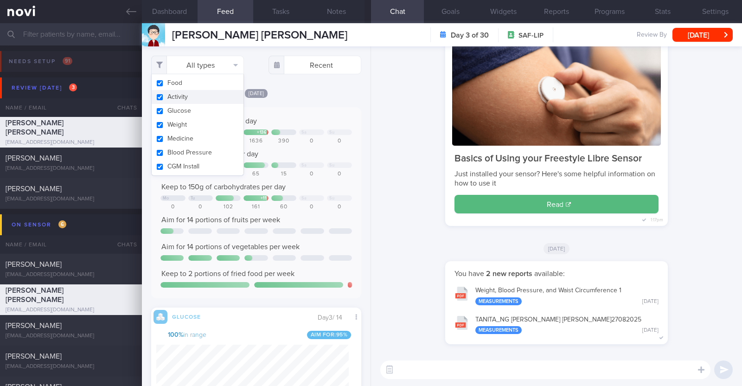
click at [196, 95] on button "Activity" at bounding box center [198, 97] width 92 height 14
checkbox input "false"
click at [329, 89] on div "[DATE]" at bounding box center [256, 93] width 210 height 10
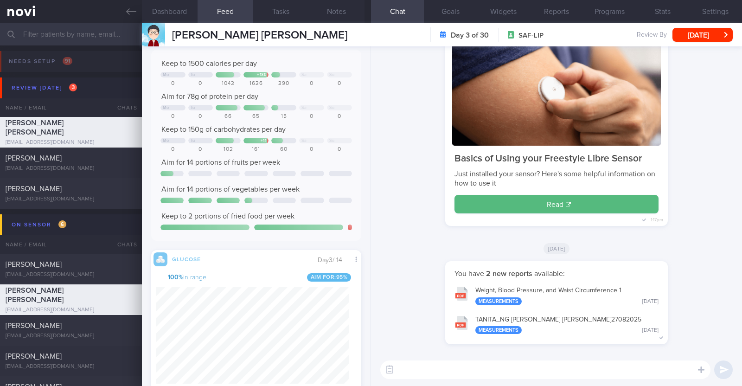
click at [424, 369] on textarea at bounding box center [545, 369] width 330 height 19
type textarea "Hi [PERSON_NAME], thank you for logging your meals!"
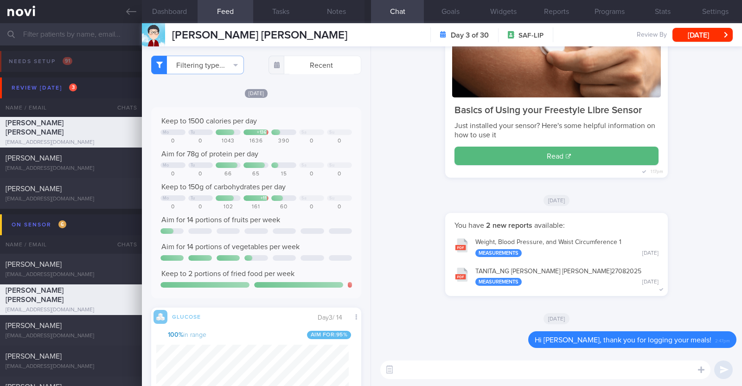
click at [406, 366] on textarea at bounding box center [545, 369] width 330 height 19
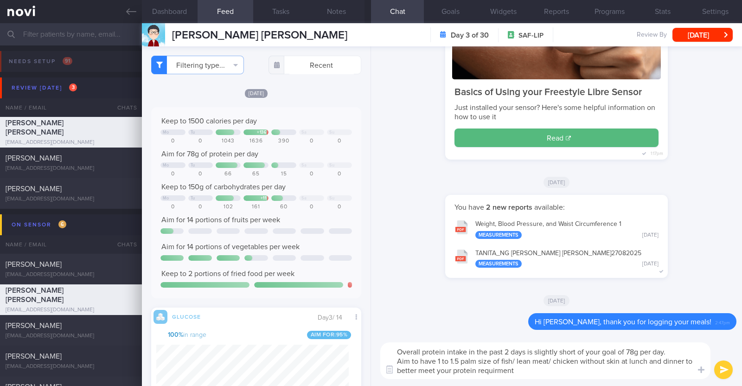
type textarea "Overall protein intake in the past 2 days is slightly short of your goal of 78g…"
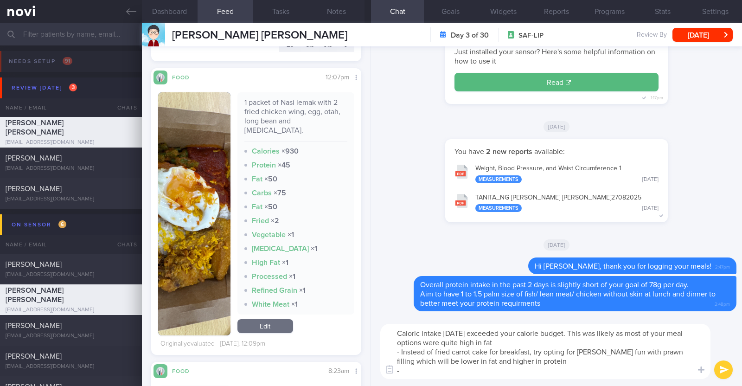
scroll to position [1159, 0]
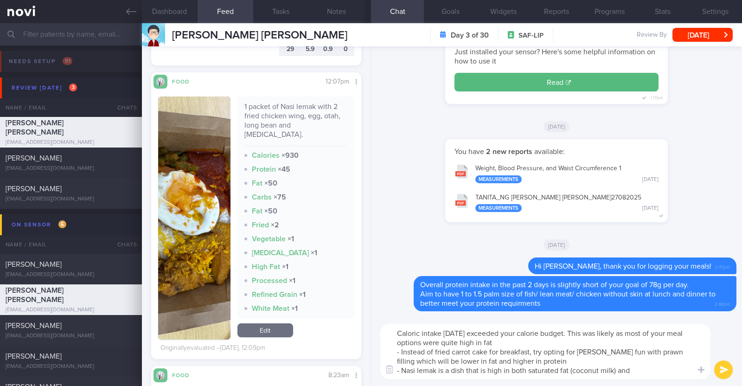
click at [637, 371] on textarea "Caloric intake [DATE] exceeded your calorie budget. This was likely as most of …" at bounding box center [545, 351] width 330 height 55
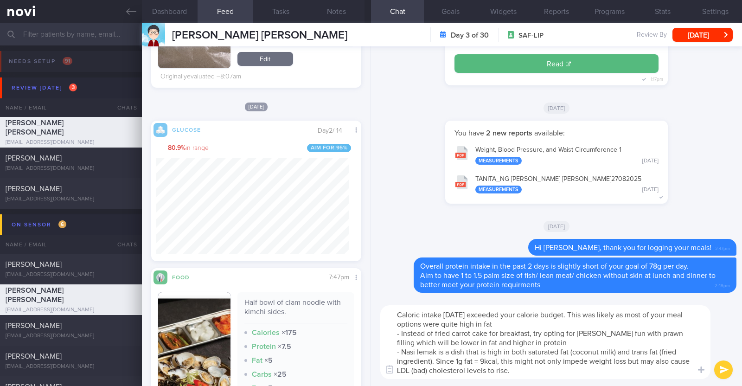
scroll to position [127, 192]
click at [570, 368] on textarea "Caloric intake [DATE] exceeded your calorie budget. This was likely as most of …" at bounding box center [545, 342] width 330 height 74
click at [656, 372] on textarea "Caloric intake [DATE] exceeded your calorie budget. This was likely as most of …" at bounding box center [545, 342] width 330 height 74
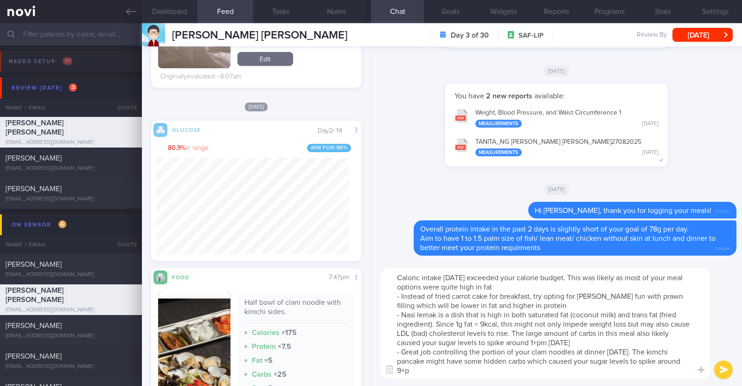
scroll to position [0, 0]
type textarea "Caloric intake [DATE] exceeded your calorie budget. This was likely as most of …"
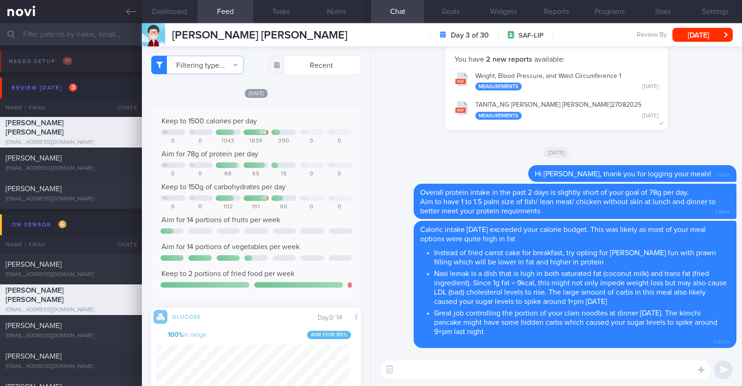
click at [413, 371] on textarea at bounding box center [545, 369] width 330 height 19
paste textarea "How to eat healthy when eating out - When ordering meals, look for words on men…"
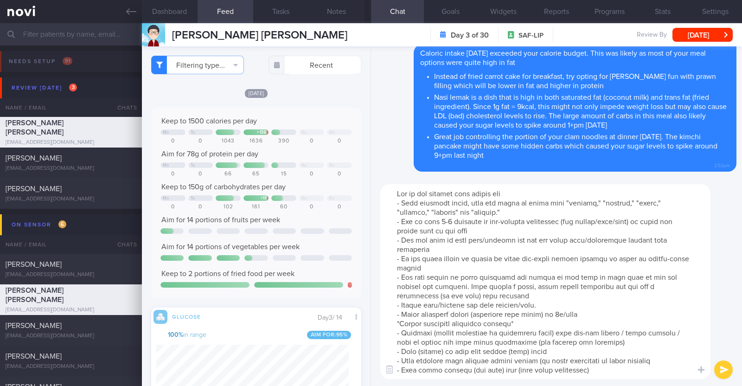
click at [398, 196] on textarea at bounding box center [545, 281] width 330 height 195
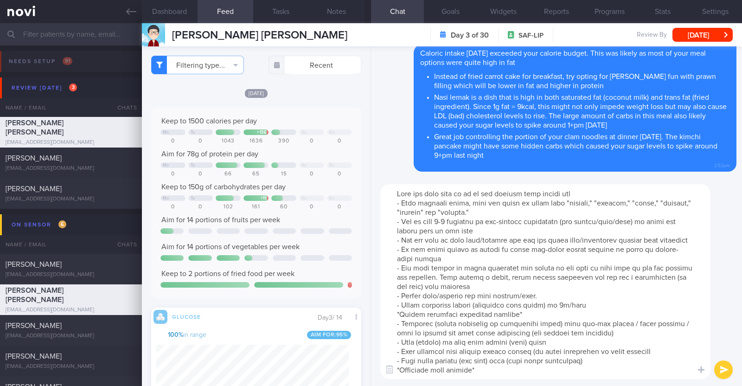
type textarea "Here are some tips on how to eat healthy when eating out - When ordering meals,…"
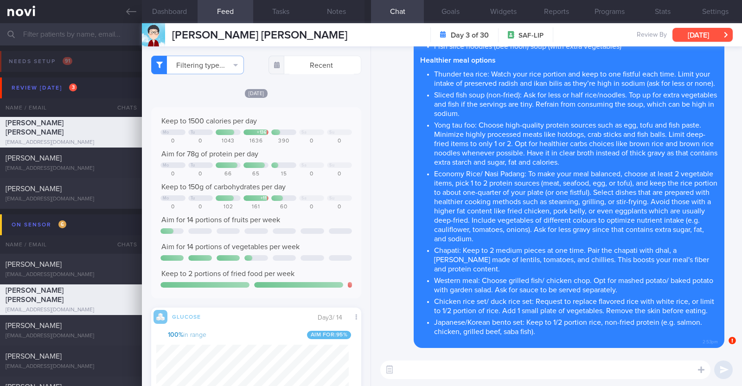
click at [700, 32] on button "[DATE]" at bounding box center [702, 35] width 60 height 14
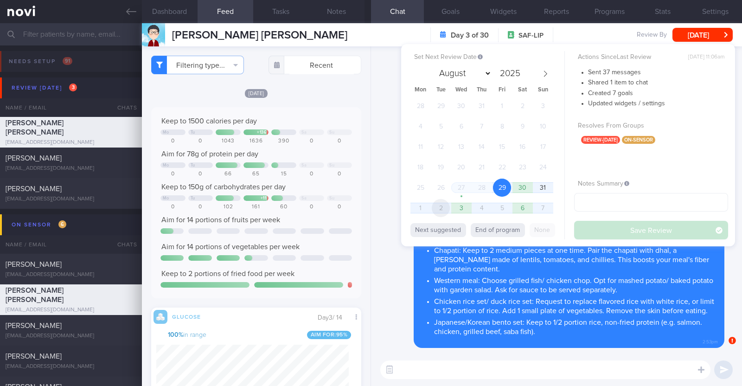
click at [436, 208] on span "2" at bounding box center [441, 208] width 18 height 18
select select "8"
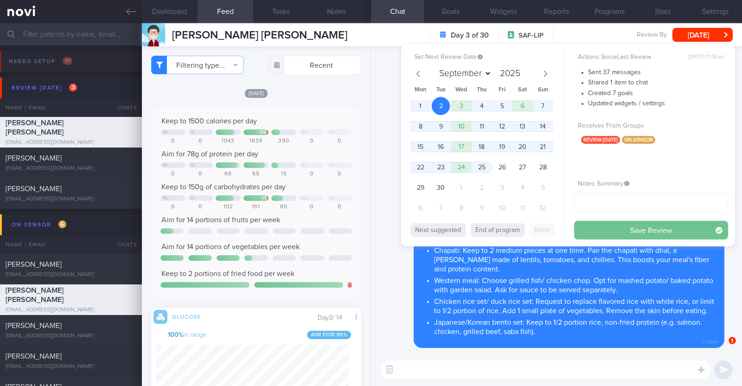
click at [590, 231] on button "Save Review" at bounding box center [651, 230] width 154 height 19
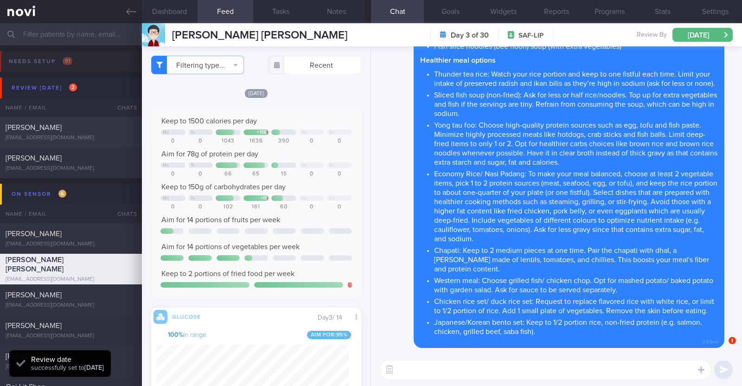
scroll to position [118, 188]
click at [75, 130] on div "[PERSON_NAME]" at bounding box center [70, 127] width 128 height 9
type textarea "22M Nil PMHx/ Meds Running x 2/week (20min)"
select select "7"
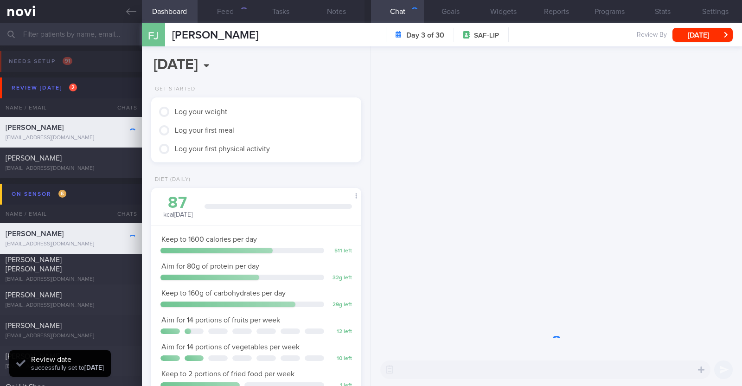
scroll to position [105, 184]
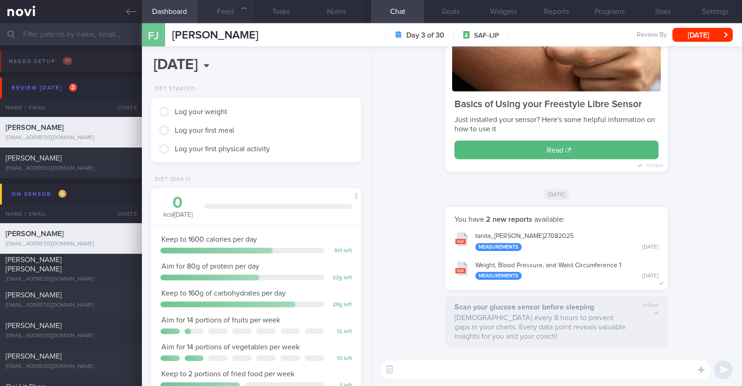
click at [227, 6] on button "Feed" at bounding box center [225, 11] width 56 height 23
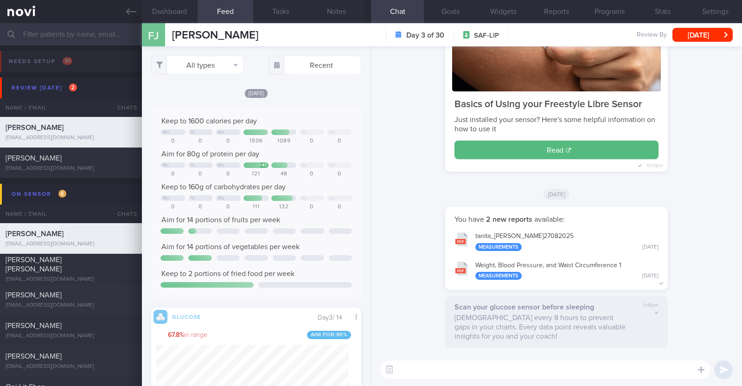
scroll to position [47, 189]
click at [213, 67] on button "All types" at bounding box center [197, 65] width 93 height 19
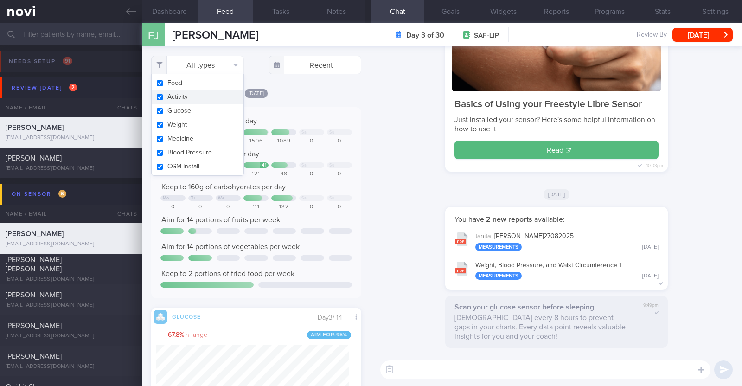
click at [194, 94] on button "Activity" at bounding box center [198, 97] width 92 height 14
checkbox input "false"
click at [298, 89] on div "[DATE]" at bounding box center [256, 93] width 210 height 10
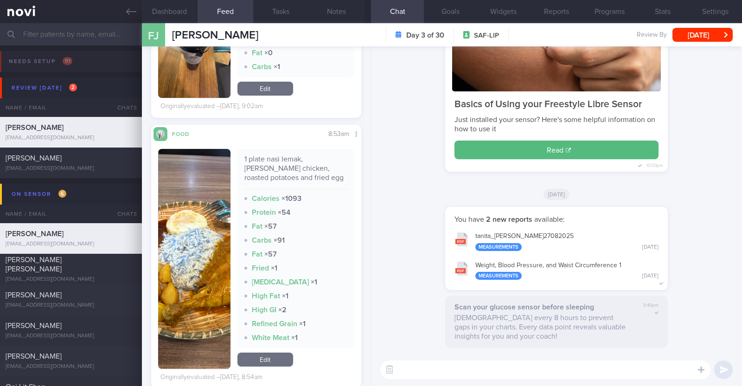
click at [202, 299] on button "button" at bounding box center [194, 259] width 72 height 220
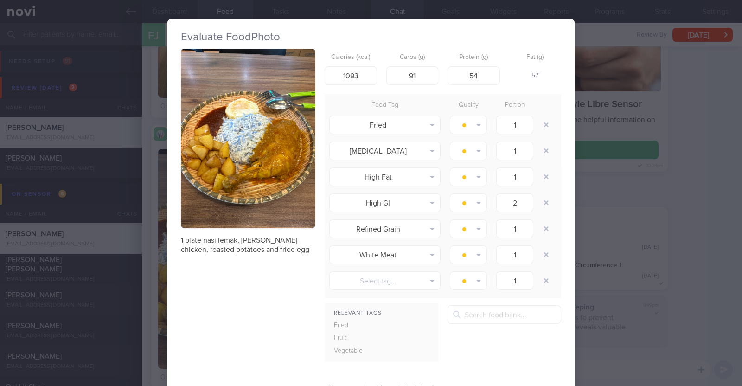
click at [156, 299] on div "Evaluate Food Photo 1 plate nasi lemak, curry chicken, roasted potatoes and fri…" at bounding box center [371, 193] width 742 height 386
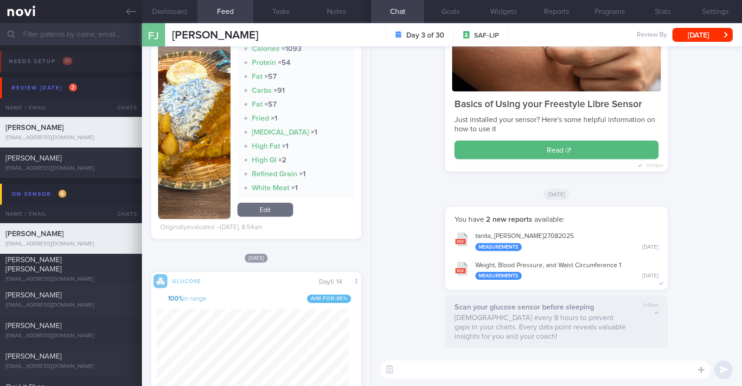
scroll to position [2123, 0]
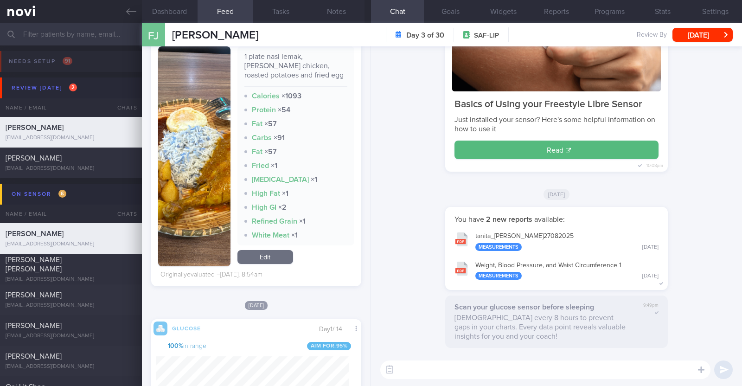
click at [456, 366] on textarea at bounding box center [545, 369] width 330 height 19
type textarea "Hi [PERSON_NAME], thank you for logging your meals"
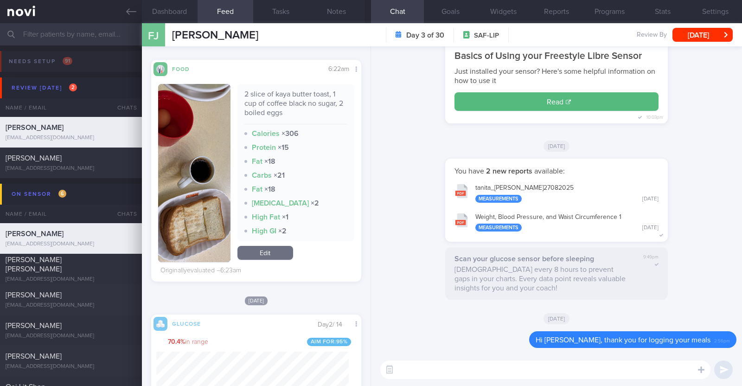
scroll to position [1275, 0]
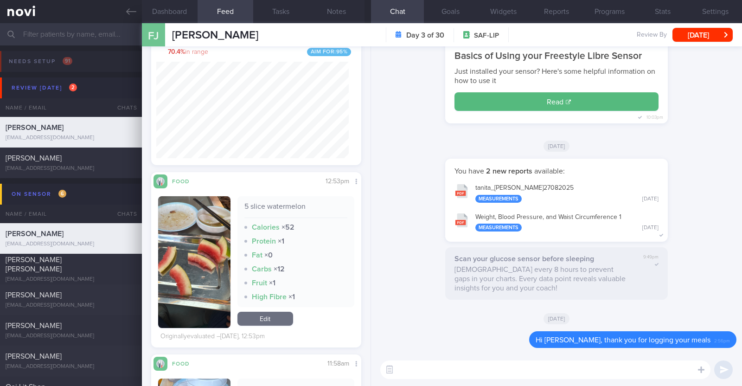
click at [434, 372] on textarea at bounding box center [545, 369] width 330 height 19
type textarea "Good job with your protein intake [DATE]"
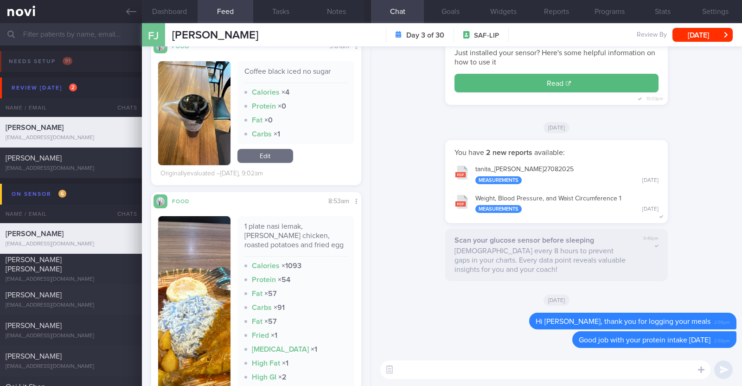
scroll to position [463384, 463319]
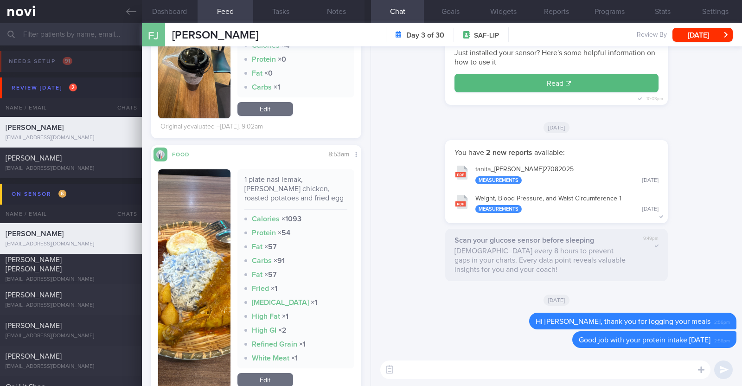
click at [415, 375] on textarea at bounding box center [545, 369] width 330 height 19
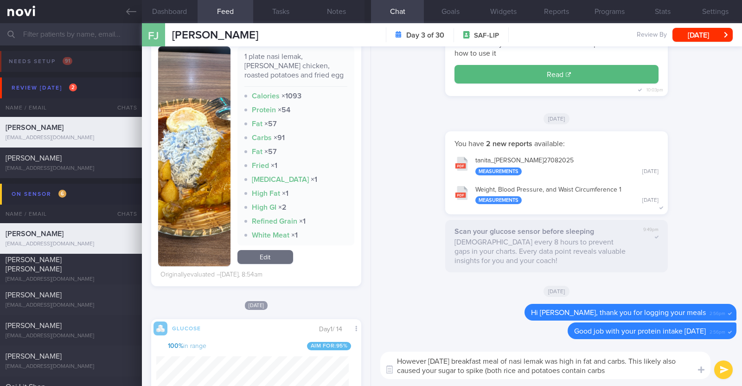
type textarea "However [DATE] breakfast meal of nasi lemak was high in fat and carbs. This lik…"
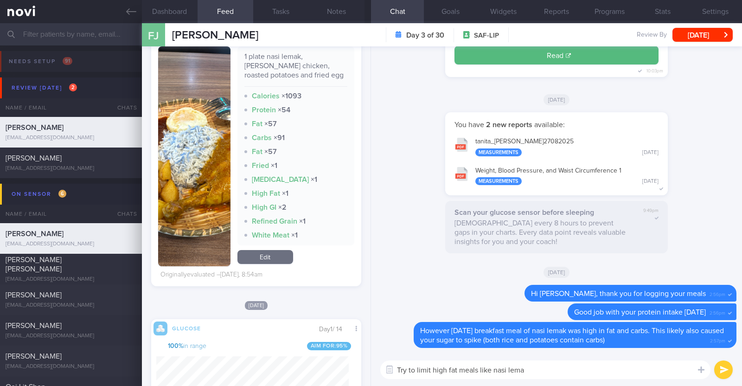
type textarea "Try to limit high fat meals like nasi lemak"
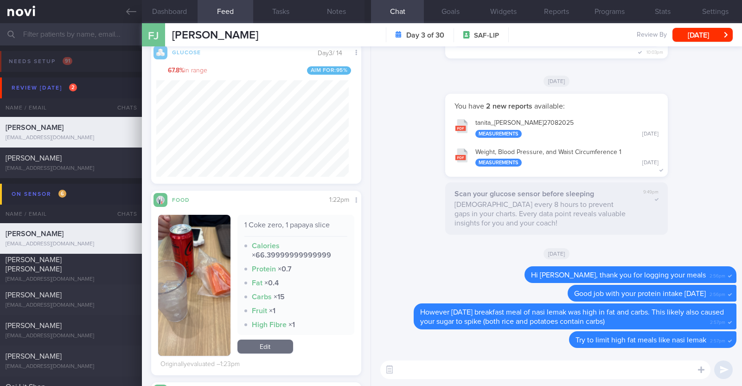
scroll to position [276, 0]
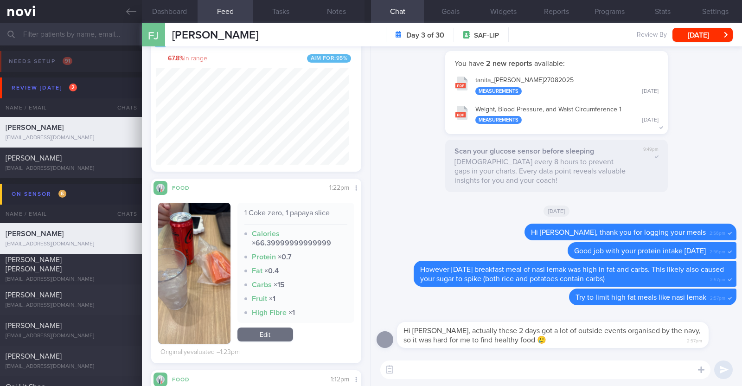
click at [547, 371] on textarea at bounding box center [545, 369] width 330 height 19
type textarea "I see! Thank you for letting me know"
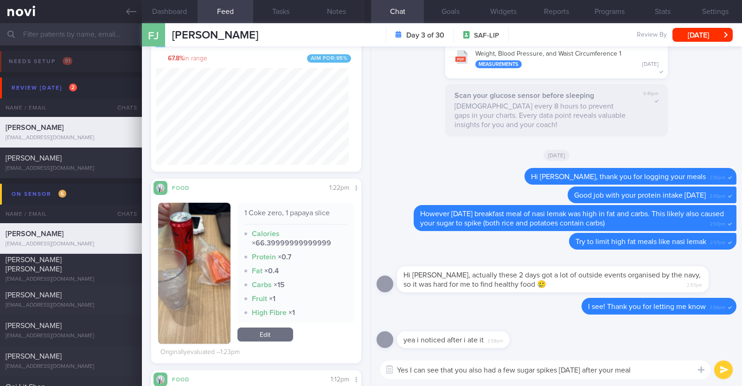
type textarea "Yes I can see that you also had a few sugar spikes [DATE] after your meals"
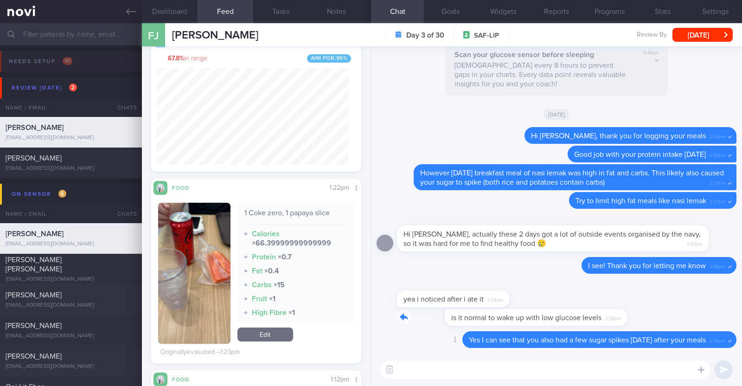
drag, startPoint x: 575, startPoint y: 318, endPoint x: 710, endPoint y: 330, distance: 135.0
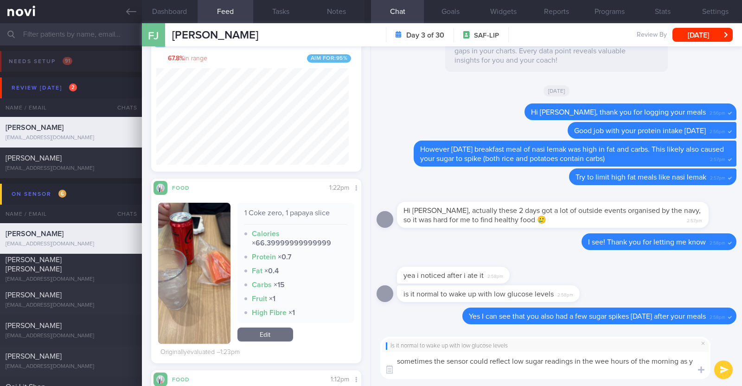
scroll to position [0, 0]
click at [473, 370] on textarea "sometimes the sensor could reflect low sugar readings in the wee hours of the m…" at bounding box center [545, 364] width 330 height 27
type textarea "sometimes the sensor could reflect low sugar readings in the wee hours of the m…"
click at [572, 373] on textarea "sometimes the sensor could reflect low sugar readings in the wee hours of the m…" at bounding box center [545, 364] width 330 height 27
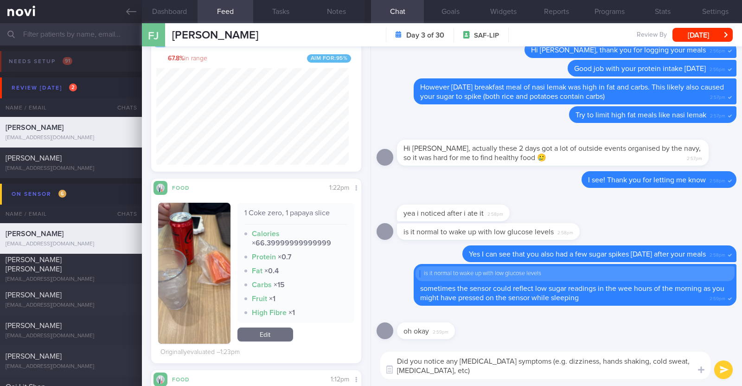
type textarea "Did you notice any [MEDICAL_DATA] symptoms (e.g. dizziness, hands shaking, cold…"
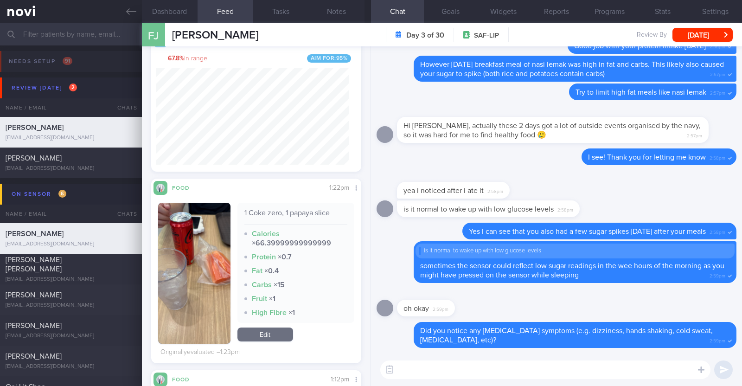
click at [572, 373] on textarea at bounding box center [545, 369] width 330 height 19
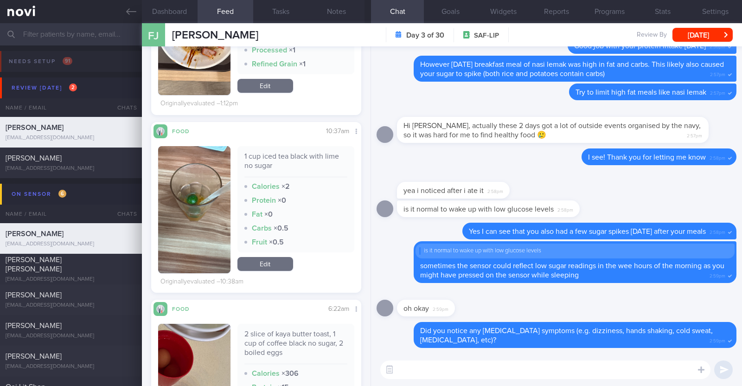
scroll to position [740, 0]
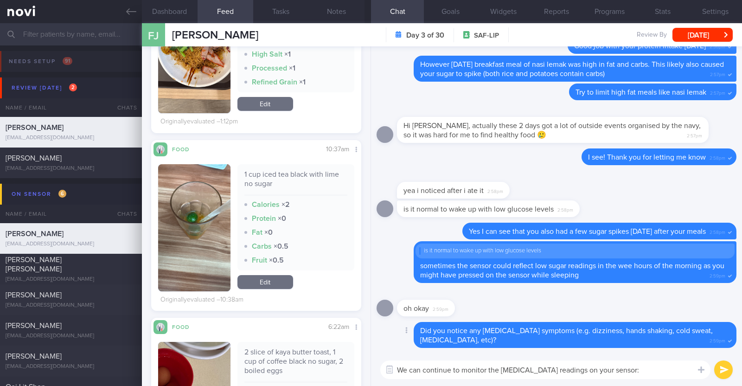
type textarea "We can continue to monitor the [MEDICAL_DATA] readings on your sensor:)"
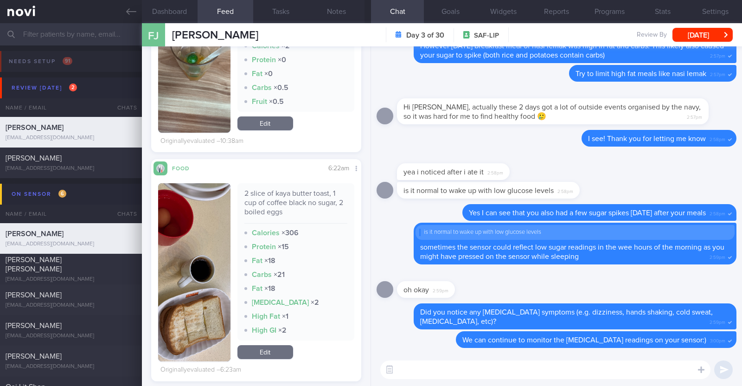
scroll to position [914, 0]
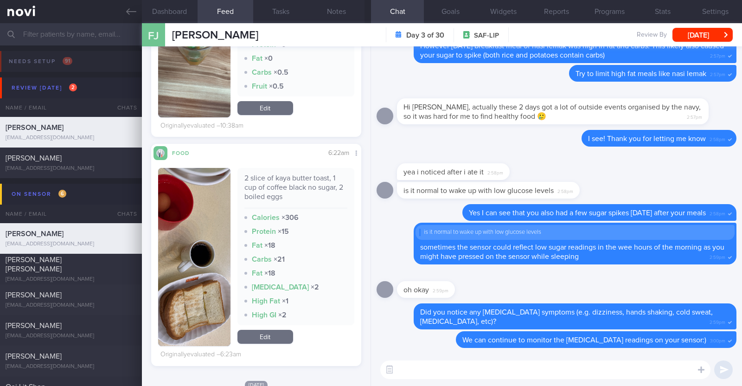
click at [424, 376] on textarea at bounding box center [545, 369] width 330 height 19
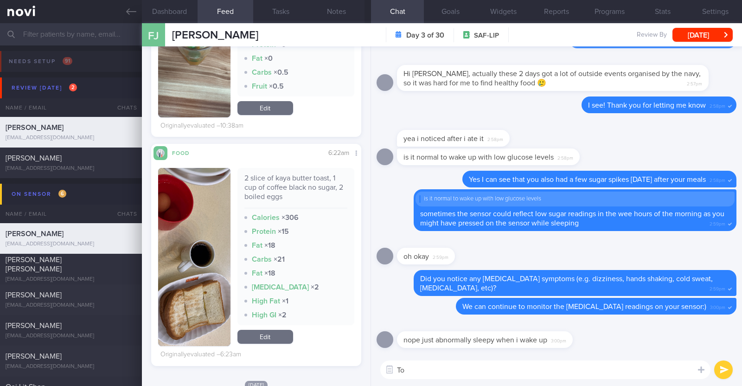
type textarea "T"
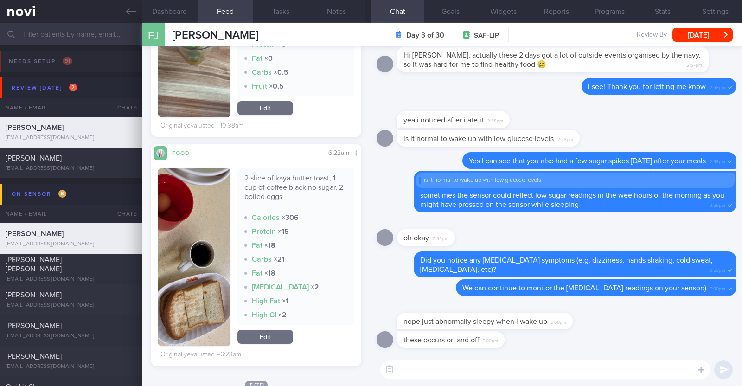
click at [428, 370] on textarea at bounding box center [545, 369] width 330 height 19
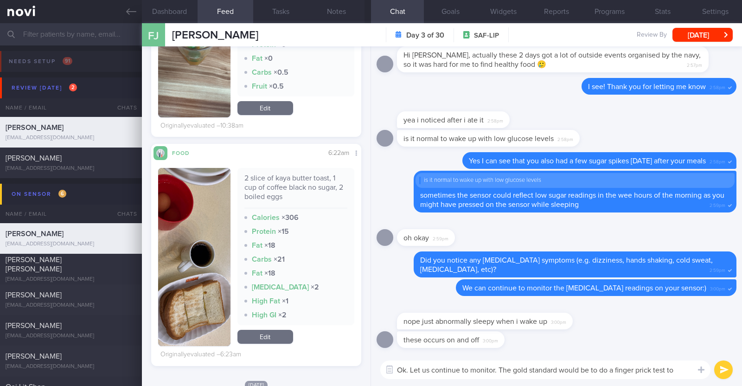
scroll to position [0, 0]
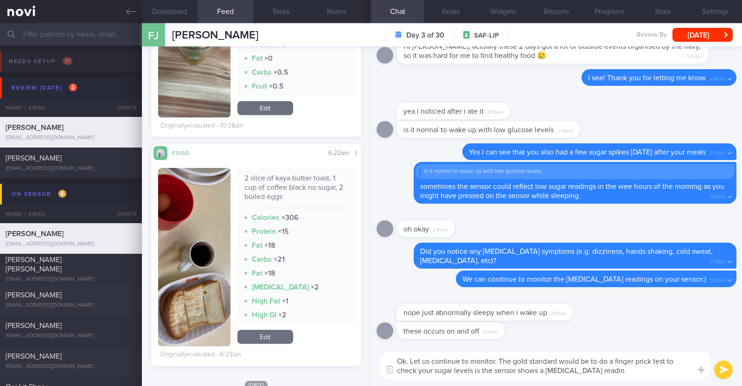
type textarea "Ok. Let us continue to monitor. The gold standard would be to do a finger prick…"
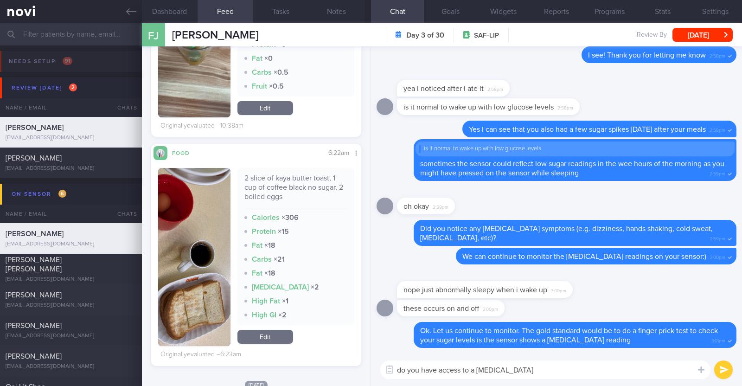
type textarea "do you have access to a [MEDICAL_DATA]?"
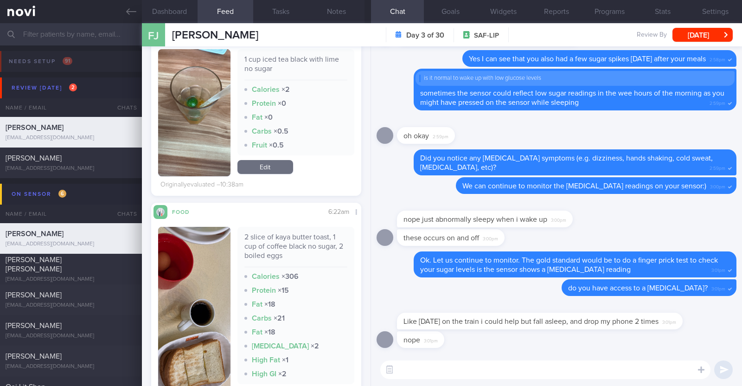
scroll to position [914, 0]
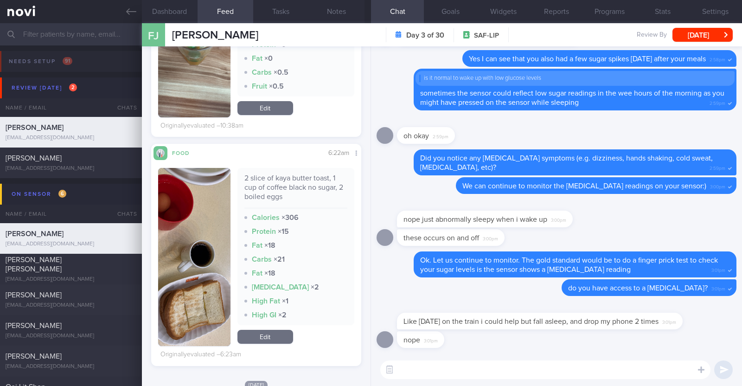
click at [439, 375] on textarea at bounding box center [545, 369] width 330 height 19
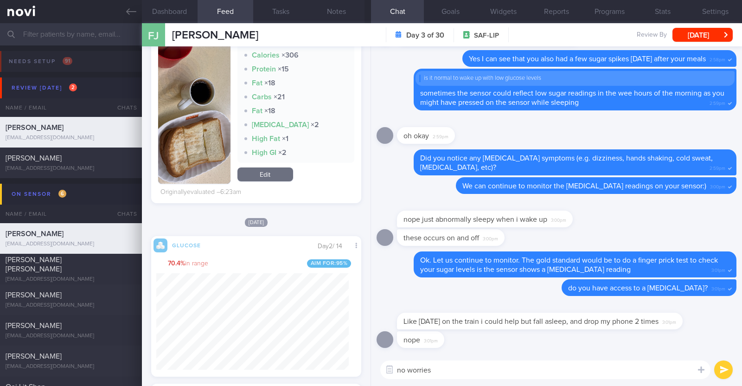
scroll to position [1080, 0]
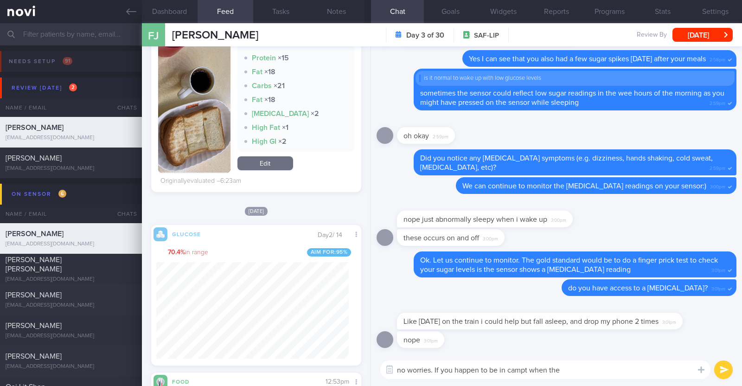
click at [525, 368] on textarea "no worries. If you happen to be in campt when the" at bounding box center [545, 369] width 330 height 19
click at [601, 368] on textarea "no worries. If you happen to be in camp when the" at bounding box center [545, 369] width 330 height 19
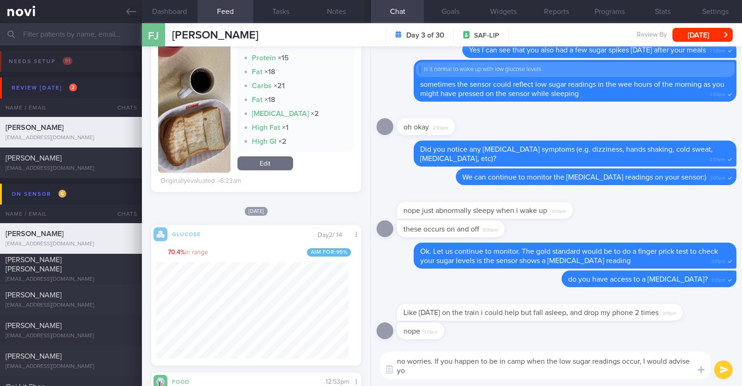
scroll to position [0, 0]
type textarea "no worries. If you happen to be in camp when the low sugar readings occur, I wo…"
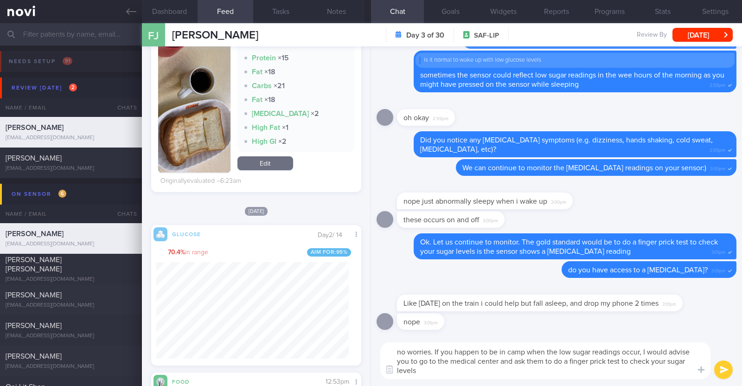
type textarea "no worries. If you happen to be in camp when the low sugar readings occur, I wo…"
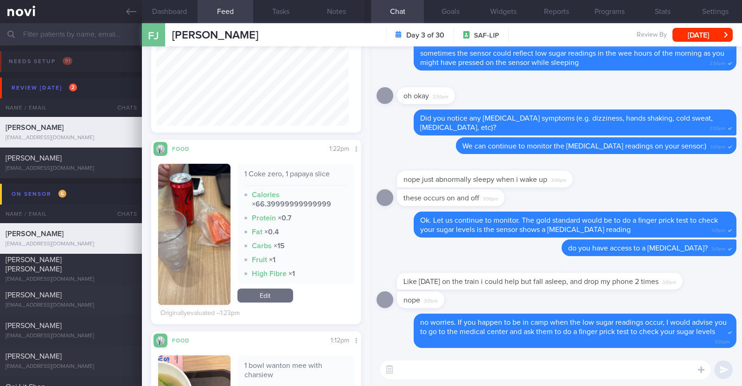
scroll to position [153, 0]
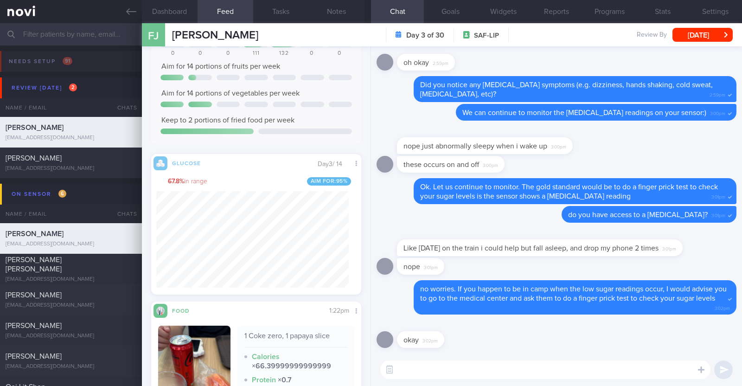
click at [425, 366] on textarea at bounding box center [545, 369] width 330 height 19
paste textarea "How to eat healthy when eating out - When ordering meals, look for words on men…"
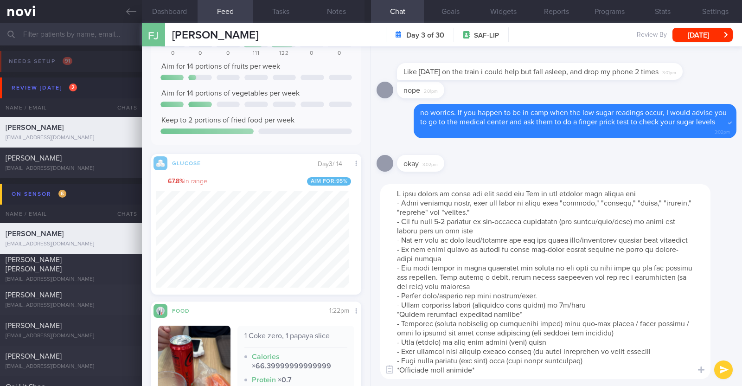
scroll to position [0, 0]
click at [527, 196] on textarea at bounding box center [545, 281] width 330 height 195
click at [660, 191] on textarea at bounding box center [545, 281] width 330 height 195
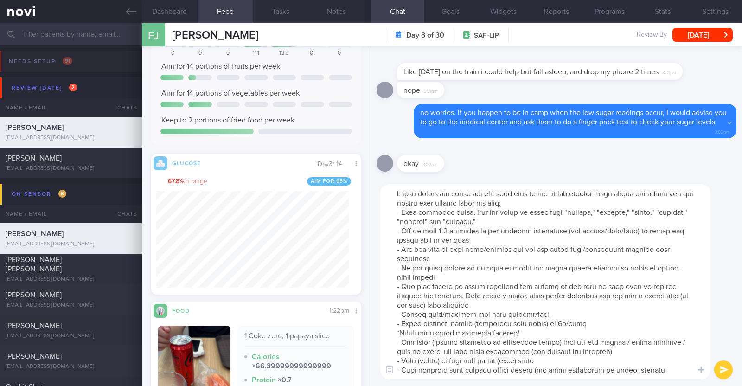
type textarea "I also wanted to leave you with some tips on how to eat healthy when eating out…"
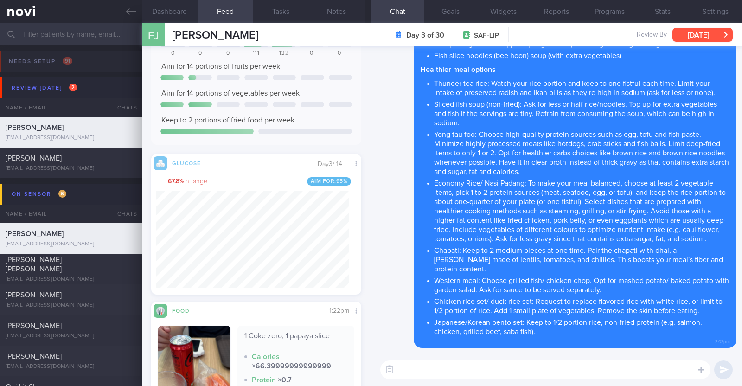
click at [693, 34] on button "[DATE]" at bounding box center [702, 35] width 60 height 14
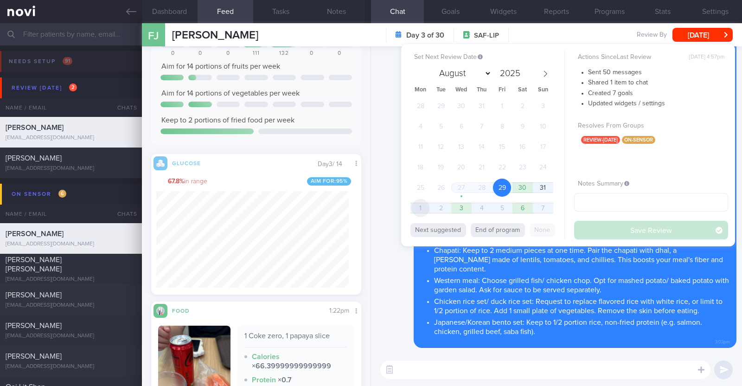
click at [420, 213] on span "1" at bounding box center [420, 208] width 18 height 18
select select "8"
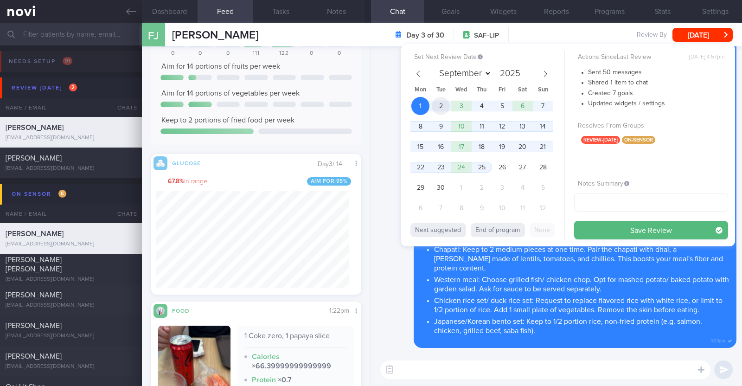
click at [440, 106] on span "2" at bounding box center [441, 106] width 18 height 18
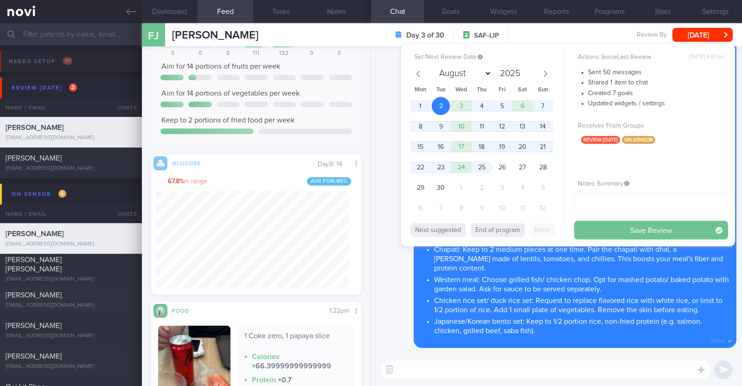
click at [587, 225] on button "Save Review" at bounding box center [651, 230] width 154 height 19
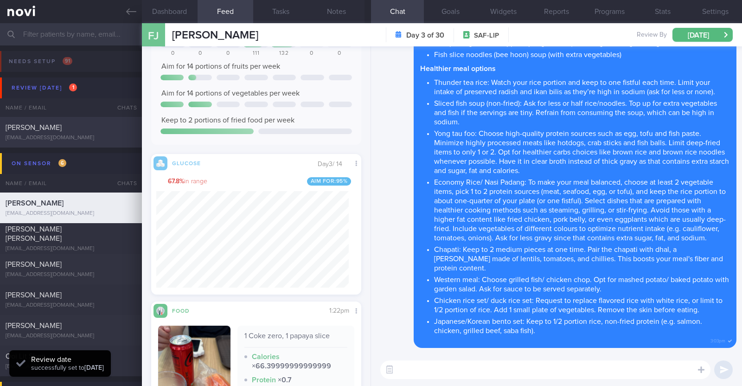
scroll to position [127, 192]
click at [97, 133] on div "[PERSON_NAME] [EMAIL_ADDRESS][DOMAIN_NAME]" at bounding box center [71, 132] width 142 height 19
type textarea "36M Nil PMHx/ Meds Long run 2-3 x week (45 mins) Treadmill run + gym 2-3 x week…"
select select "7"
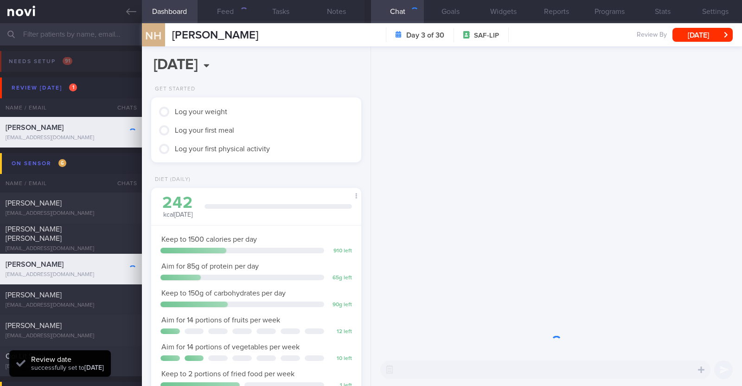
scroll to position [94, 188]
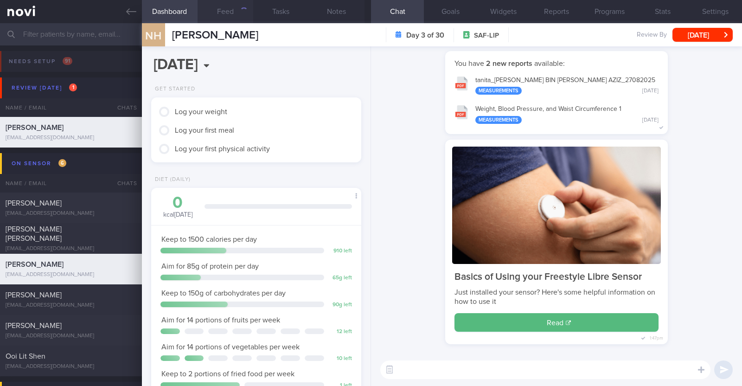
click at [239, 12] on button "Feed" at bounding box center [225, 11] width 56 height 23
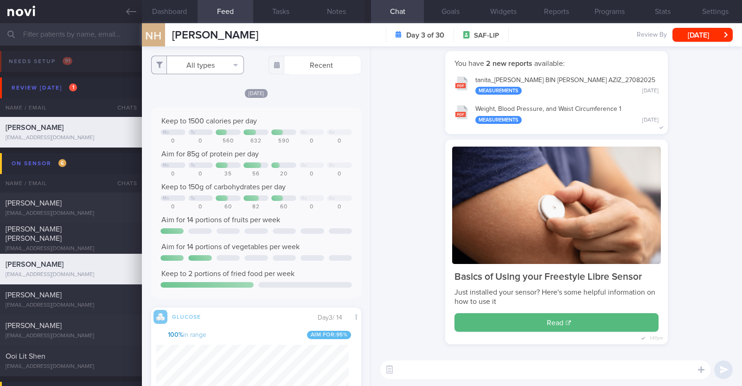
click at [203, 69] on button "All types" at bounding box center [197, 65] width 93 height 19
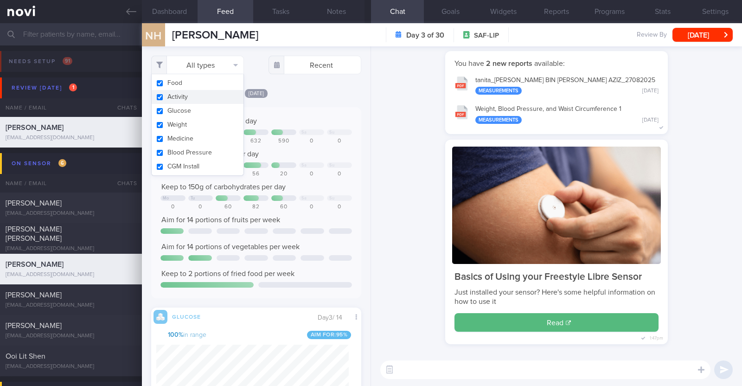
click at [189, 96] on button "Activity" at bounding box center [198, 97] width 92 height 14
checkbox input "false"
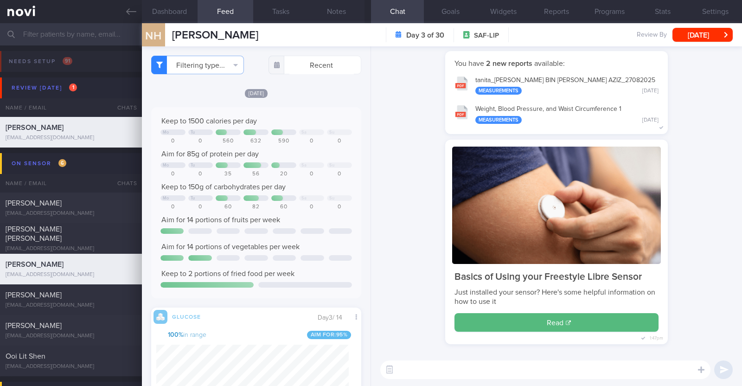
click at [292, 97] on div "[DATE] Keep to 1500 calories per day Mo Tu Sa Su 0 0 560 632 590 0 0 Aim for 85…" at bounding box center [256, 380] width 210 height 584
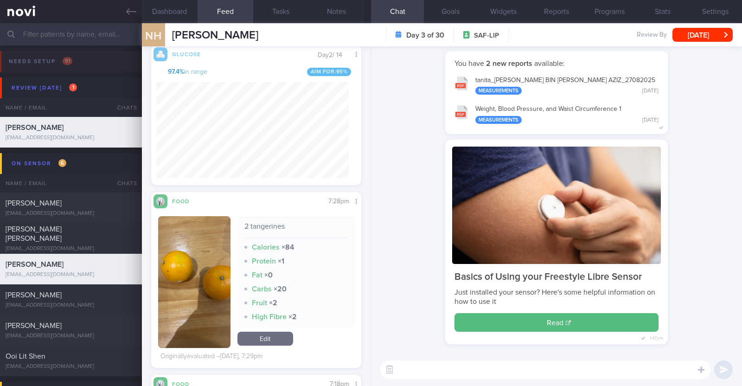
click at [411, 368] on textarea at bounding box center [545, 369] width 330 height 19
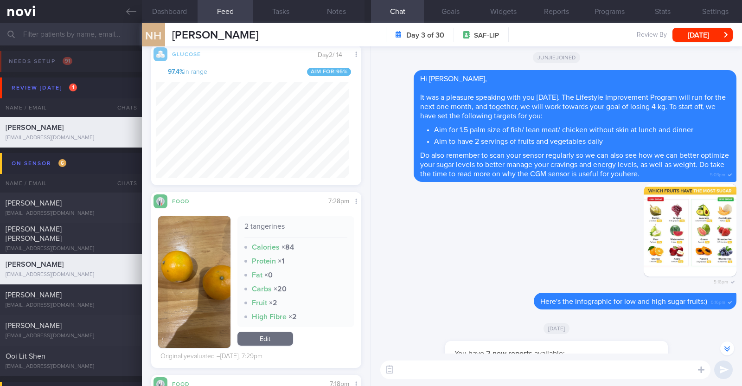
click at [406, 374] on textarea at bounding box center [545, 369] width 330 height 19
type textarea "Hi [PERSON_NAME], happy [DATE]. Thank you for logging your meals!"
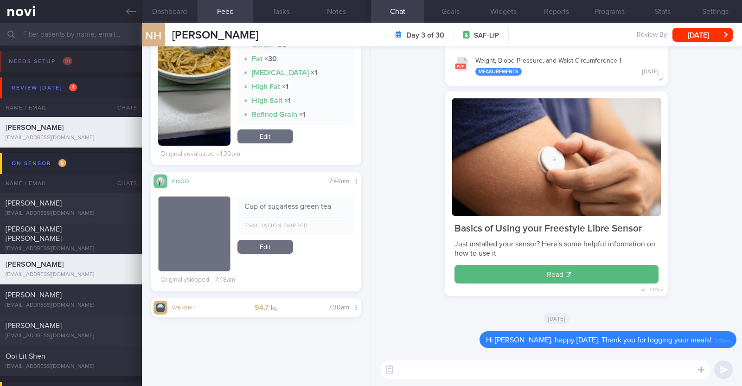
scroll to position [463384, 463319]
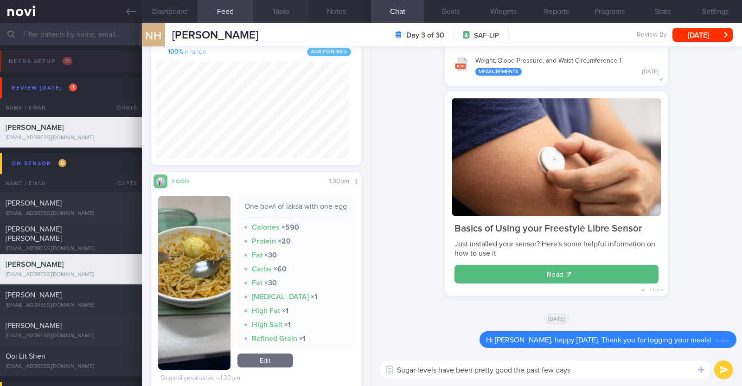
paste textarea "👍"
type textarea "Sugar levels have been pretty good the past few days 👍"
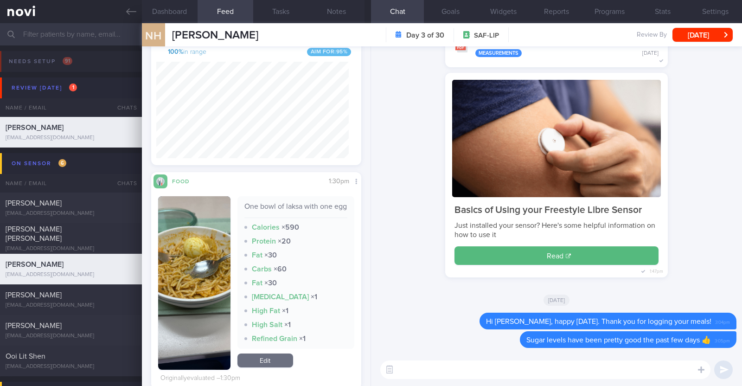
scroll to position [0, 0]
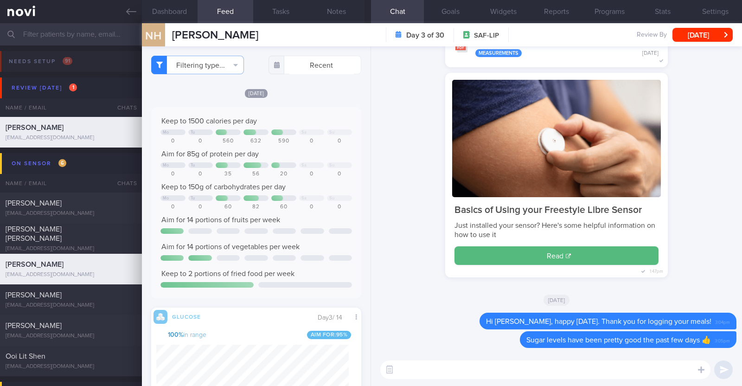
click at [419, 372] on textarea at bounding box center [545, 369] width 330 height 19
type textarea "But overall protein intake is on the low side"
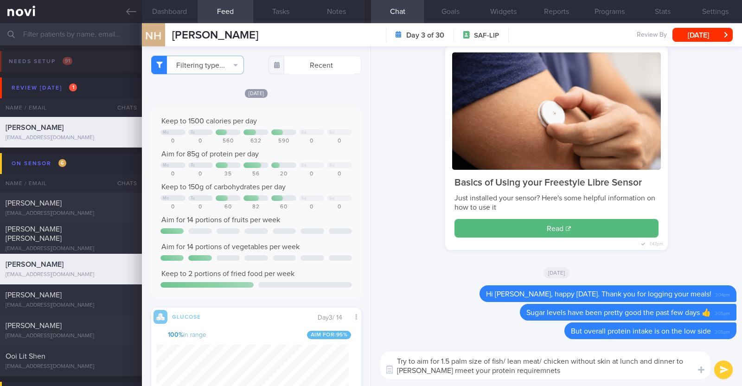
click at [415, 371] on textarea "Try to aim for 1.5 palm size of fish/ lean meat/ chicken without skin at lunch …" at bounding box center [545, 364] width 330 height 27
type textarea "Try to aim for 1.5 palm size of fish/ lean meat/ chicken without skin at lunch …"
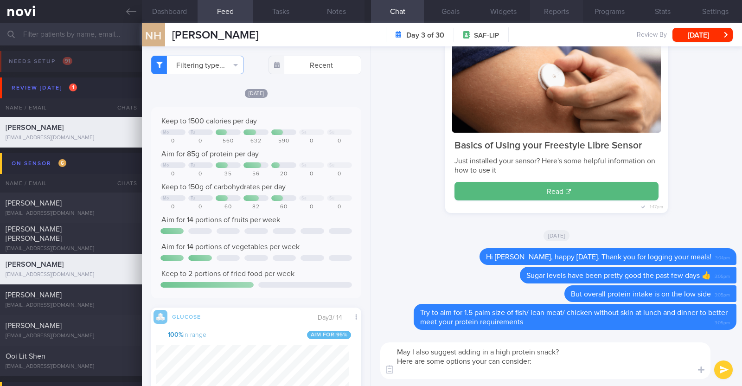
paste textarea "- Hard boiled egg - Unsalted edamame - Unsweetened soy milk - Low fat milk - [L…"
type textarea "May I also suggest adding in a high protein snack? Here are some options your c…"
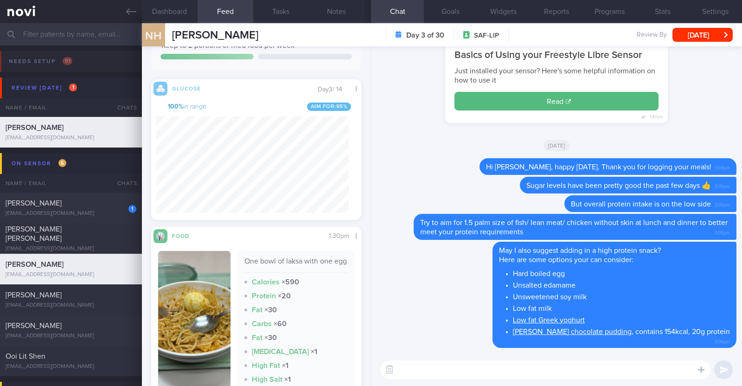
scroll to position [224, 0]
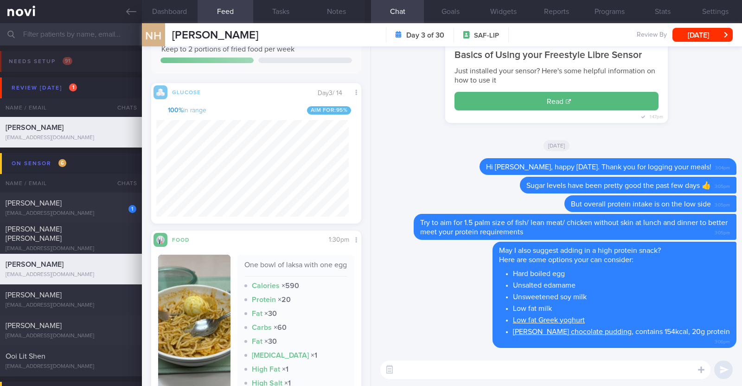
click at [195, 309] on button "button" at bounding box center [194, 340] width 72 height 173
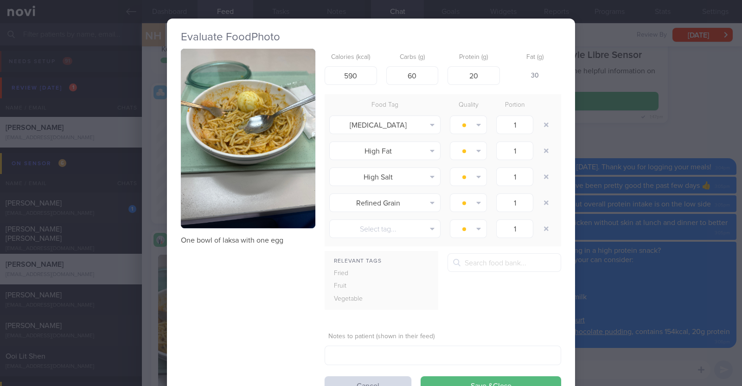
click at [144, 294] on div "Evaluate Food Photo One bowl of laksa with one egg Calories (kcal) 590 Carbs (g…" at bounding box center [371, 193] width 742 height 386
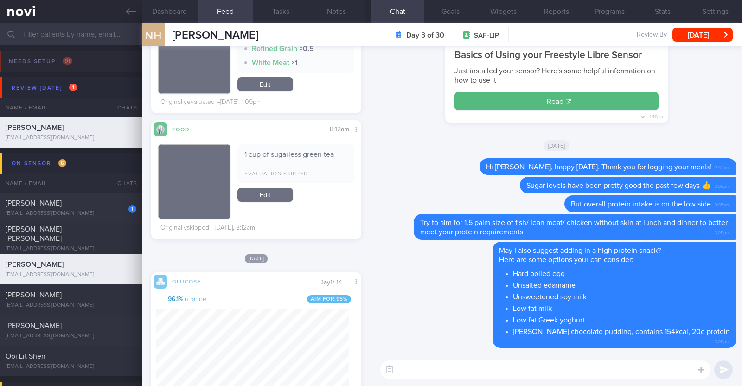
scroll to position [127, 192]
click at [700, 28] on button "[DATE]" at bounding box center [702, 35] width 60 height 14
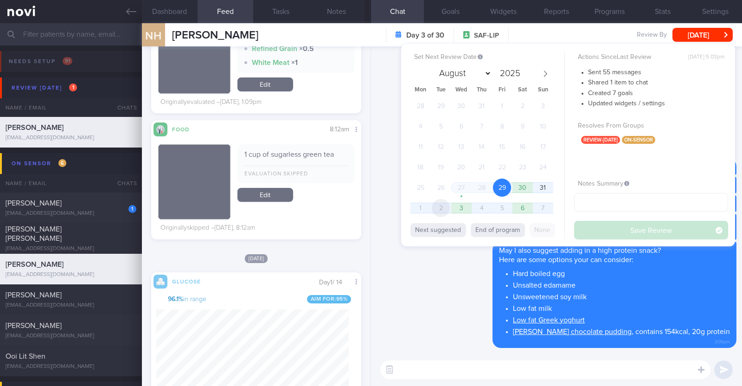
click at [438, 204] on span "2" at bounding box center [441, 208] width 18 height 18
select select "8"
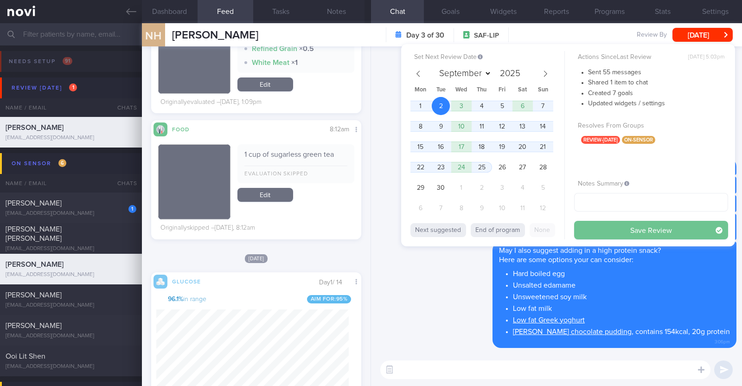
click at [601, 229] on button "Save Review" at bounding box center [651, 230] width 154 height 19
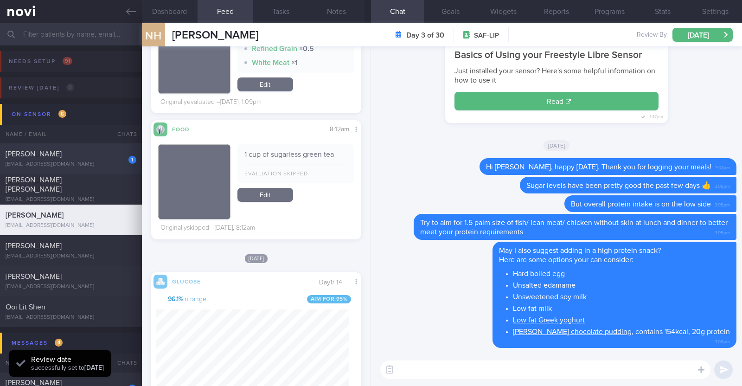
click at [80, 153] on div "[PERSON_NAME]" at bounding box center [70, 153] width 128 height 9
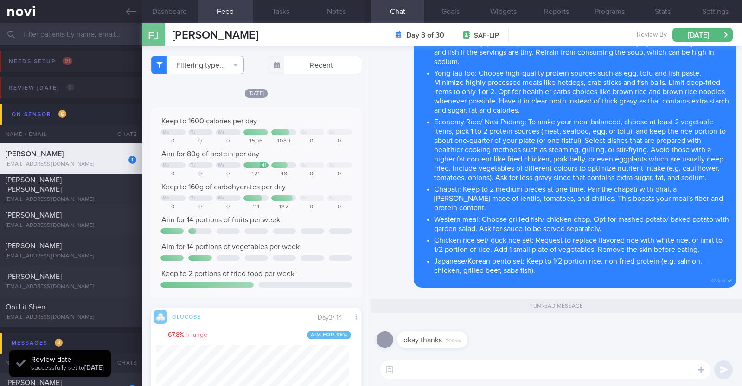
scroll to position [463384, 463319]
click at [421, 367] on textarea at bounding box center [545, 369] width 330 height 19
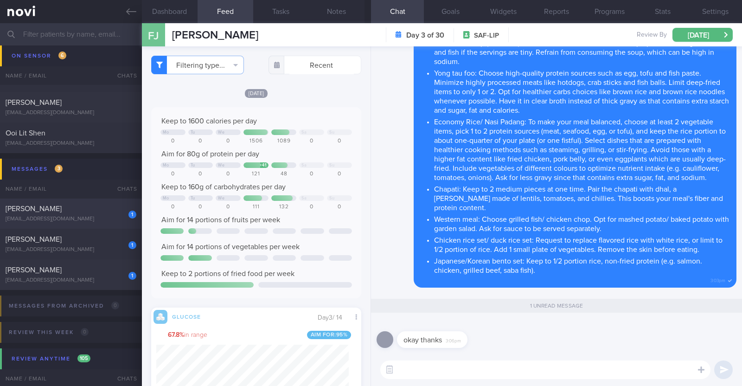
click at [82, 219] on div "cbchai@gmail.com" at bounding box center [71, 219] width 131 height 7
type textarea "46M Nil PMHx/ meds Slow jog x 1 week (30min)"
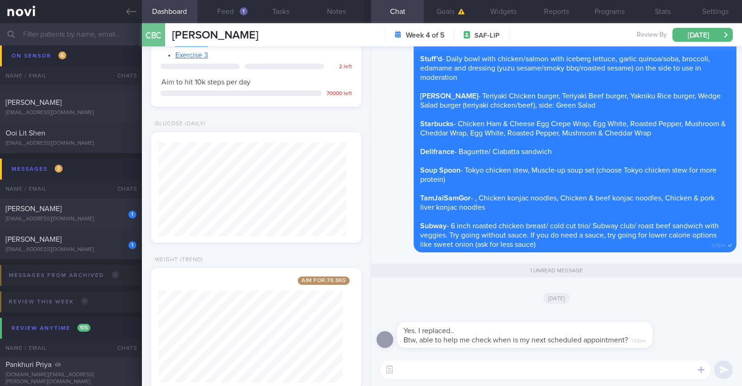
drag, startPoint x: 267, startPoint y: 36, endPoint x: 169, endPoint y: 38, distance: 97.8
click at [169, 38] on div "CBC Chian Boon Chai Chian Boon Chai cbchai@gmail.com Week 4 of 5 SAF-LIP 6 Aug …" at bounding box center [442, 34] width 600 height 23
copy span "Chian Boon Chai"
click at [464, 372] on textarea at bounding box center [545, 369] width 330 height 19
type textarea "T"
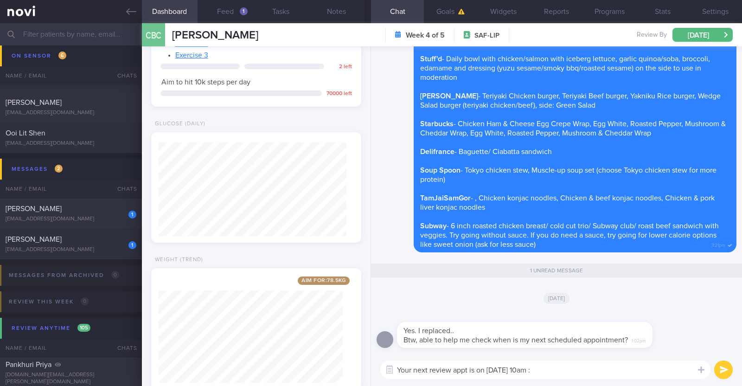
type textarea "Your next review appt is on 10th Sep at 10am :)"
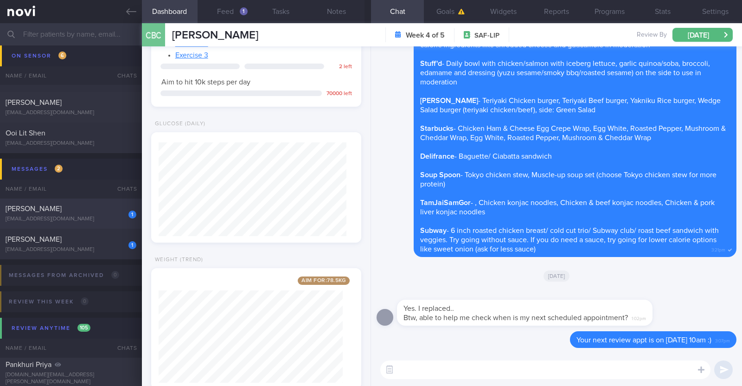
click at [95, 213] on div "1 Irshah Iraimi heyirshah@gmail.com" at bounding box center [71, 213] width 142 height 19
type textarea "34M Co-morbidities: [MEDICAL_DATA] [MEDICAL_DATA] Nil meds Mounjaro 2.5mg wkly …"
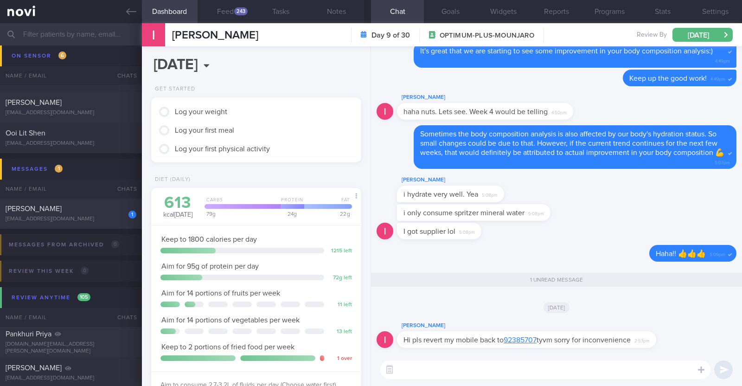
click at [499, 370] on textarea at bounding box center [545, 369] width 330 height 19
type textarea "No worries [PERSON_NAME]! I'll inform front desk :)"
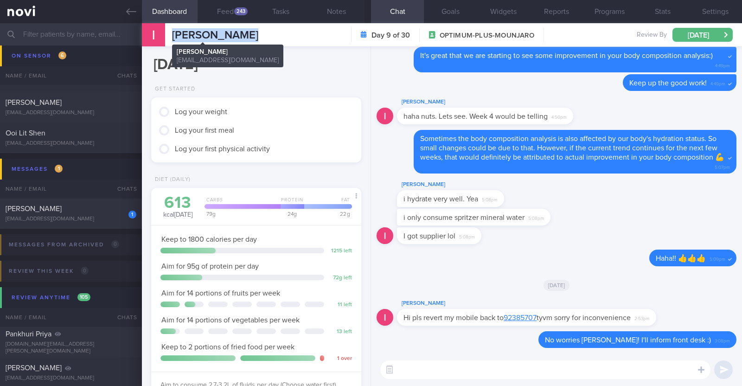
drag, startPoint x: 240, startPoint y: 35, endPoint x: 171, endPoint y: 34, distance: 68.1
click at [171, 34] on div "Irshah Iraimi Irshah Iraimi heyirshah@gmail.com Day 9 of 30 OPTIMUM-PLUS-MOUNJA…" at bounding box center [442, 34] width 600 height 23
copy span "[PERSON_NAME]"
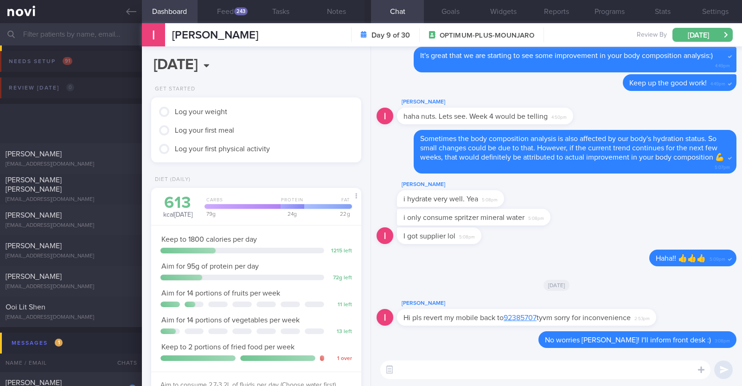
select select "8"
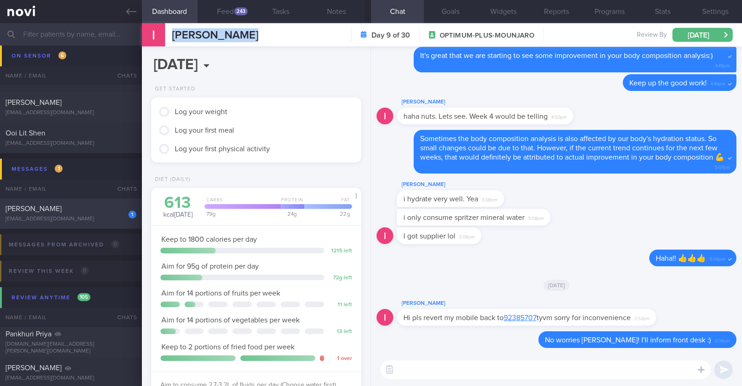
click at [82, 217] on div "[EMAIL_ADDRESS][DOMAIN_NAME]" at bounding box center [71, 219] width 131 height 7
type input "Monitor for hypos!!!"
type textarea "63F Co-morbidities: DM HTN HLD CKD G1/A2 Hepatic [MEDICAL_DATA] [MEDICAL_DATA] …"
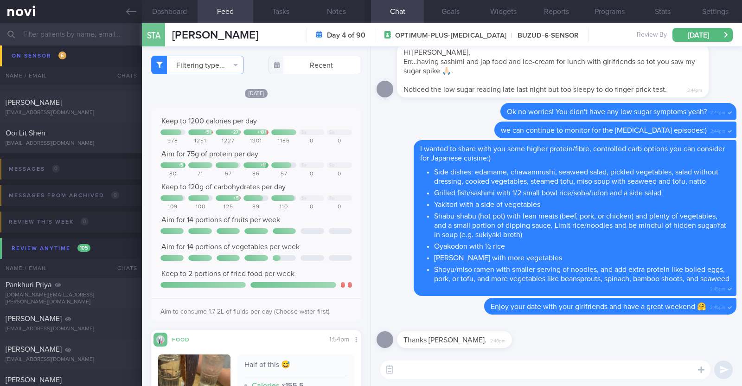
click at [438, 374] on textarea at bounding box center [545, 369] width 330 height 19
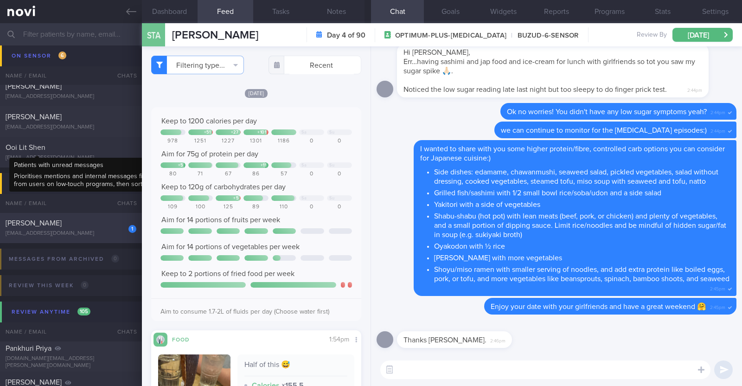
scroll to position [231, 0]
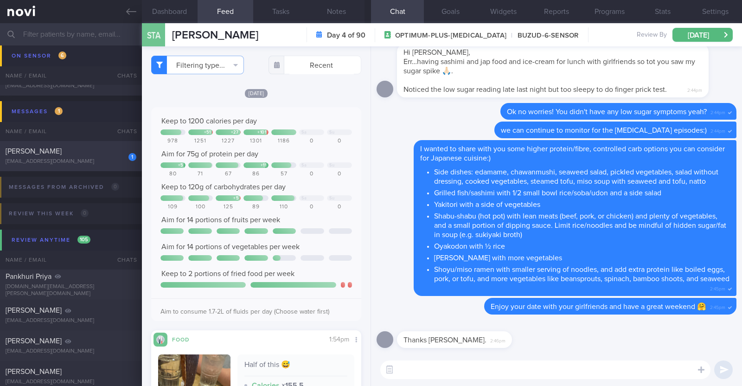
click at [56, 144] on div "1 [PERSON_NAME] [EMAIL_ADDRESS][DOMAIN_NAME] [DATE] OPTIMUM-PLUS-MOUNJARO" at bounding box center [371, 155] width 742 height 31
type textarea "34M Co-morbidities: [MEDICAL_DATA] [MEDICAL_DATA] Nil meds Mounjaro 2.5mg wkly …"
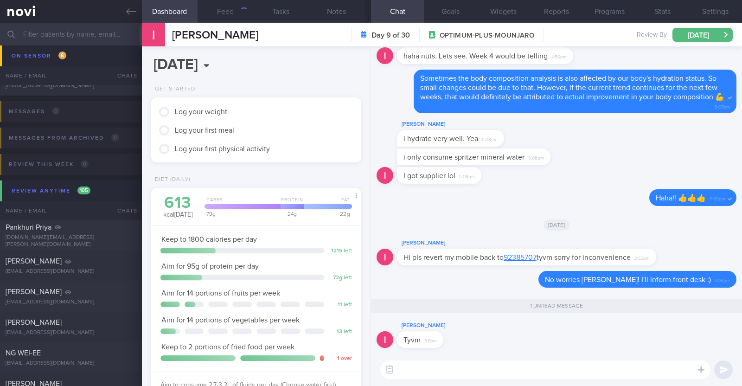
scroll to position [105, 184]
click at [456, 365] on textarea at bounding box center [545, 369] width 330 height 19
type textarea "Most welcome!"
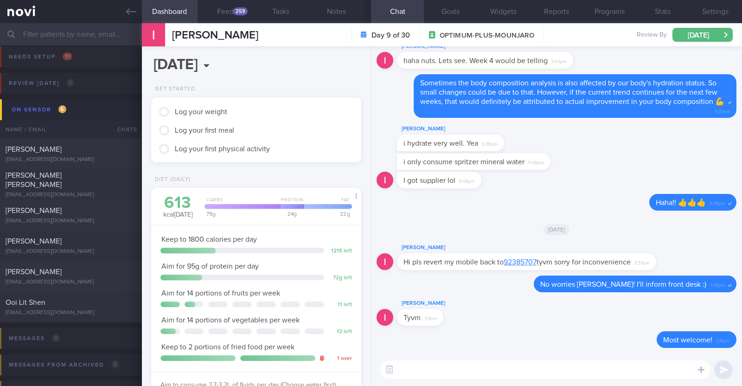
scroll to position [0, 0]
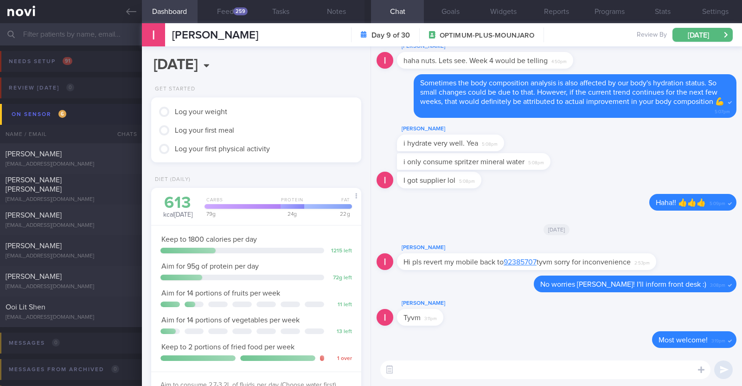
select select "8"
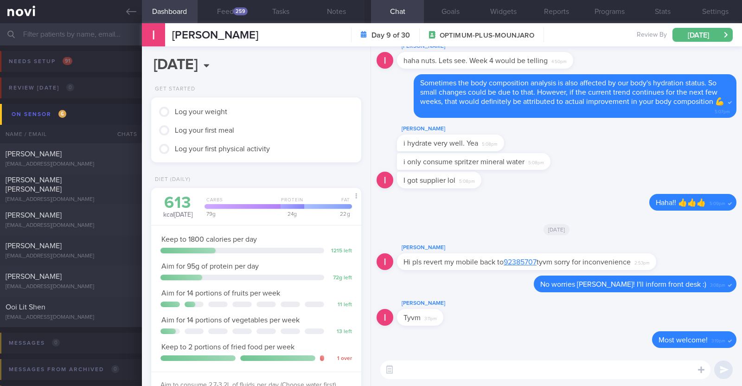
scroll to position [105, 184]
select select "8"
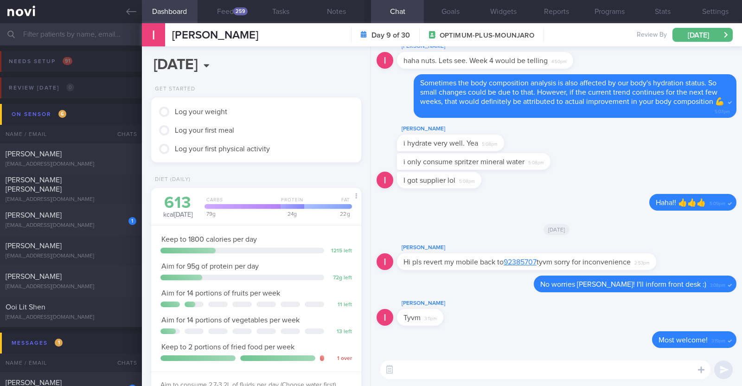
select select "8"
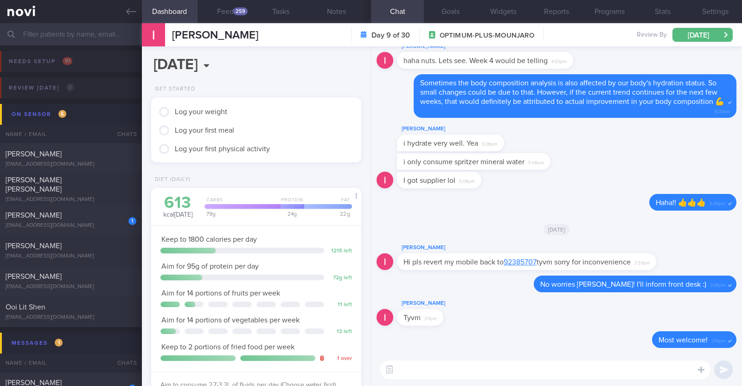
scroll to position [105, 184]
click at [58, 214] on div "[PERSON_NAME]" at bounding box center [70, 214] width 128 height 9
type textarea "36M Nil PMHx/ Meds Long run 2-3 x week (45 mins) Treadmill run + gym 2-3 x week…"
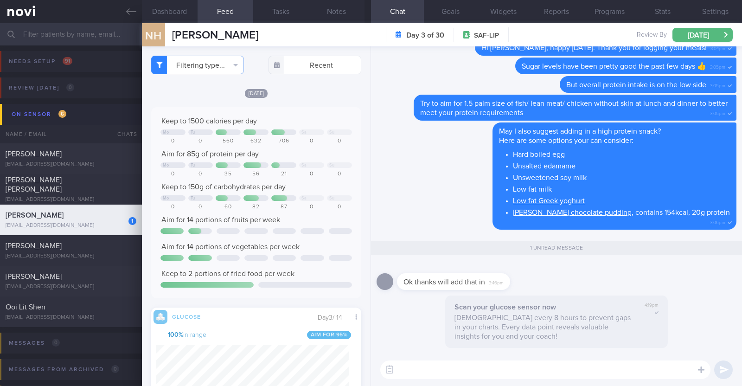
scroll to position [127, 192]
click at [454, 373] on textarea at bounding box center [545, 369] width 330 height 19
paste textarea "👍"
type textarea "👍"
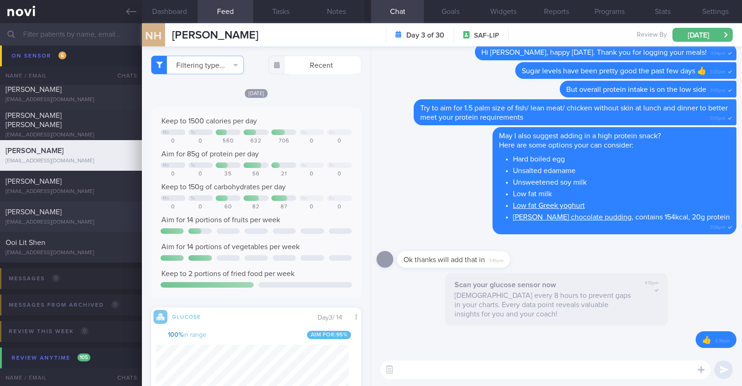
scroll to position [174, 0]
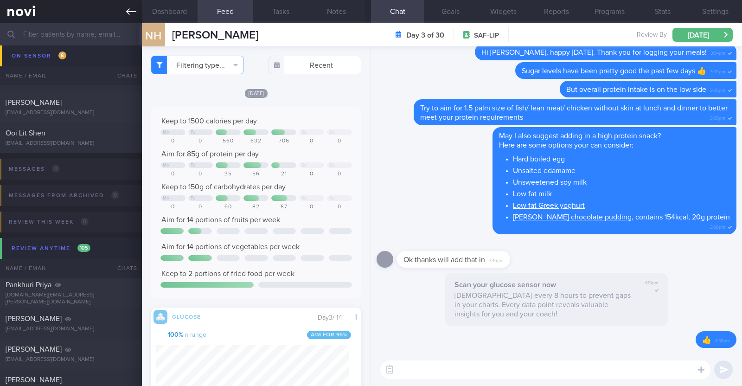
click at [126, 5] on link at bounding box center [71, 11] width 142 height 23
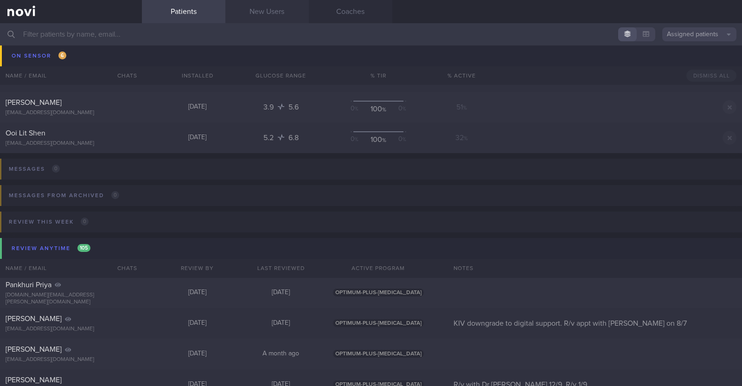
click at [282, 13] on link "New Users" at bounding box center [266, 11] width 83 height 23
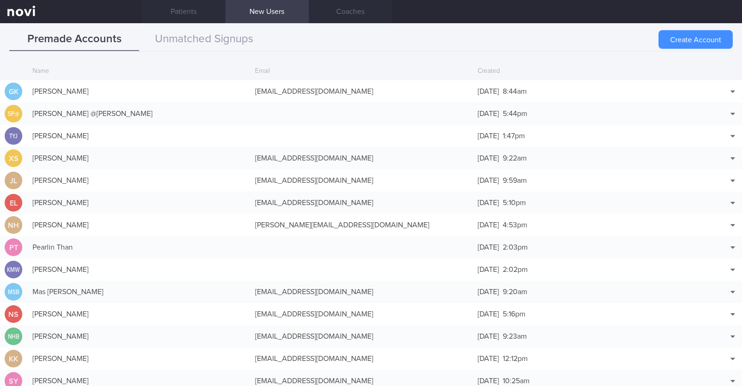
click at [677, 36] on button "Create Account" at bounding box center [695, 39] width 74 height 19
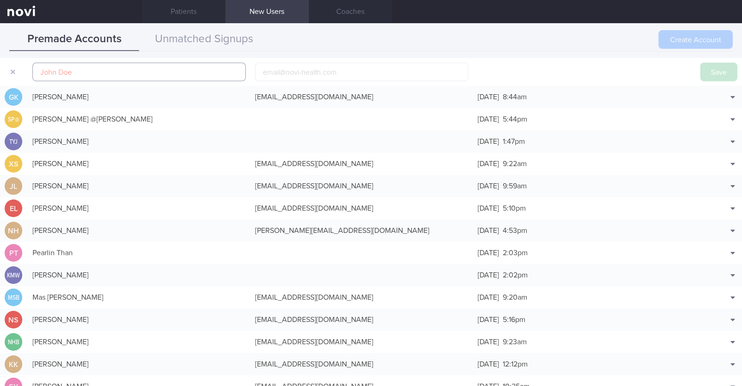
scroll to position [22, 0]
paste input "Aidah Jamin"
type input "Aidah Jamin"
click at [309, 68] on input "email" at bounding box center [361, 72] width 213 height 19
paste input "aidahmj@gmail.com"
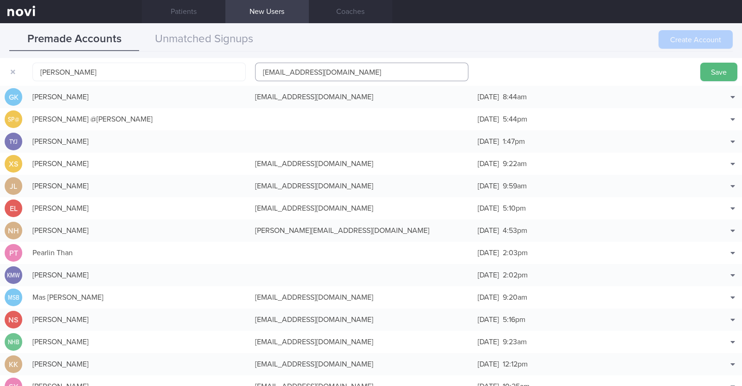
click at [287, 72] on input "aidahmj@gmail.com" at bounding box center [361, 72] width 213 height 19
type input "aidahmj1@gmail.com"
click button "Save" at bounding box center [718, 72] width 37 height 19
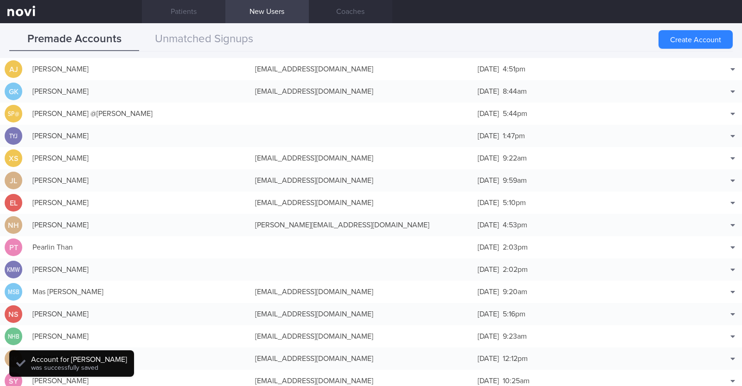
click at [177, 14] on link "Patients" at bounding box center [183, 11] width 83 height 23
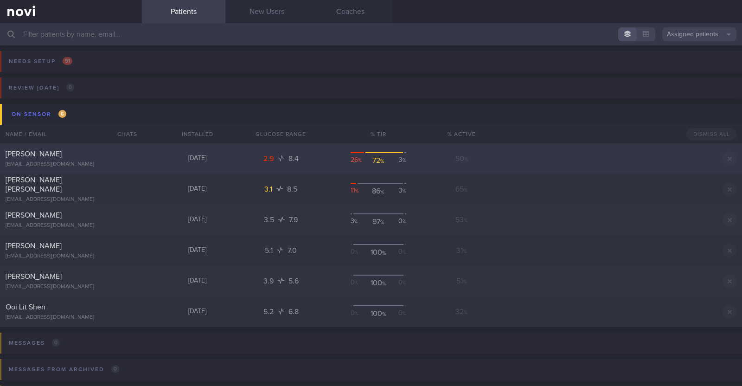
click at [143, 161] on div "[PERSON_NAME] [EMAIL_ADDRESS][DOMAIN_NAME] [DATE] 2.9 8.4 26 % 72 % 3 % 50 % Di…" at bounding box center [371, 158] width 742 height 31
select select "8"
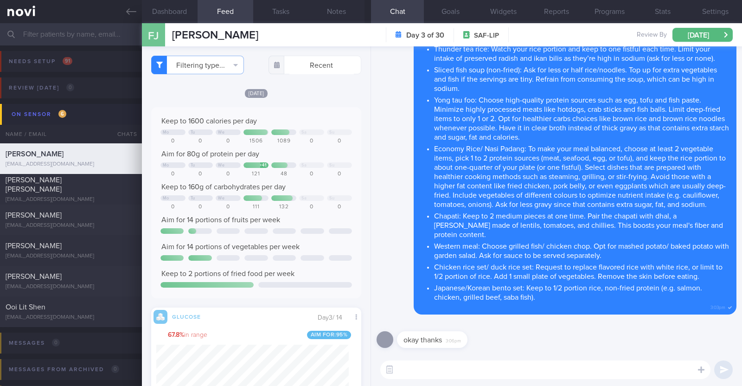
scroll to position [115, 0]
select select "8"
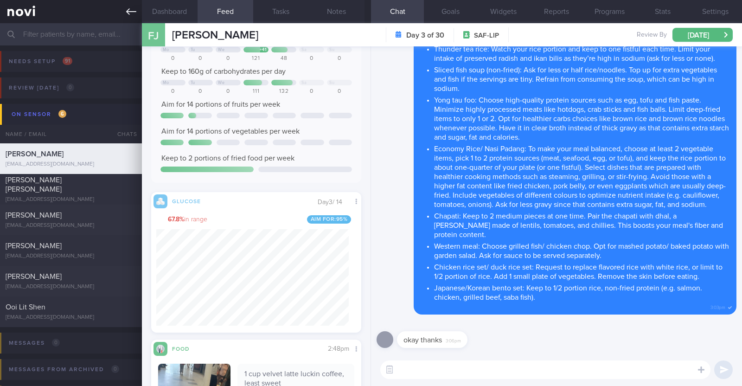
click at [136, 15] on link at bounding box center [71, 11] width 142 height 23
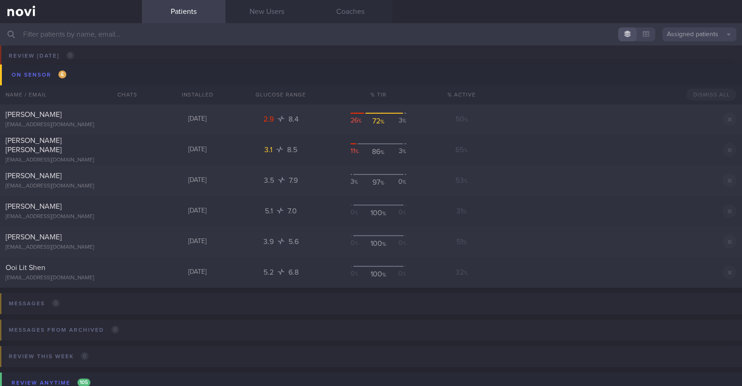
scroll to position [57, 0]
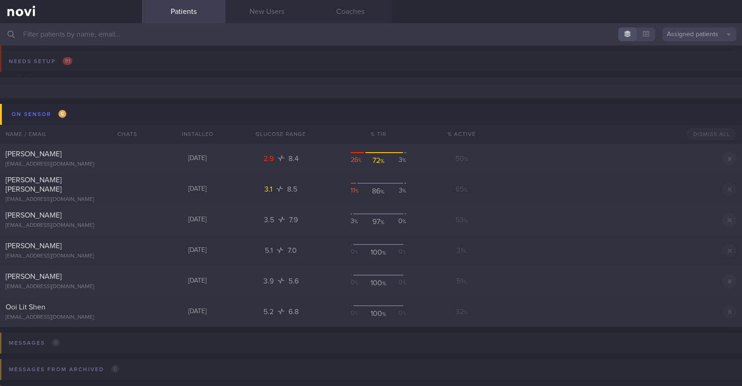
scroll to position [57, 0]
